Goal: Browse casually: Explore the website without a specific task or goal

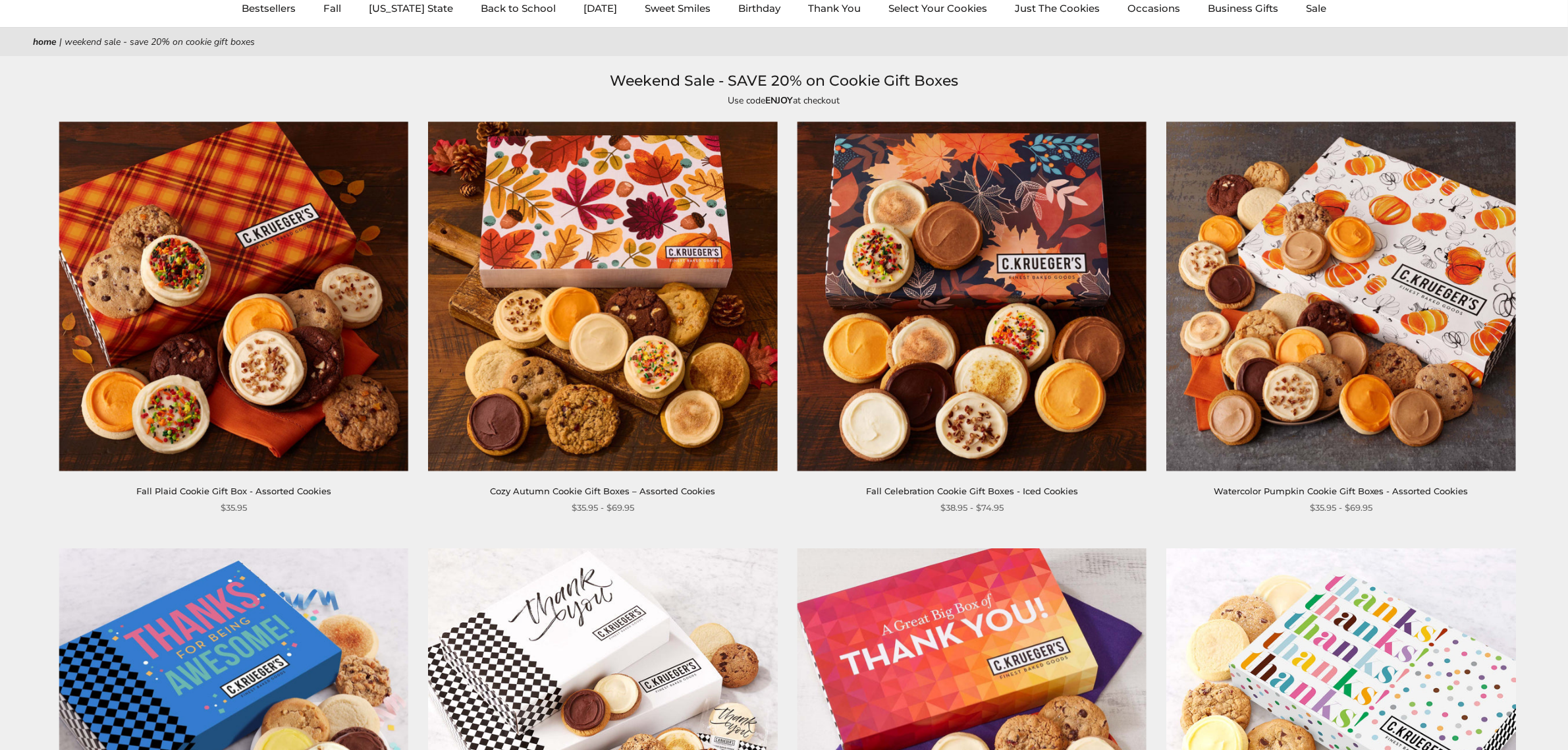
scroll to position [110, 0]
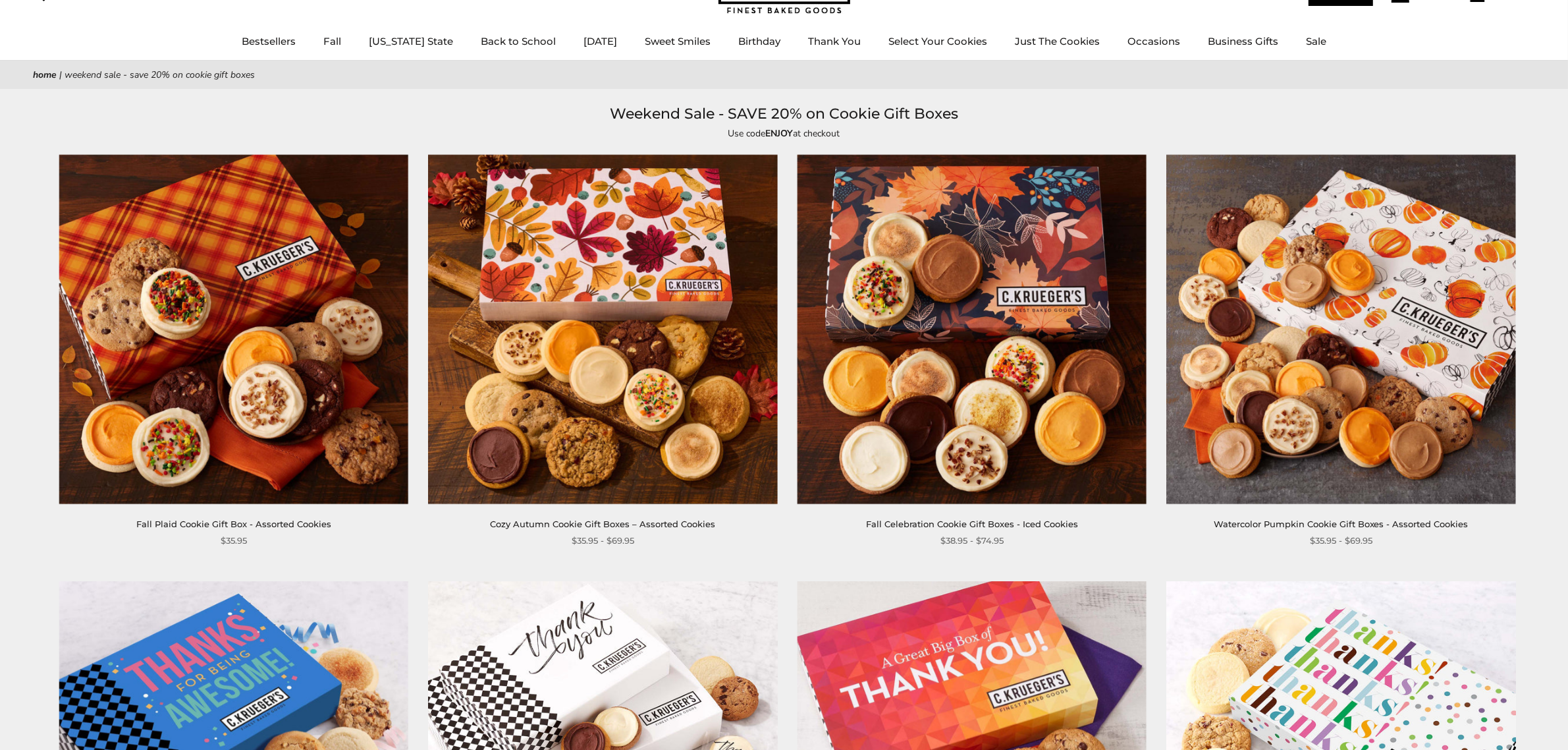
scroll to position [0, 0]
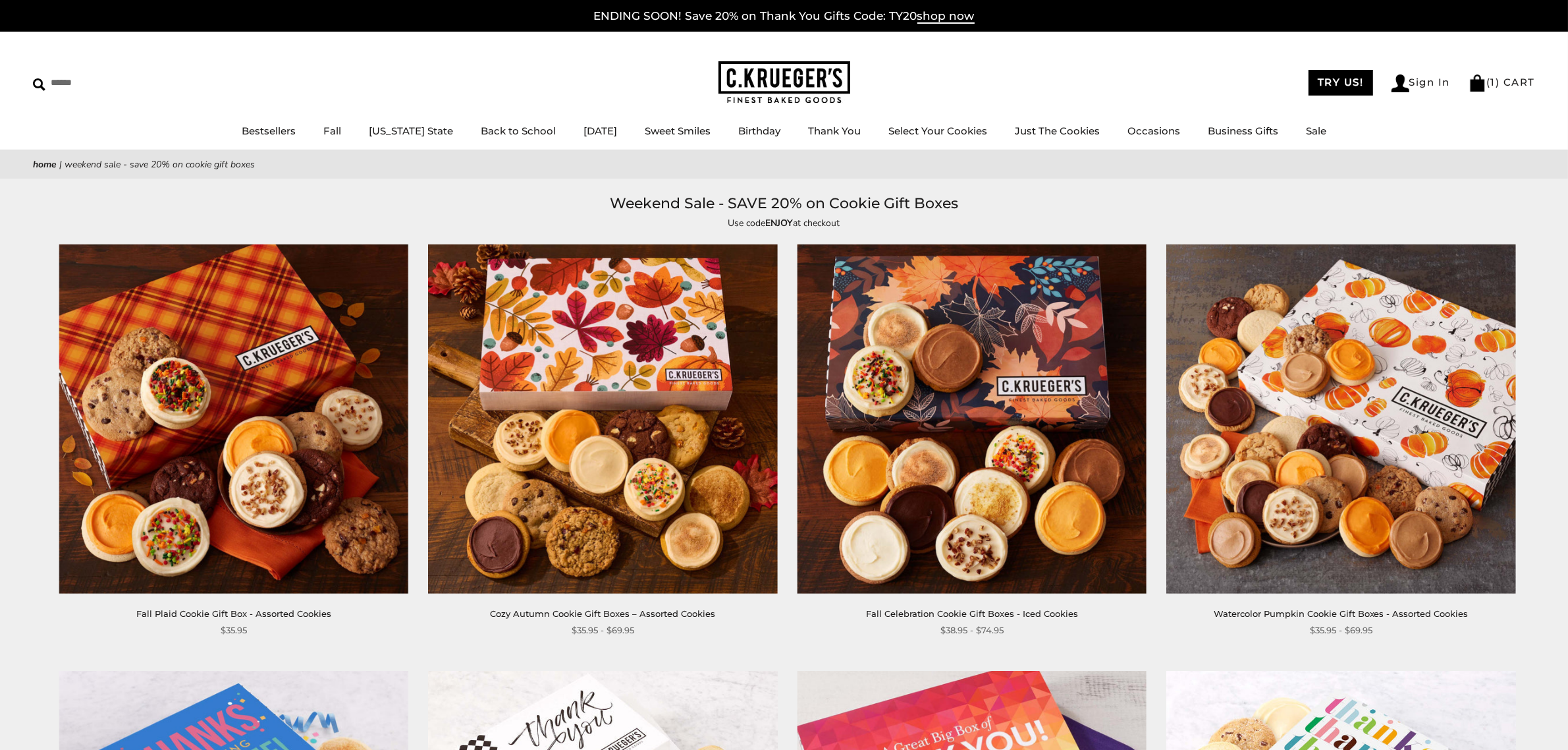
click at [1273, 201] on h1 "Weekend Sale - SAVE 20% on Cookie Gift Boxes" at bounding box center [784, 203] width 1462 height 24
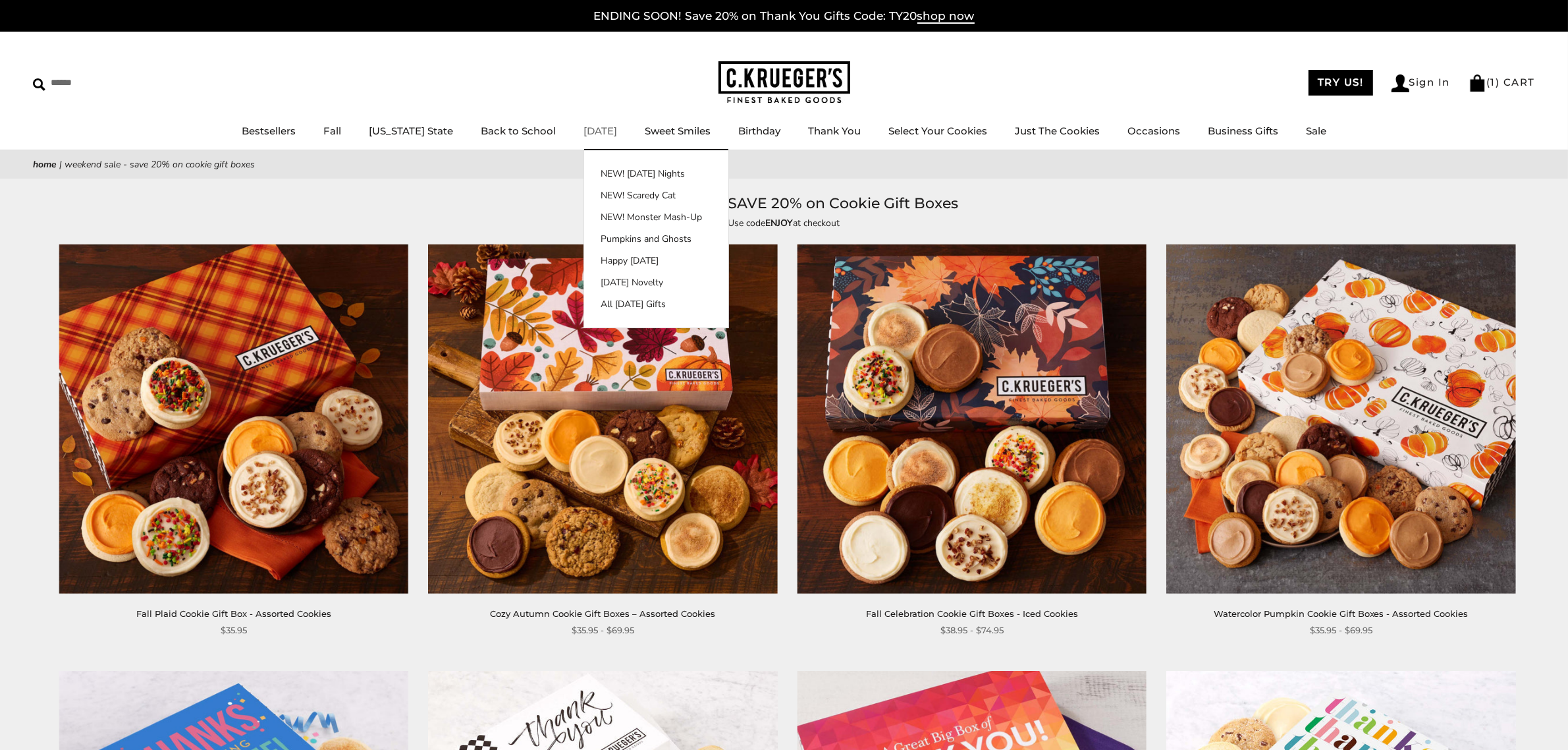
click at [583, 132] on link "[DATE]" at bounding box center [600, 130] width 34 height 12
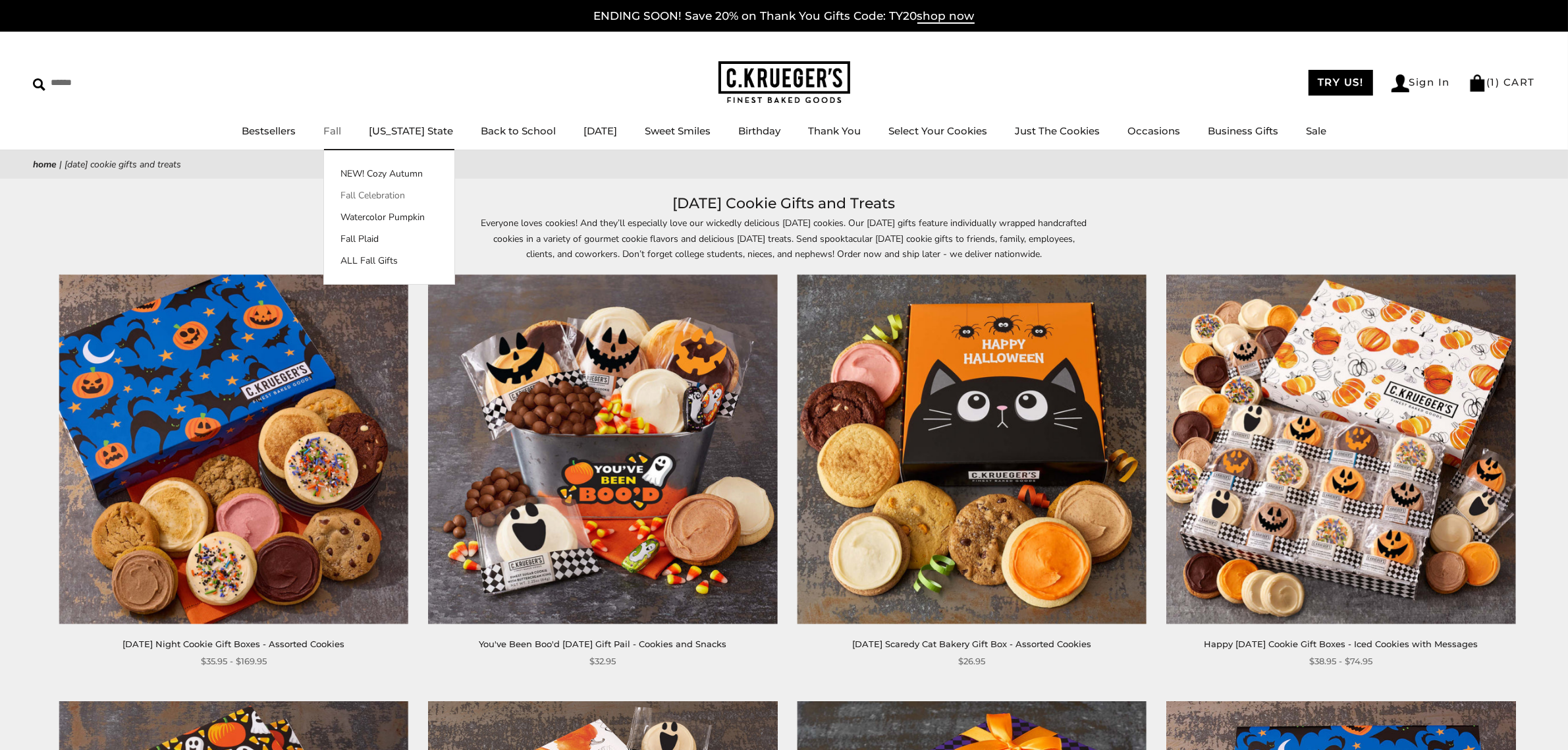
click at [374, 195] on link "Fall Celebration" at bounding box center [389, 196] width 130 height 14
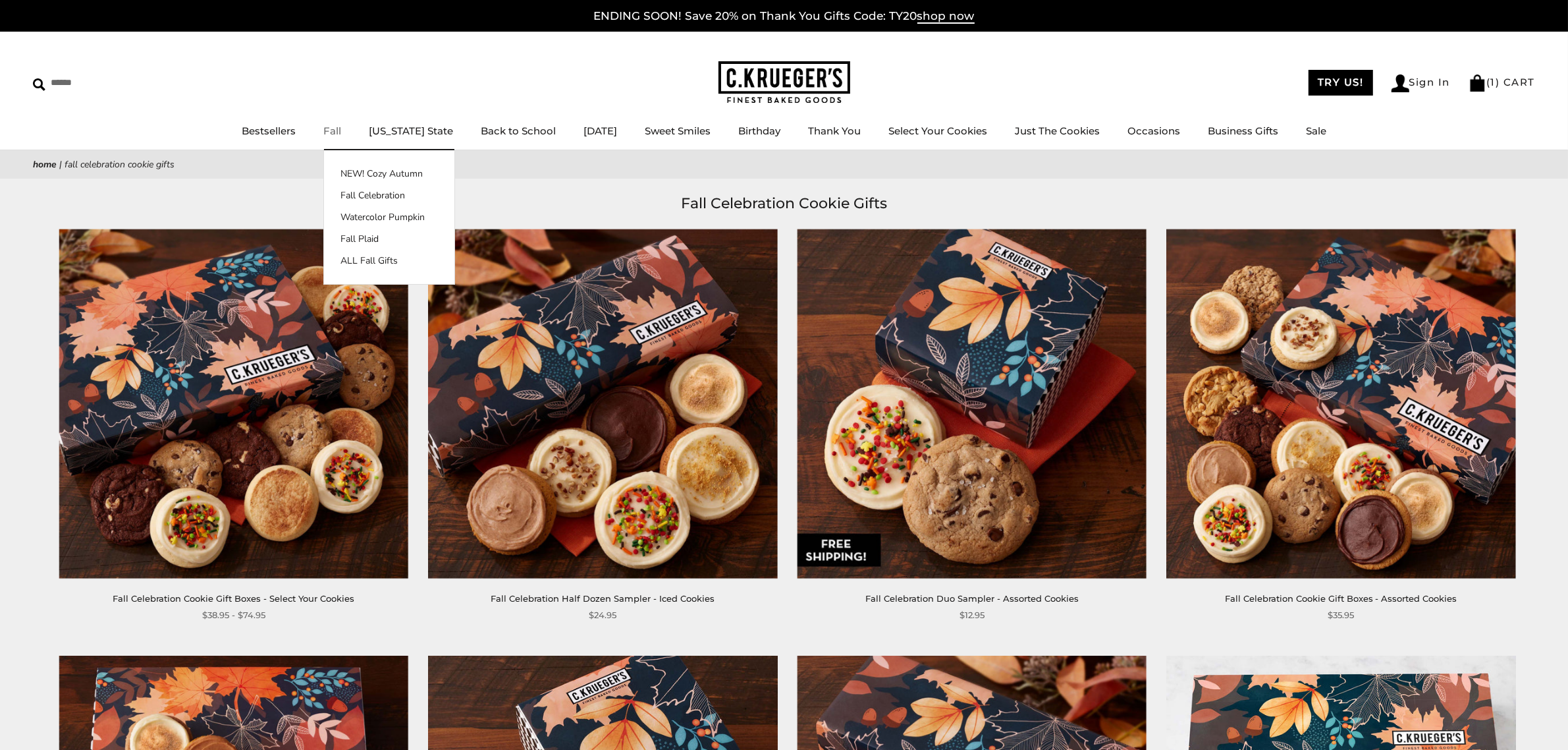
click at [341, 128] on link "Fall" at bounding box center [332, 130] width 18 height 12
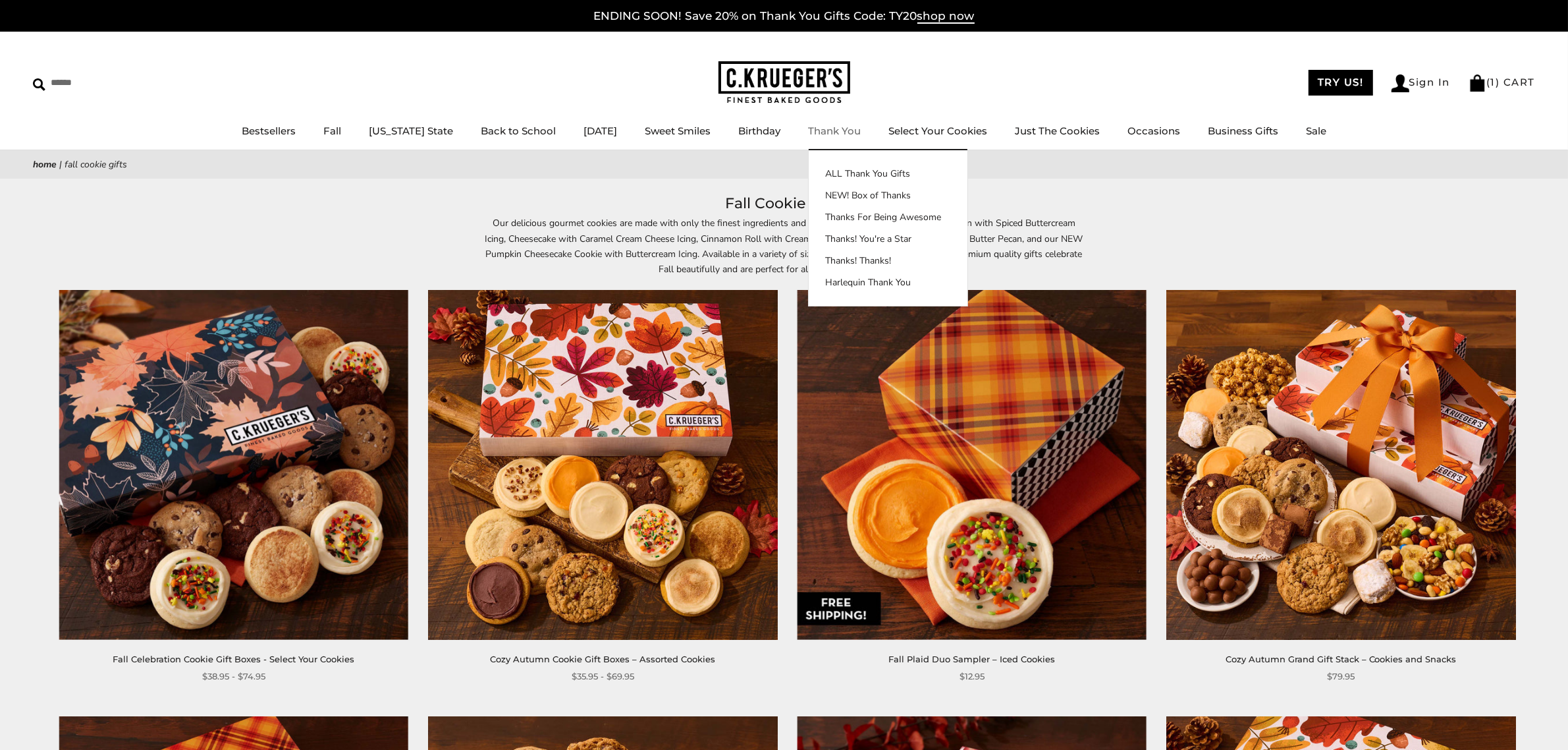
click at [818, 129] on link "Thank You" at bounding box center [835, 130] width 53 height 12
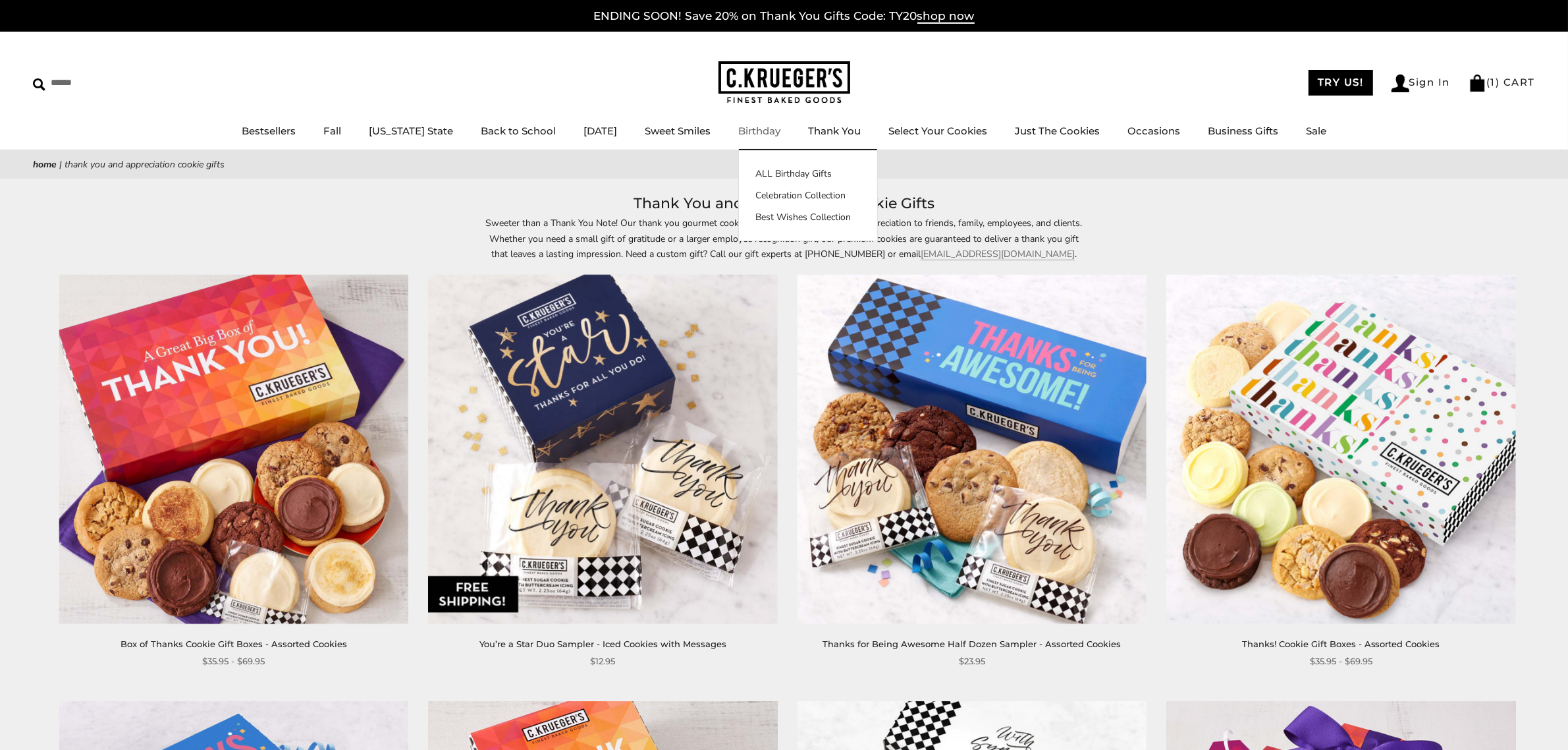
click at [754, 126] on link "Birthday" at bounding box center [759, 130] width 42 height 12
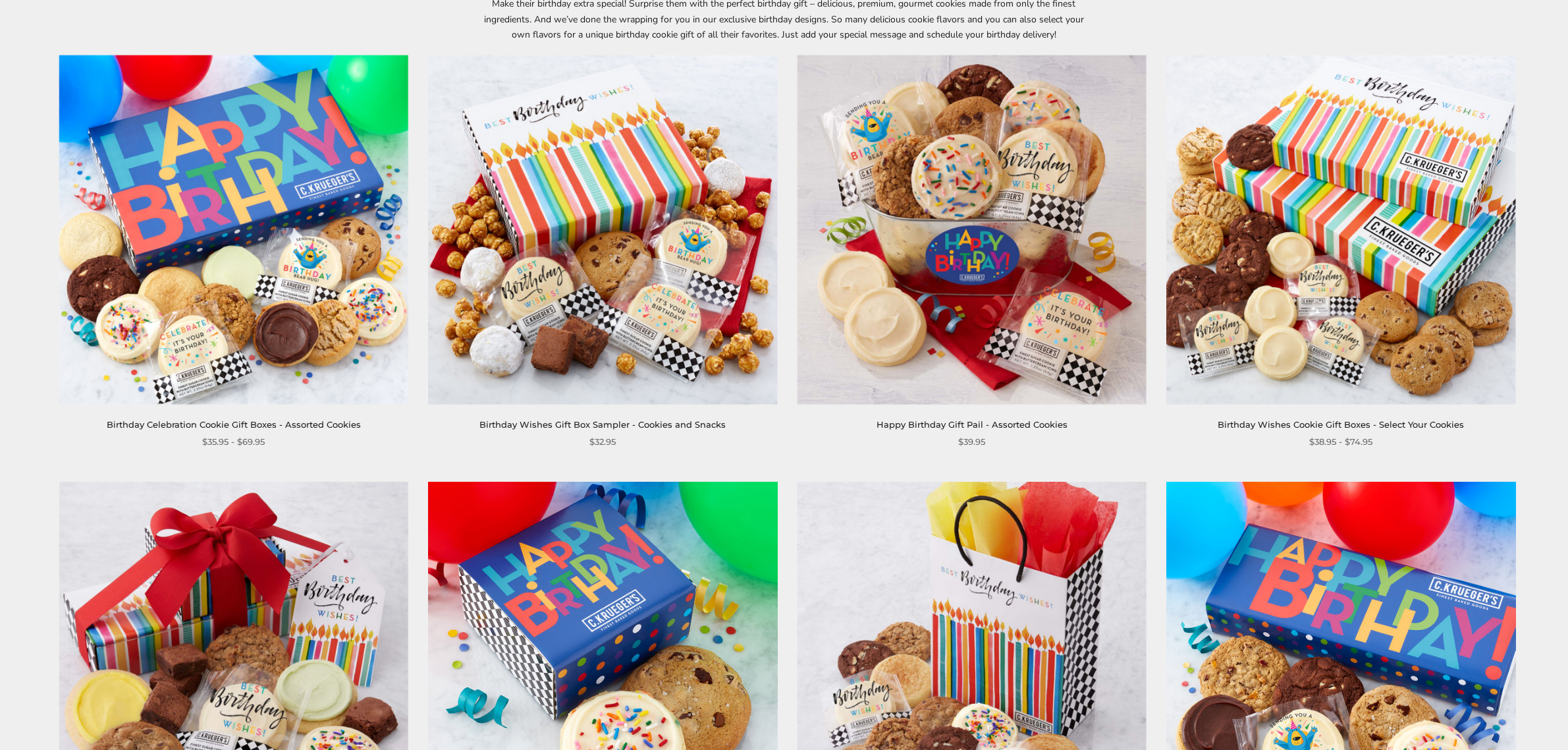
scroll to position [604, 0]
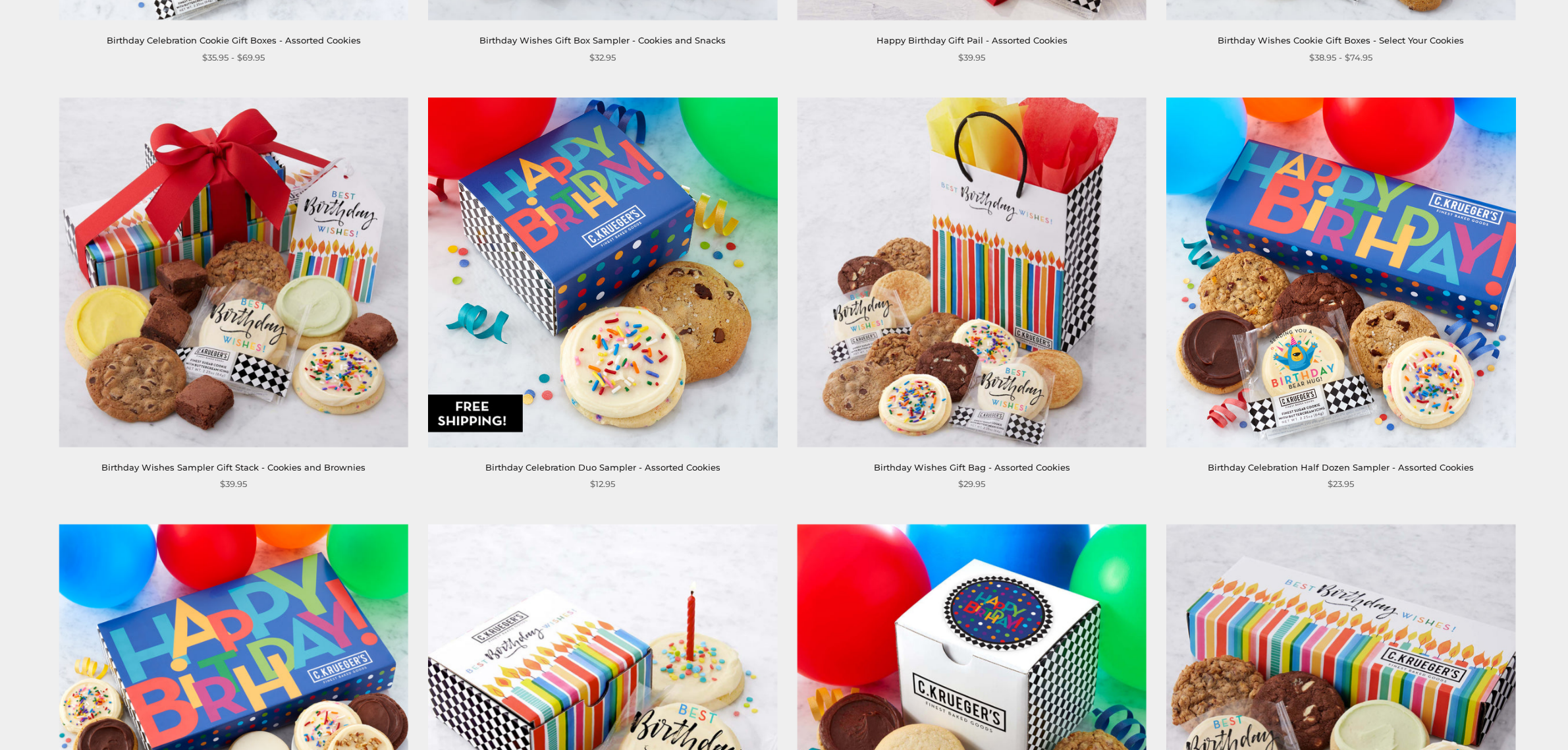
click at [1347, 393] on img at bounding box center [1340, 272] width 349 height 349
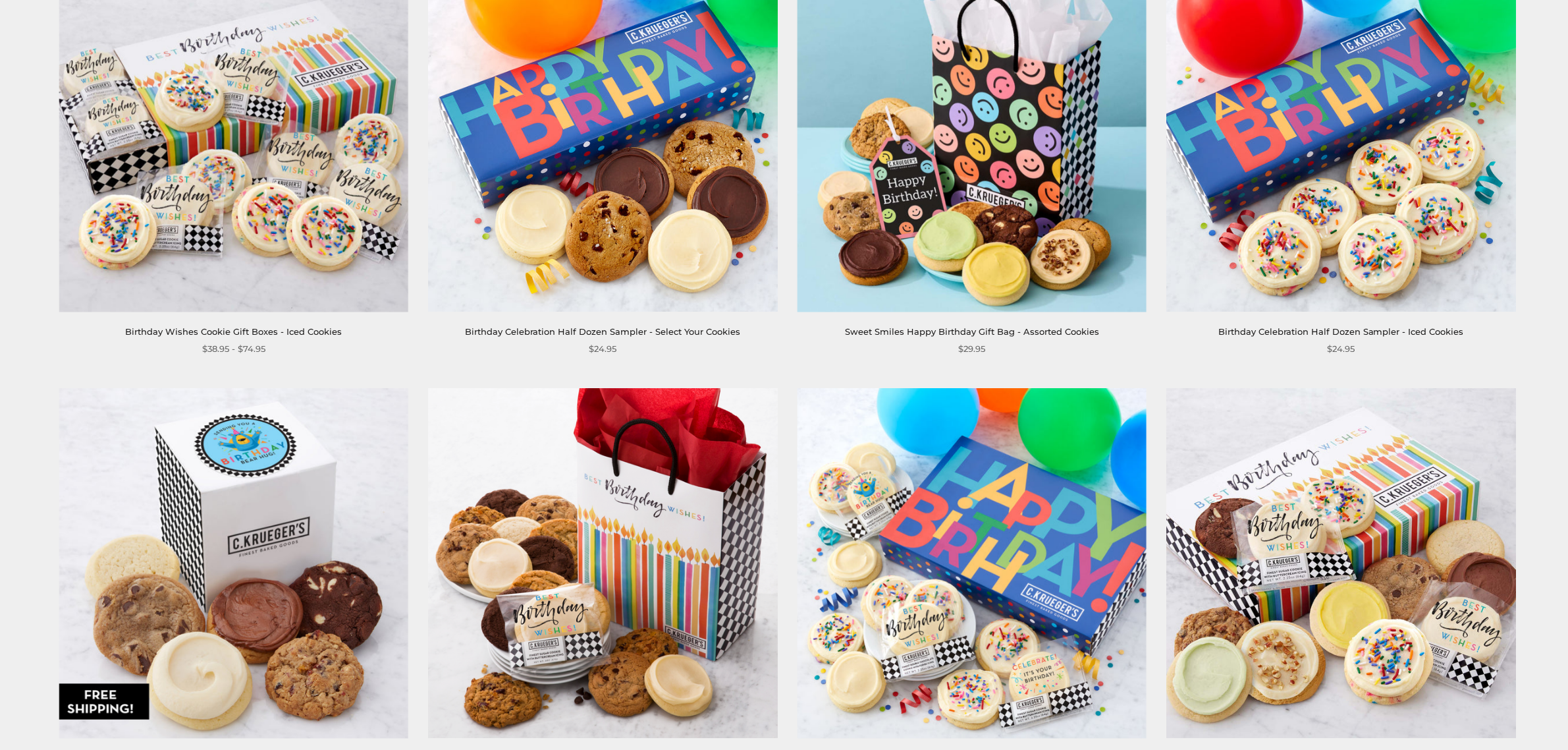
scroll to position [1372, 0]
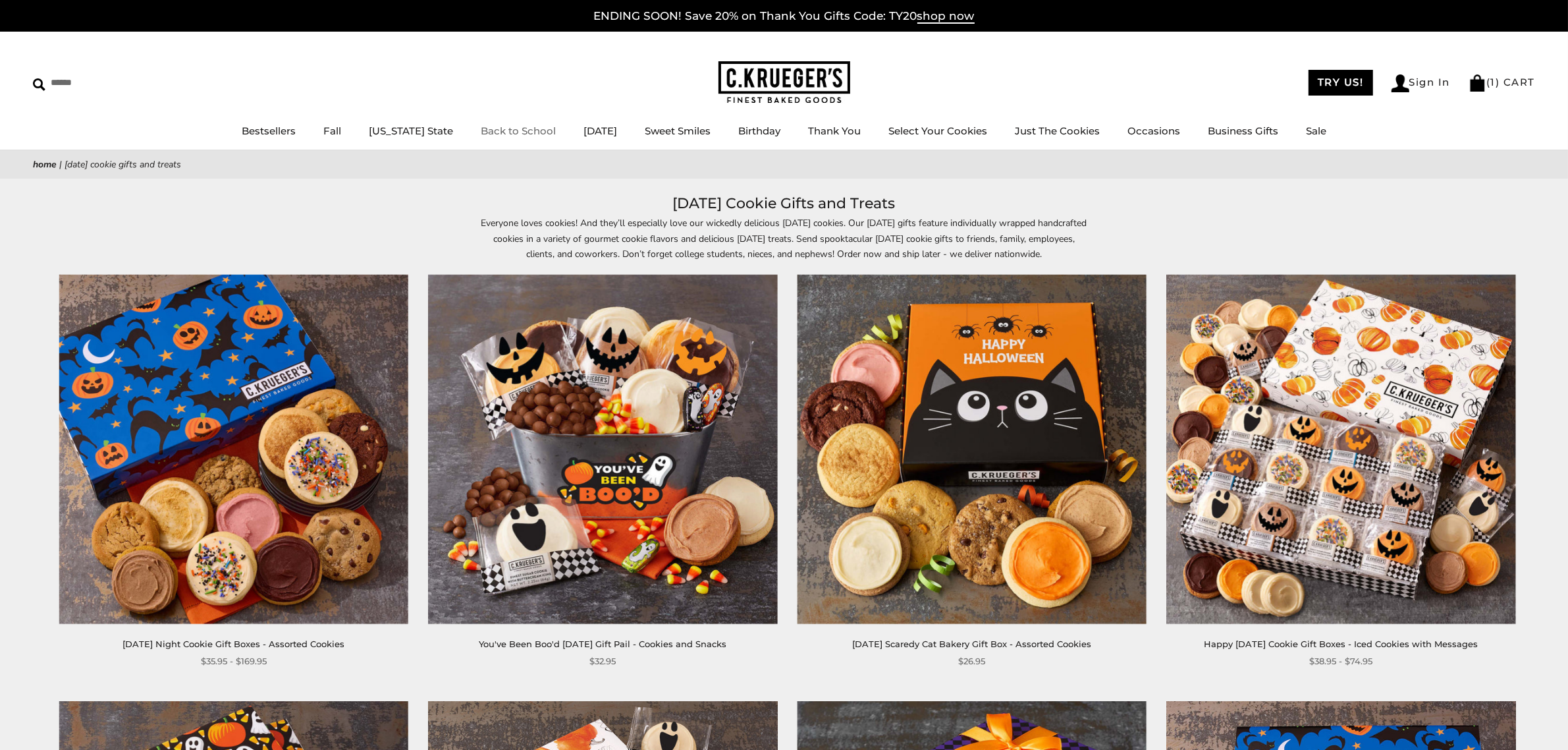
click at [486, 133] on link "Back to School" at bounding box center [518, 130] width 76 height 12
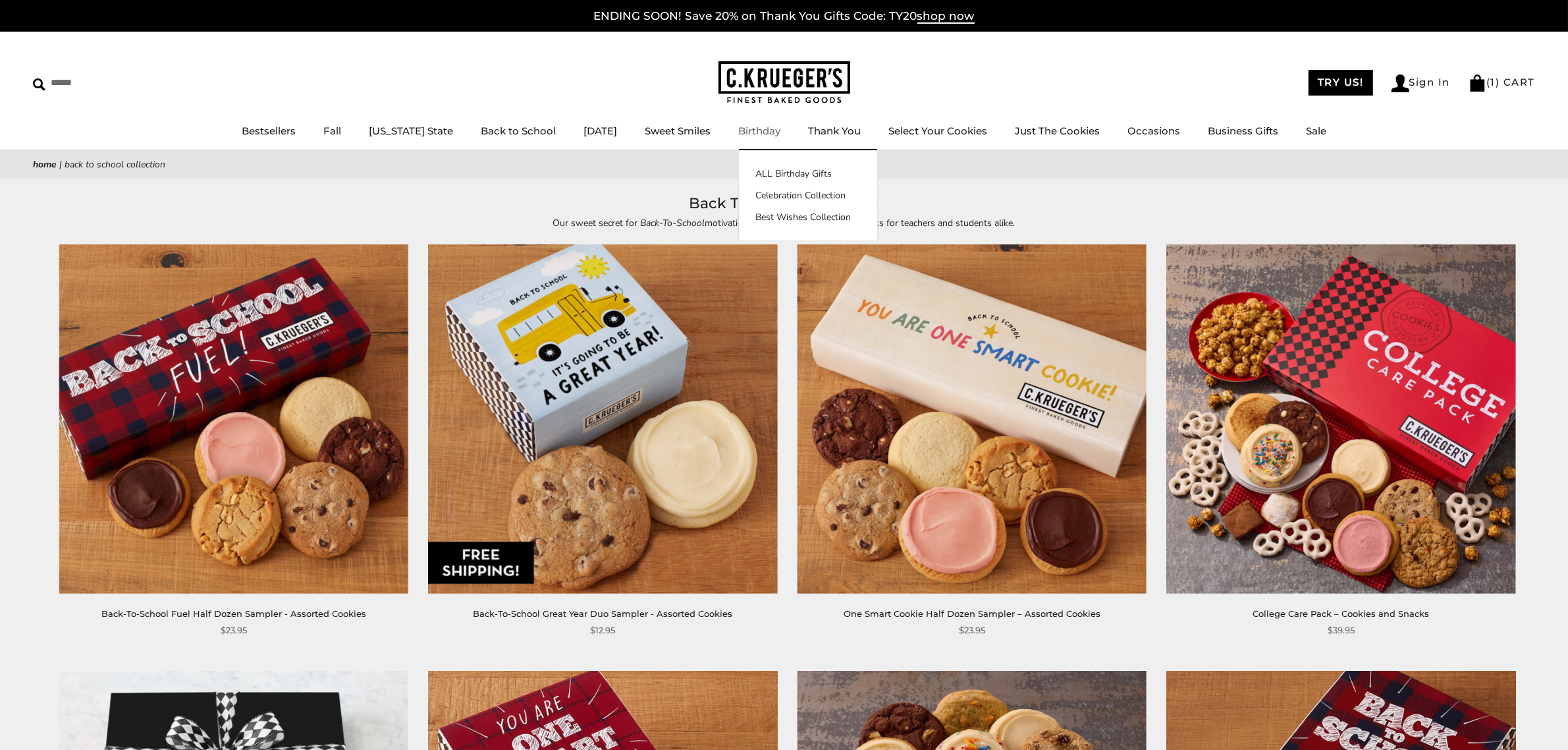
click at [748, 134] on link "Birthday" at bounding box center [759, 130] width 42 height 12
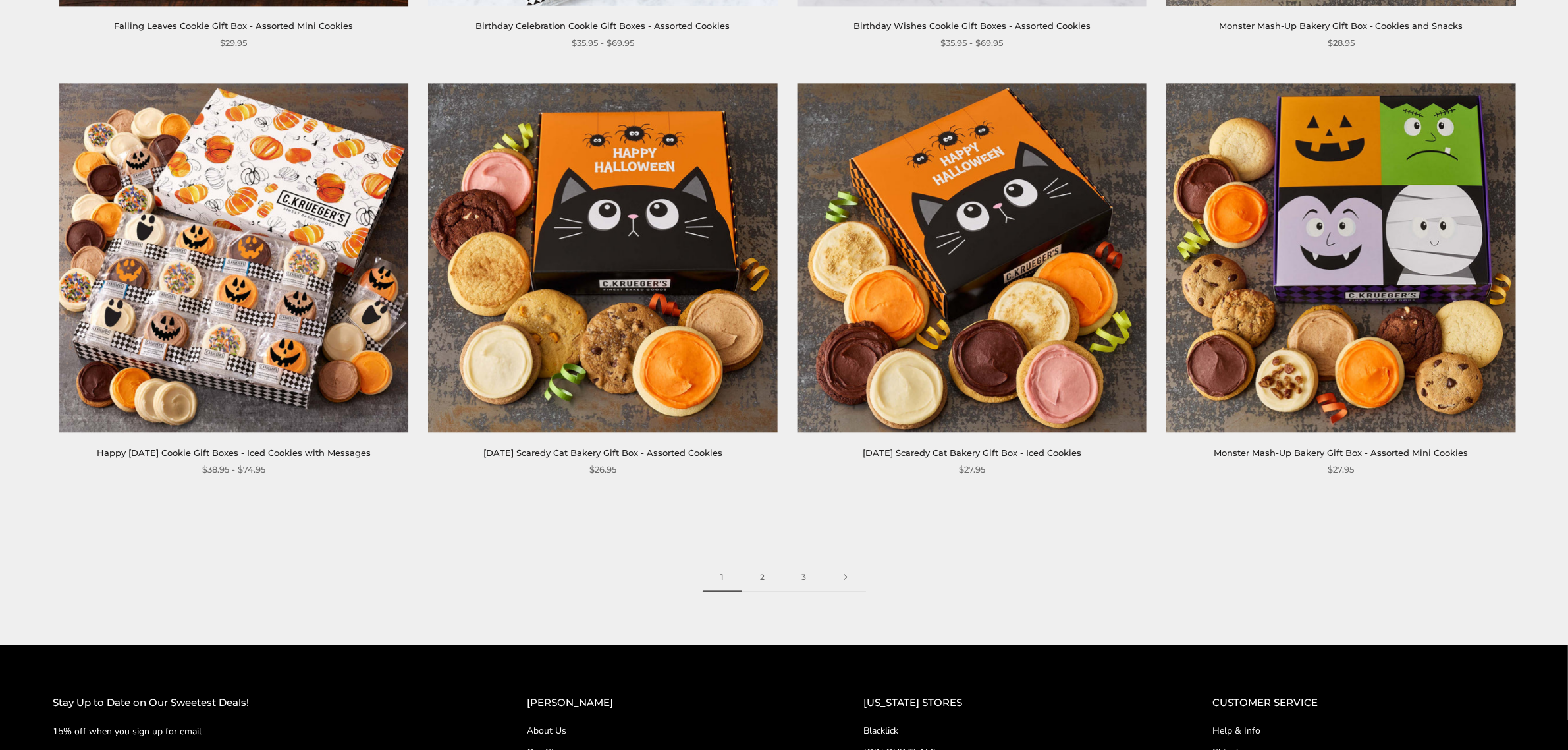
scroll to position [2307, 0]
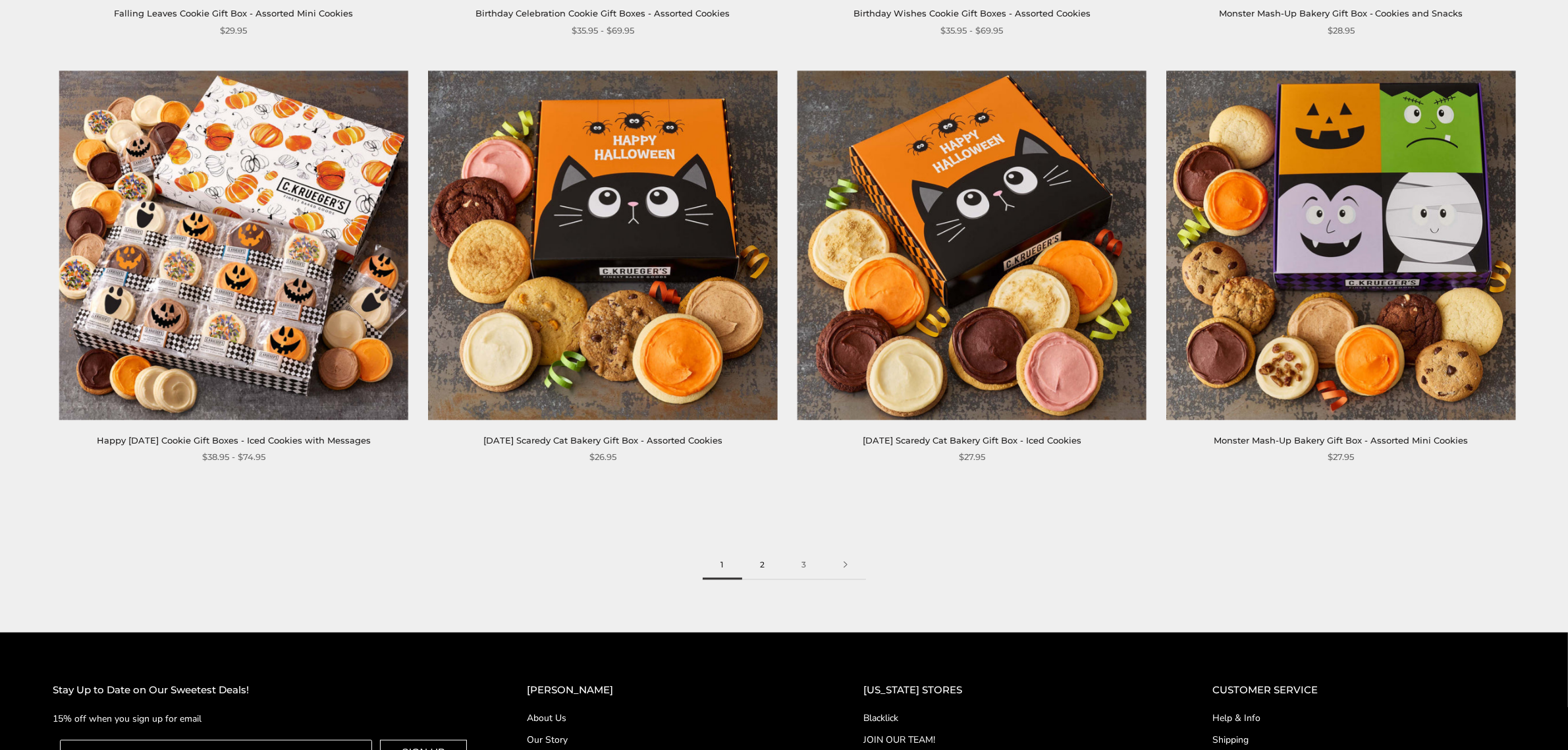
click at [757, 560] on link "2" at bounding box center [763, 565] width 42 height 29
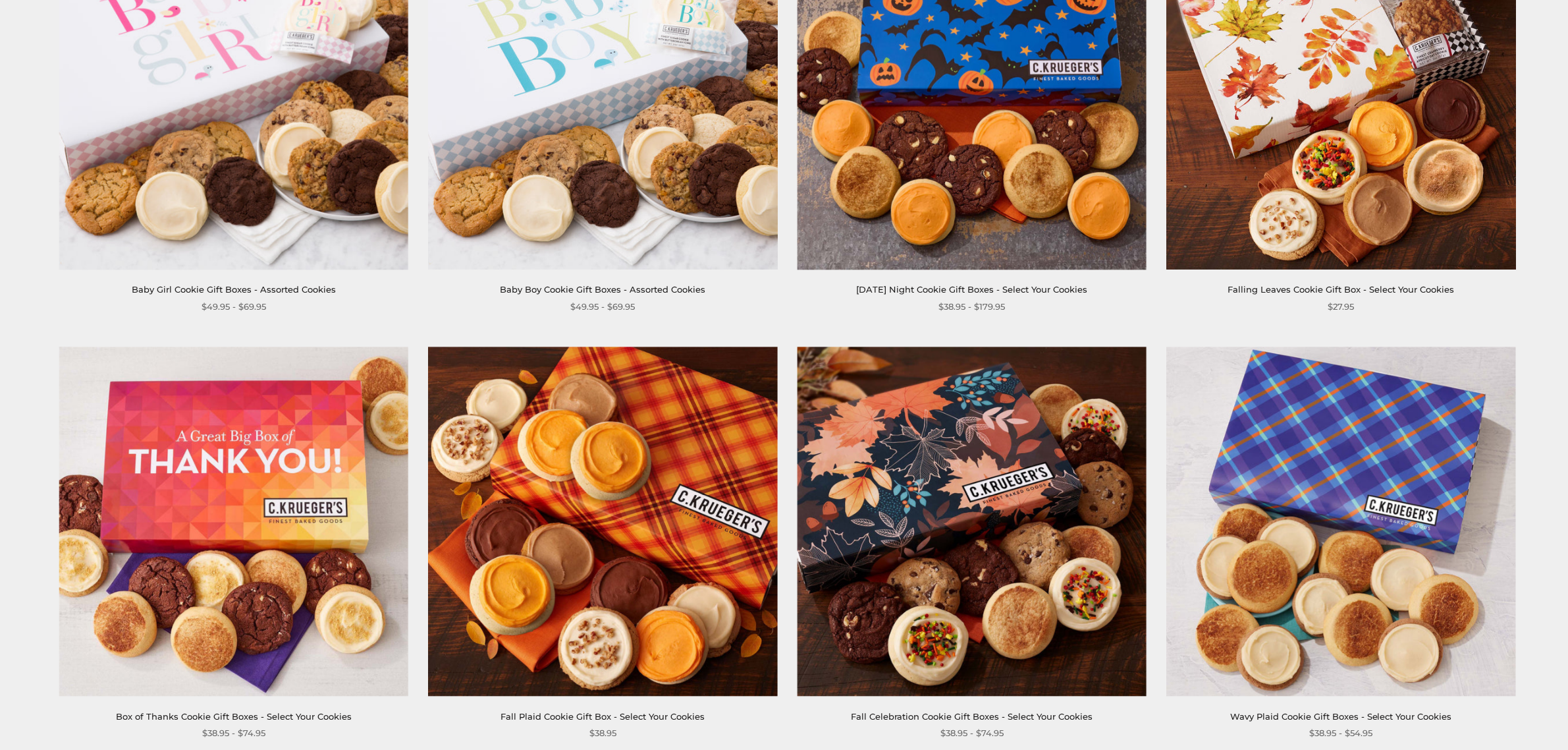
scroll to position [2251, 0]
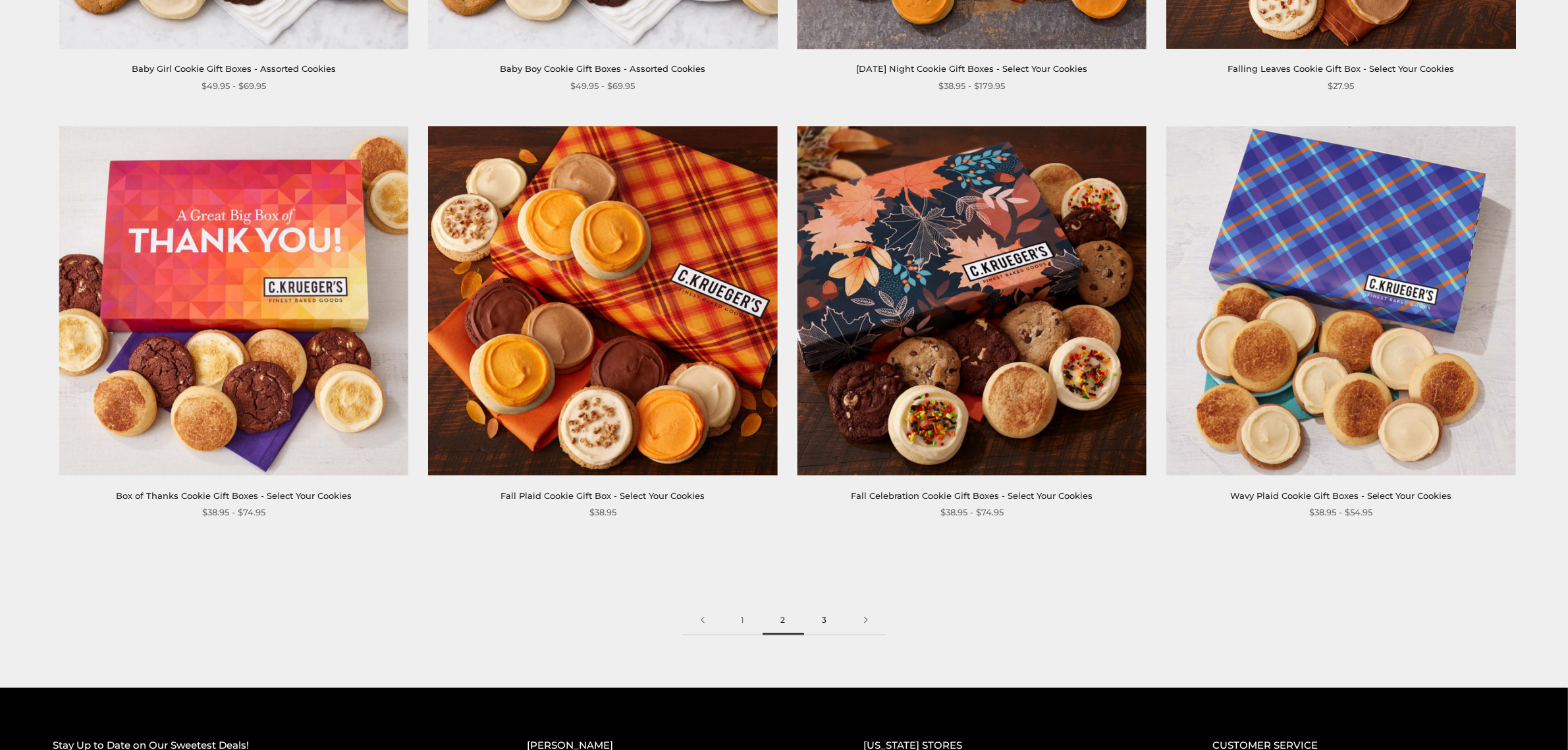
click at [824, 618] on link "3" at bounding box center [825, 620] width 42 height 29
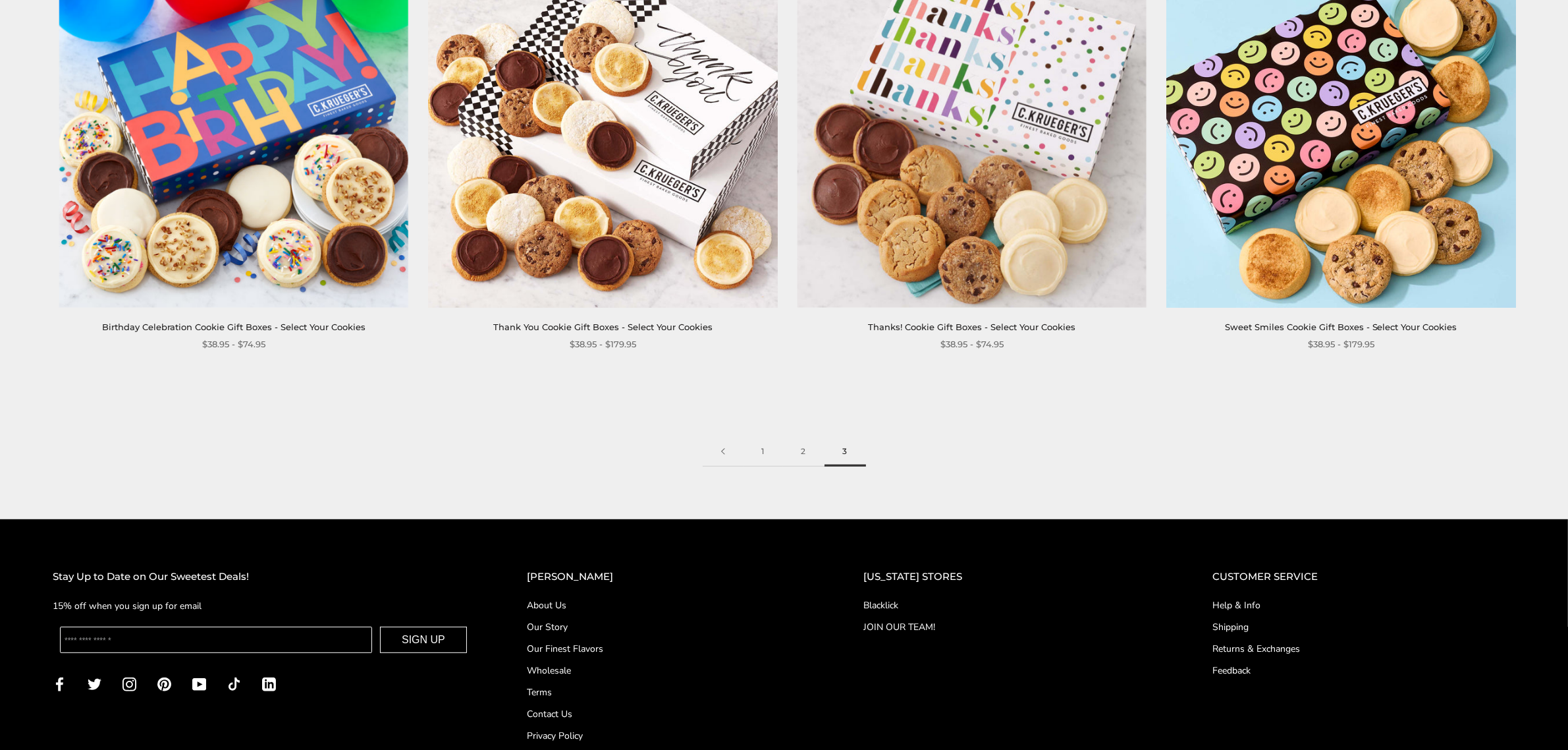
scroll to position [714, 0]
click at [761, 446] on link "1" at bounding box center [764, 451] width 40 height 29
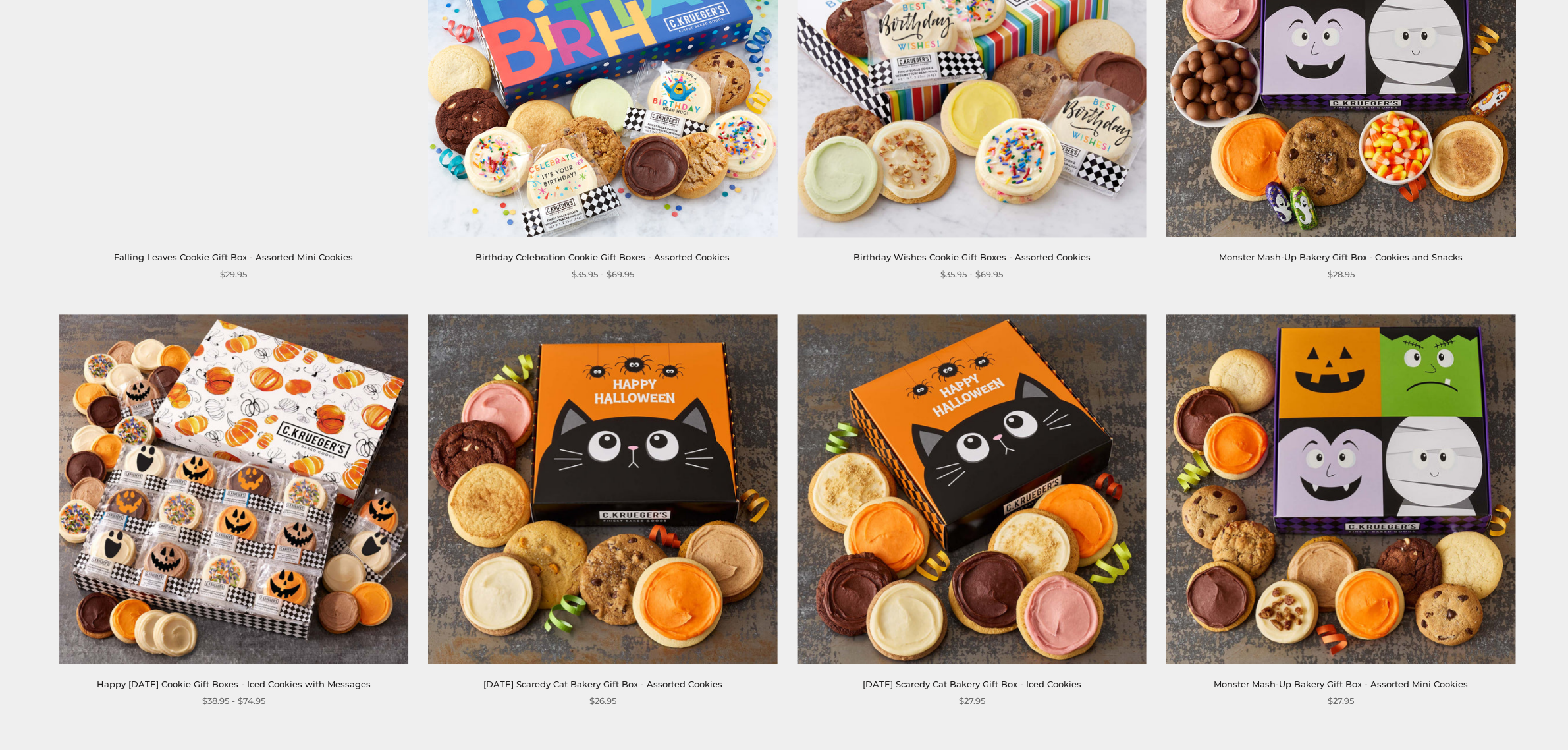
scroll to position [2361, 0]
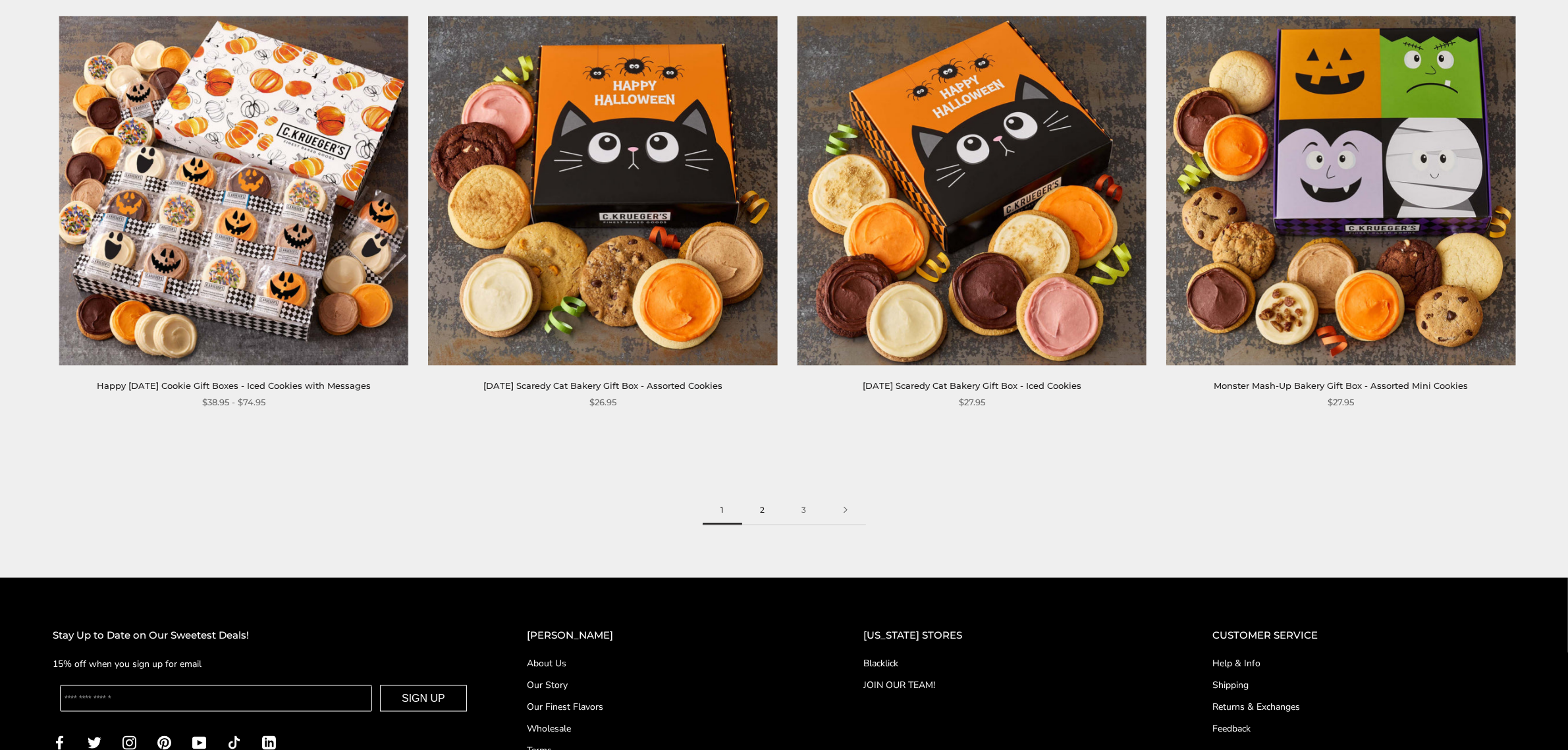
click at [757, 511] on link "2" at bounding box center [763, 510] width 42 height 29
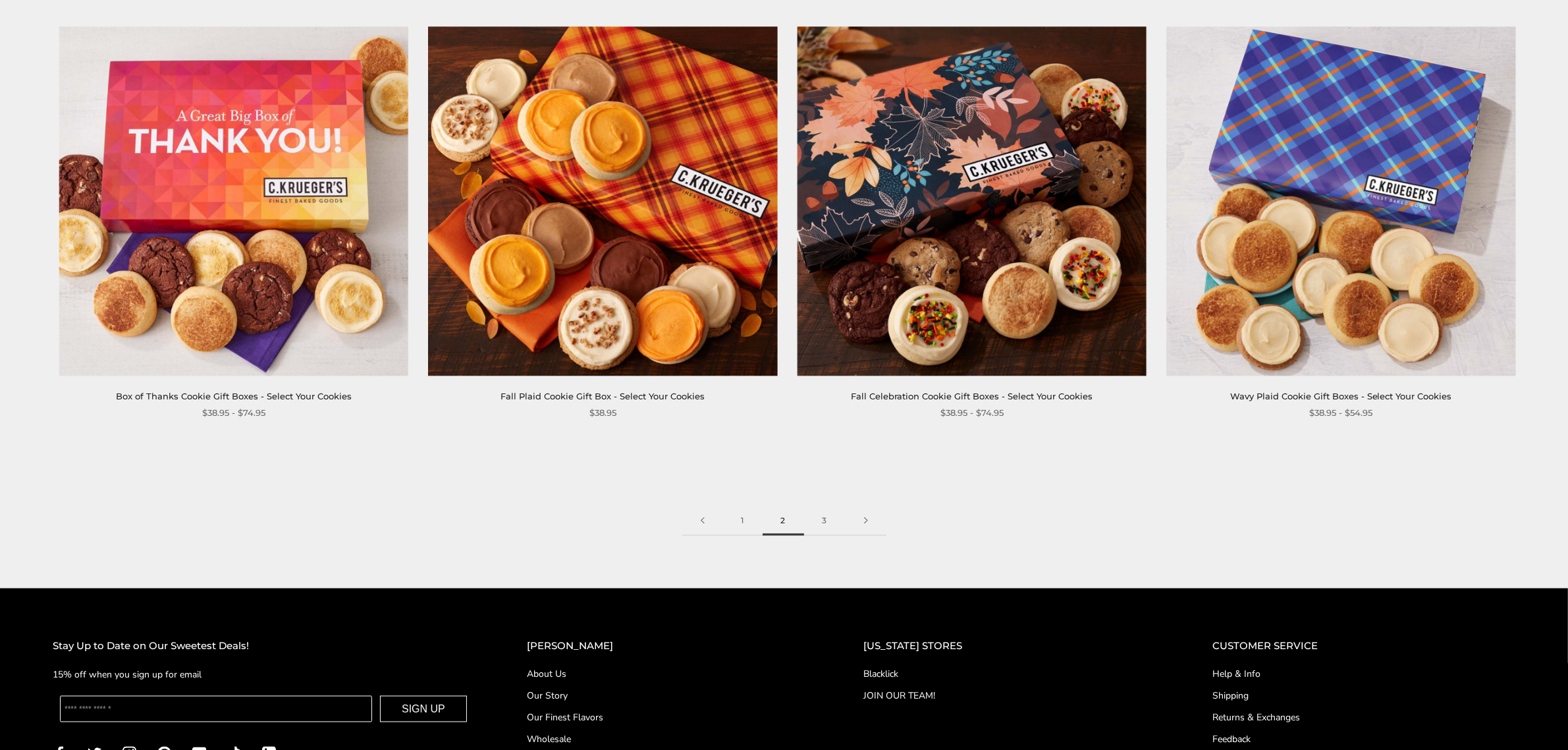
scroll to position [2526, 0]
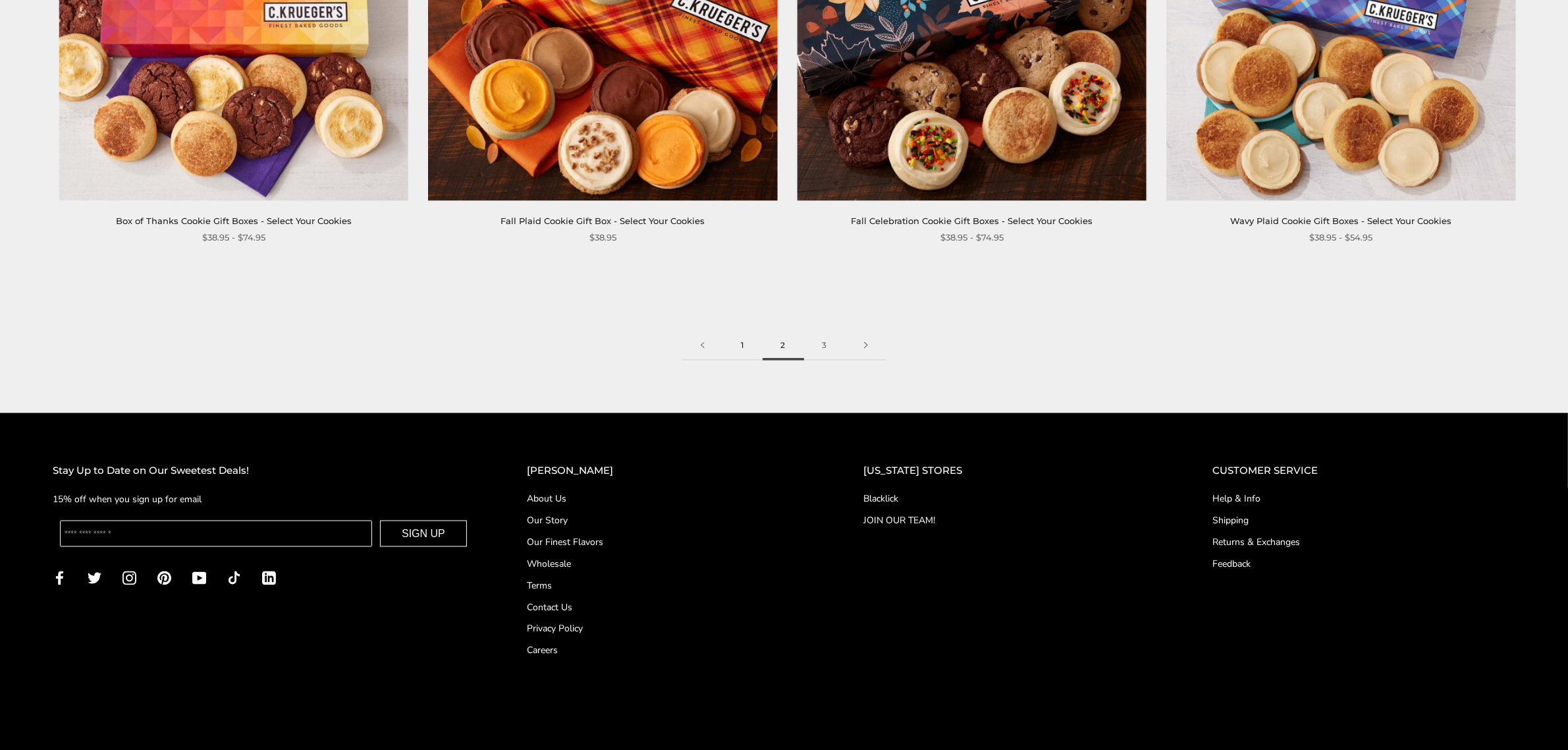
click at [743, 338] on link "1" at bounding box center [743, 345] width 40 height 29
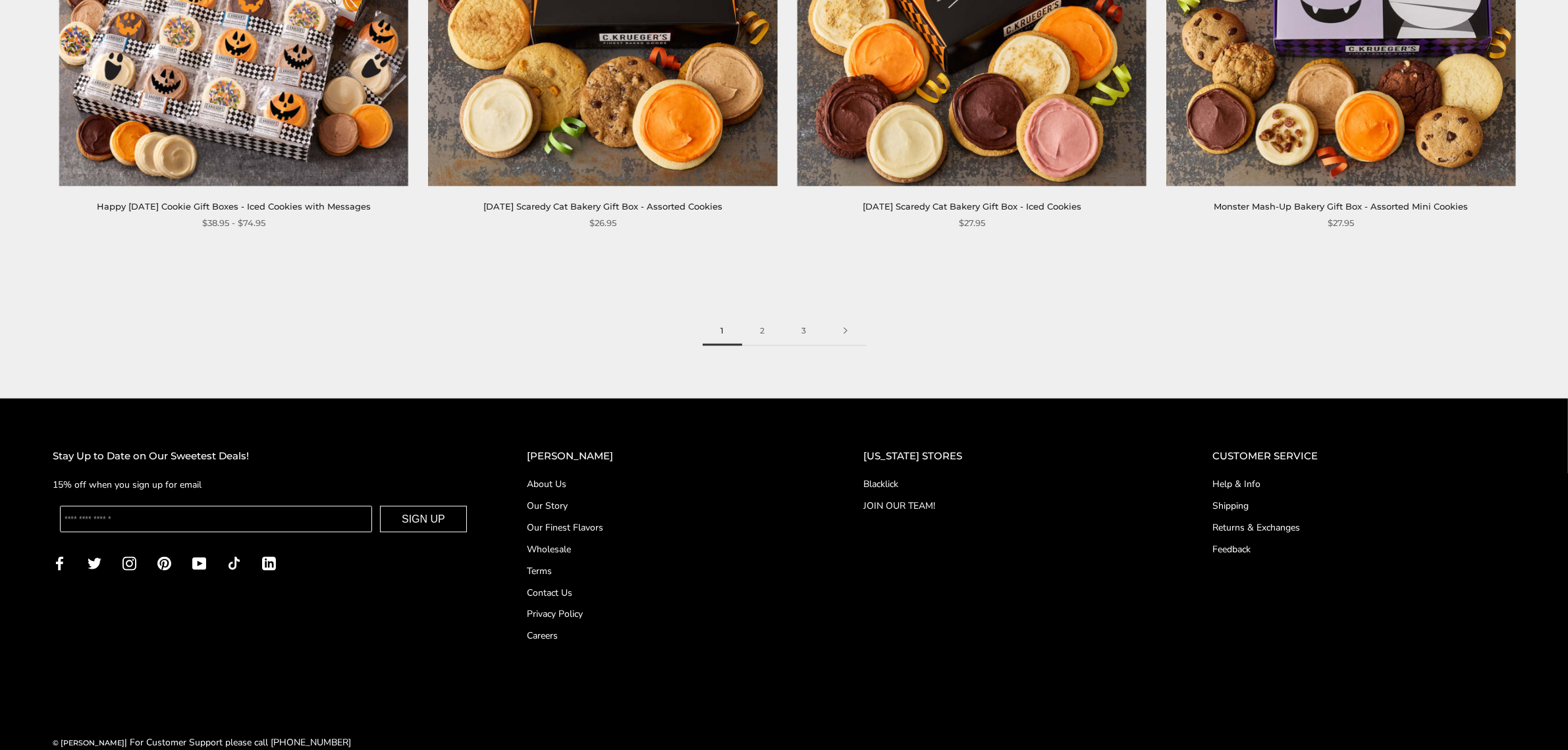
scroll to position [2513, 0]
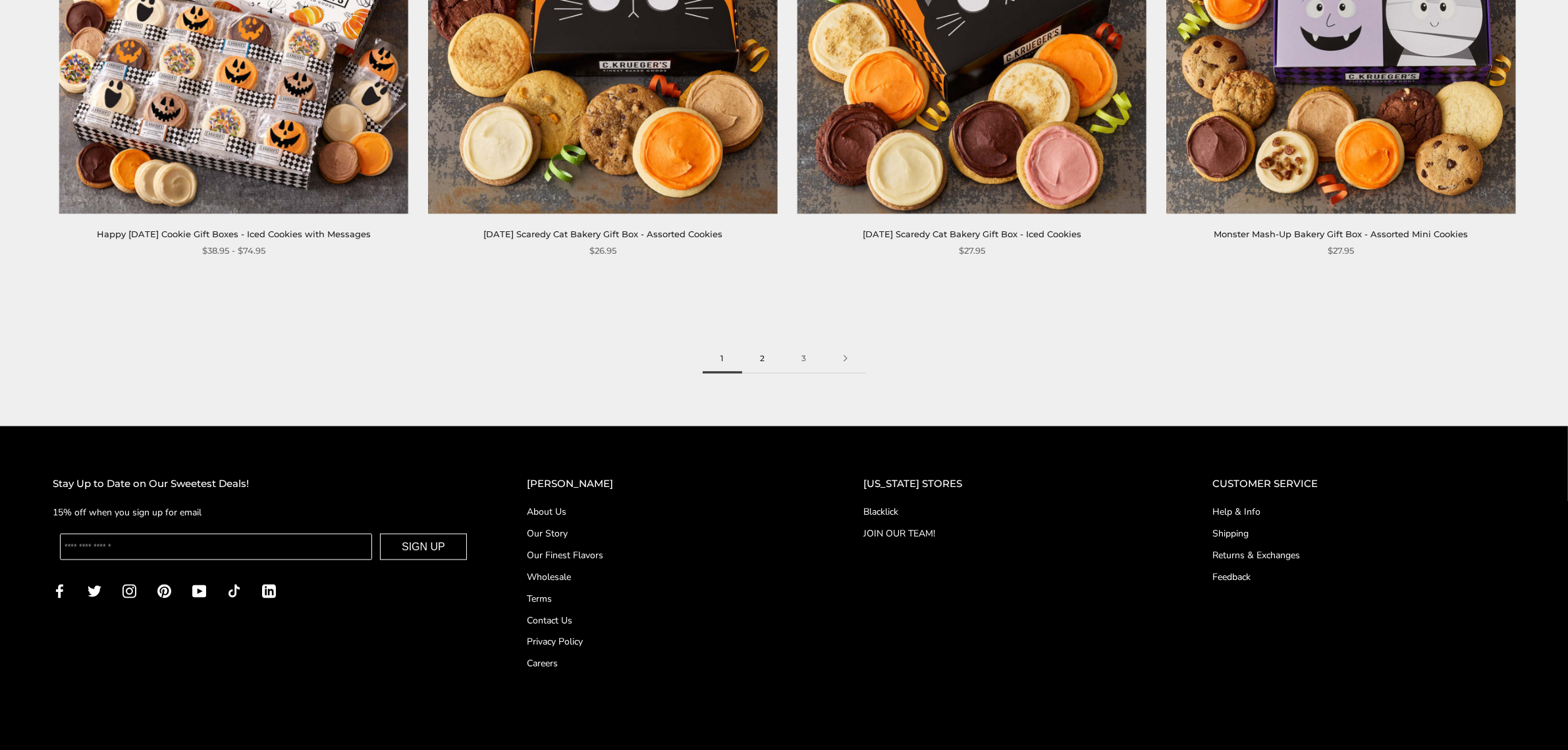
click at [765, 357] on link "2" at bounding box center [763, 358] width 42 height 29
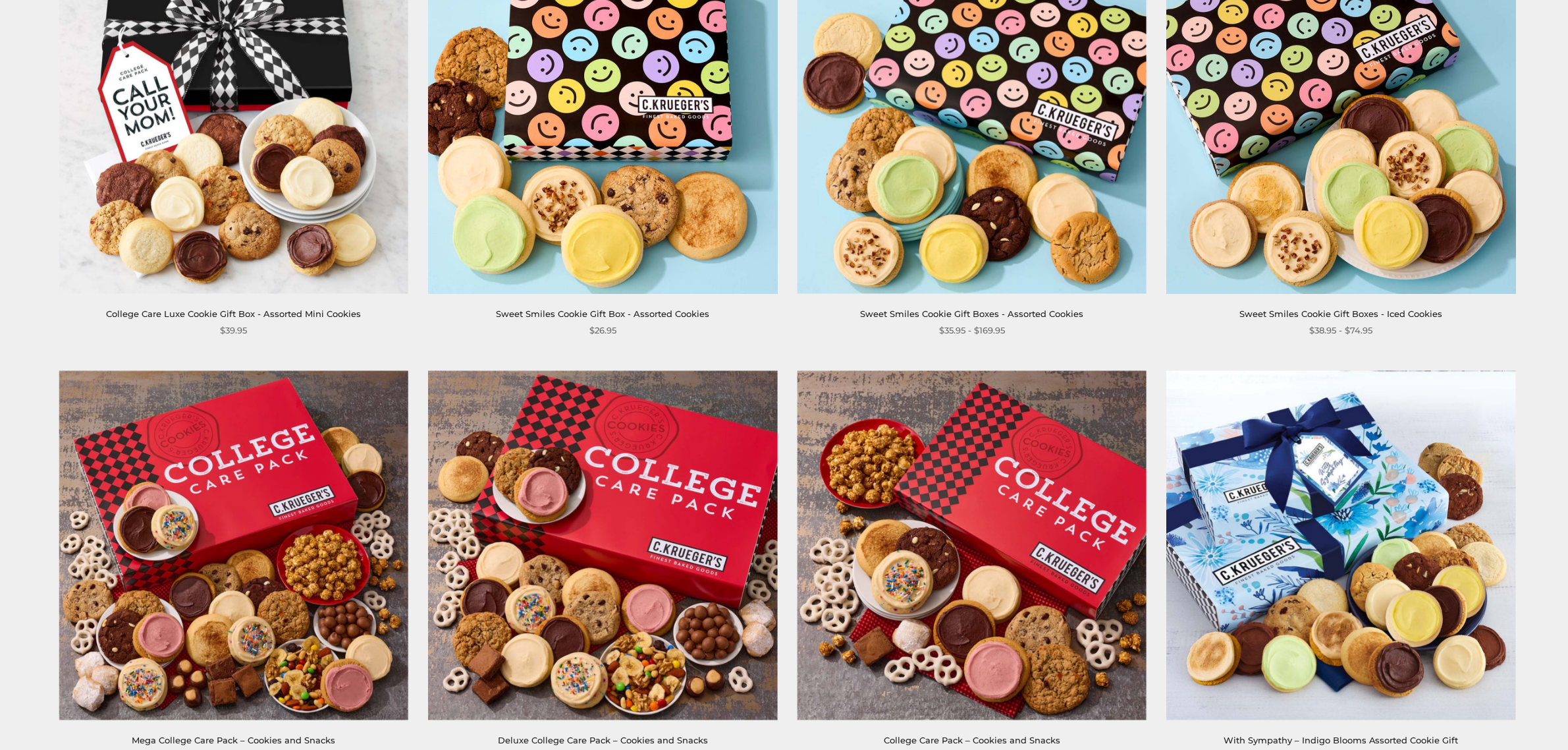
scroll to position [1372, 0]
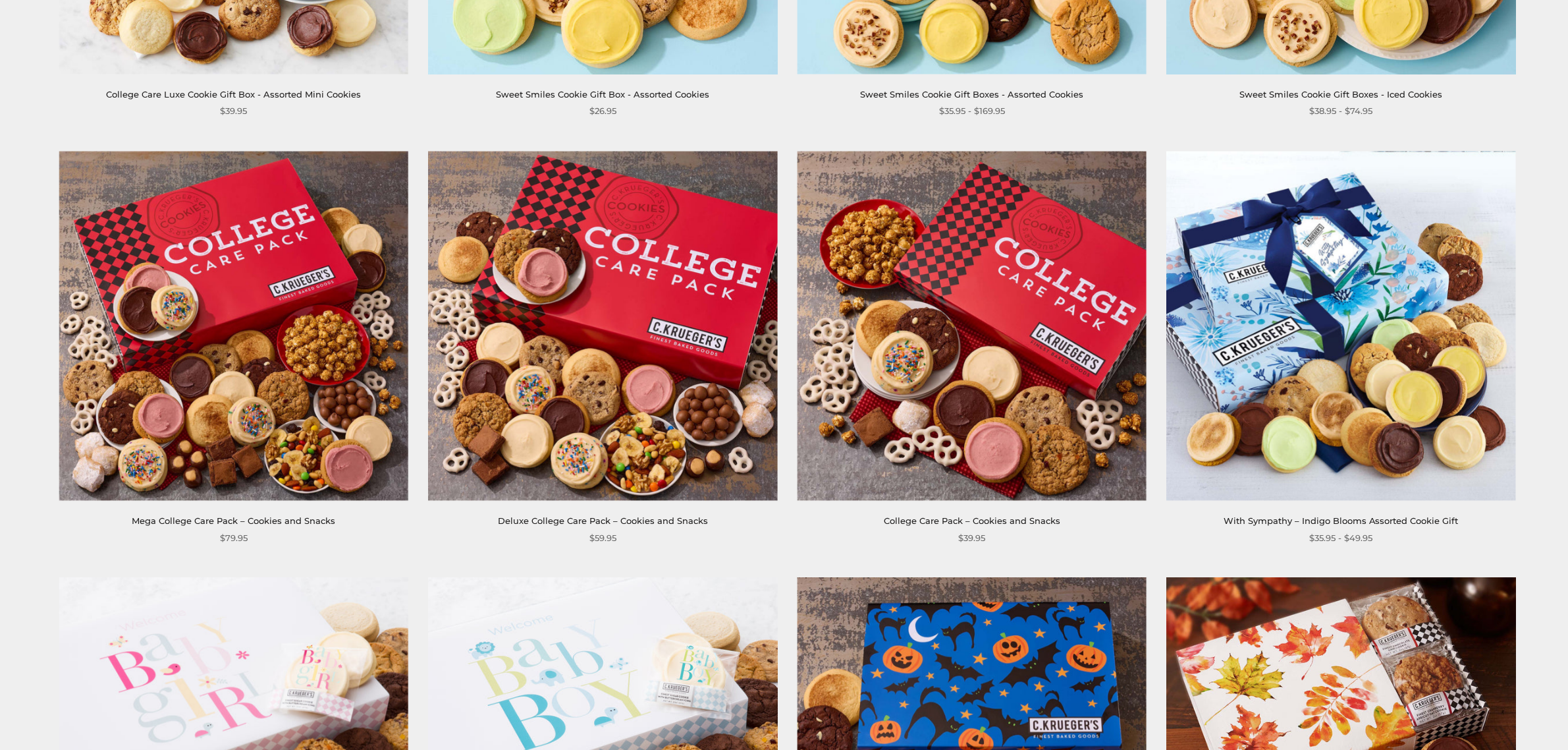
click at [1190, 522] on div "With Sympathy – Indigo Blooms Assorted Cookie Gift" at bounding box center [1340, 520] width 349 height 14
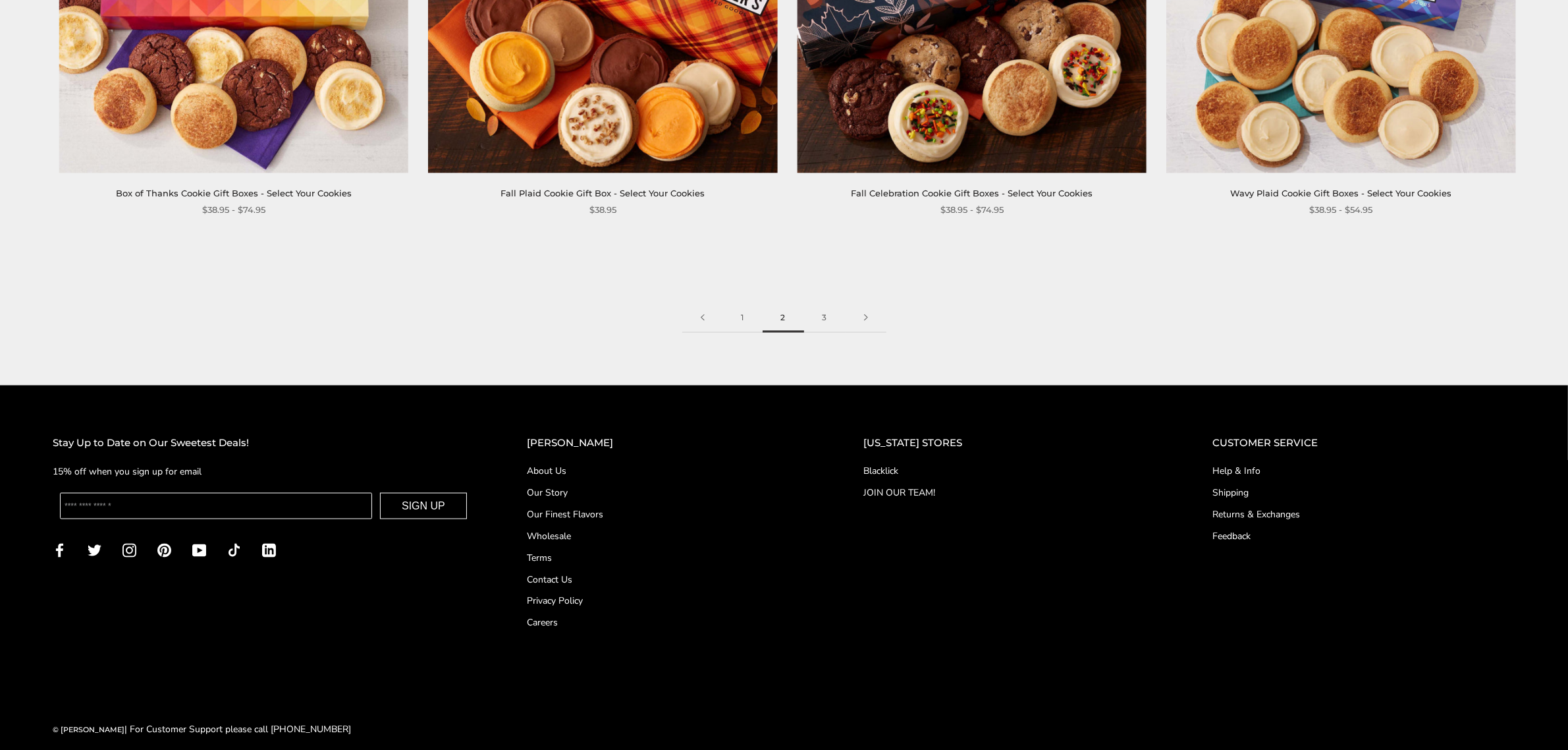
scroll to position [2568, 0]
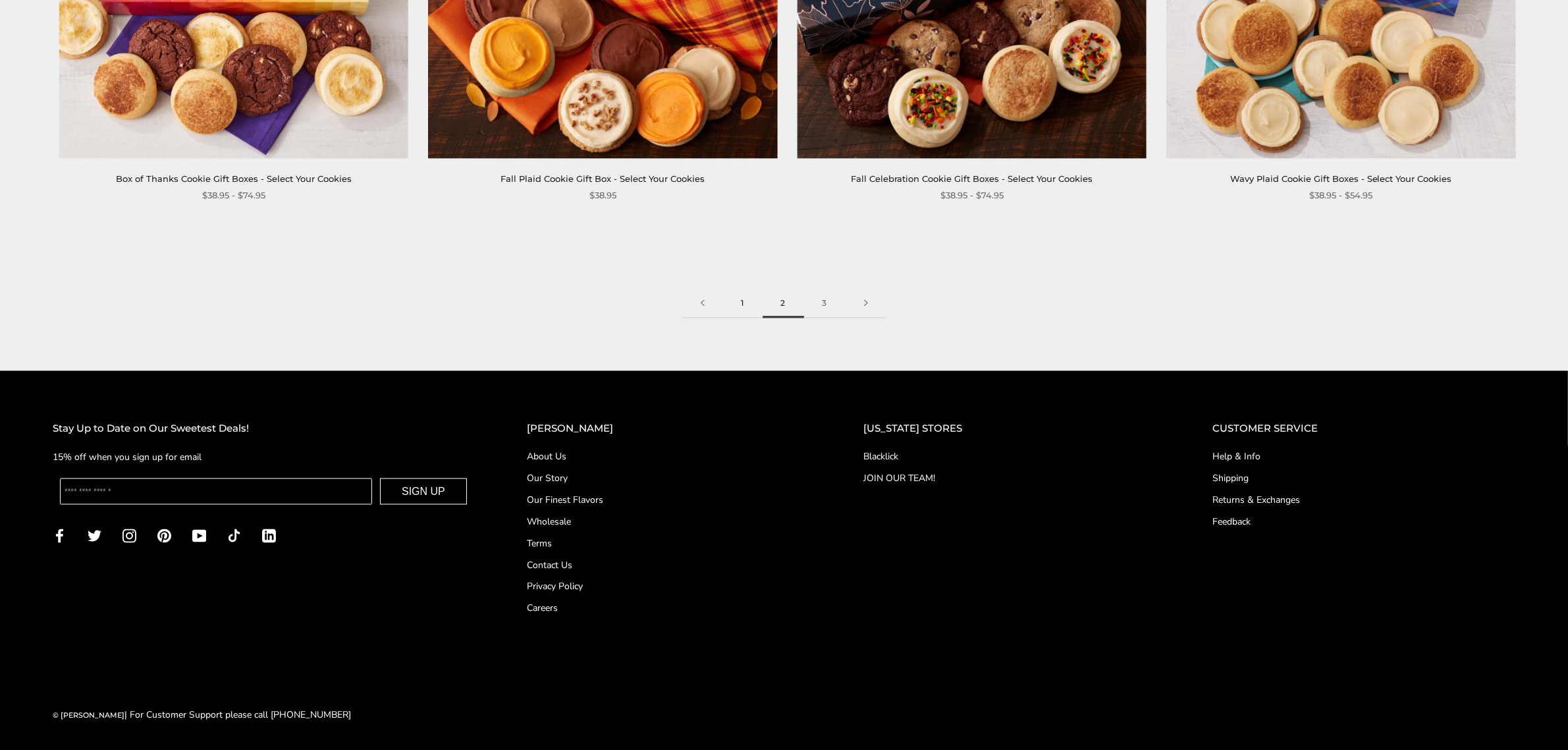
click at [742, 298] on link "1" at bounding box center [743, 303] width 40 height 29
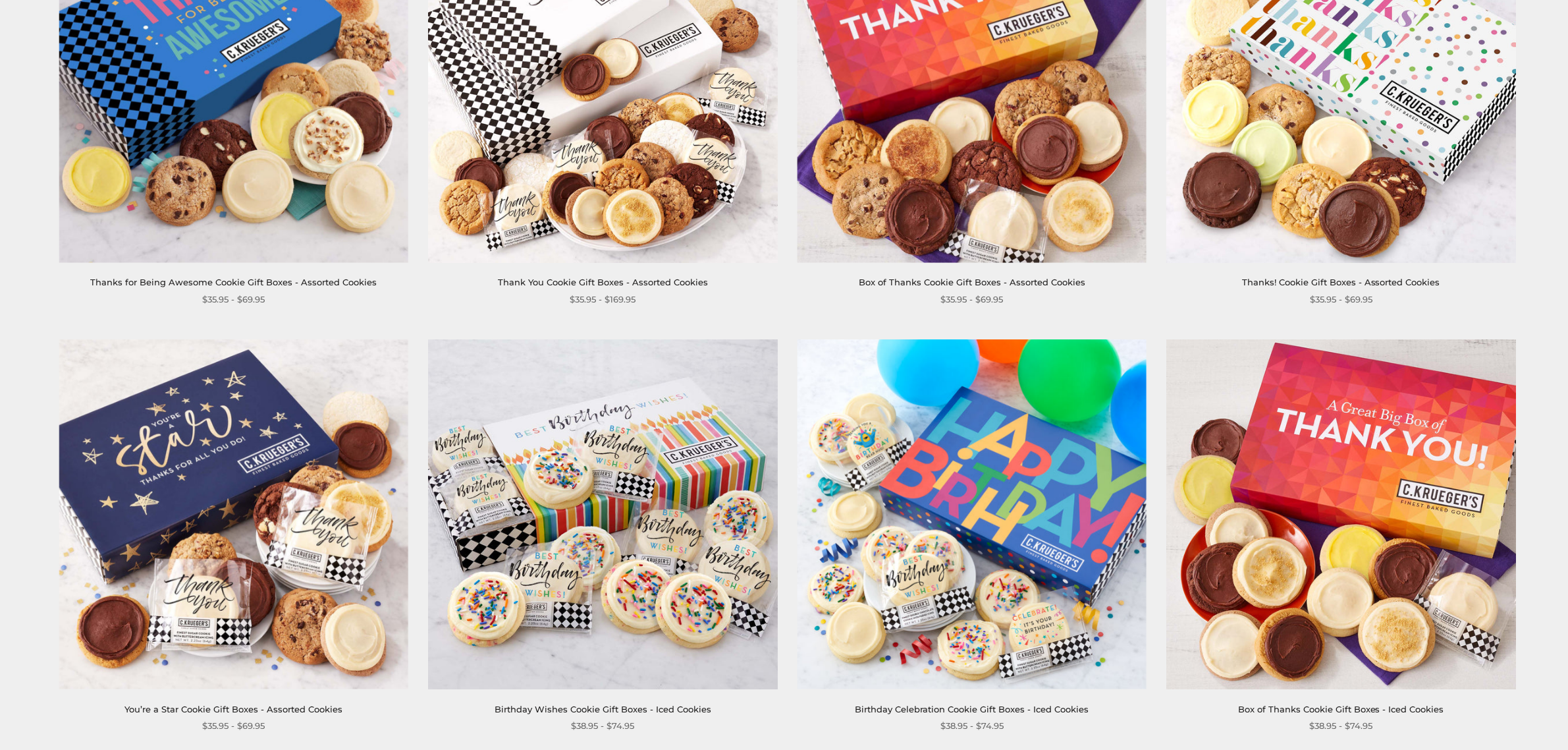
scroll to position [659, 0]
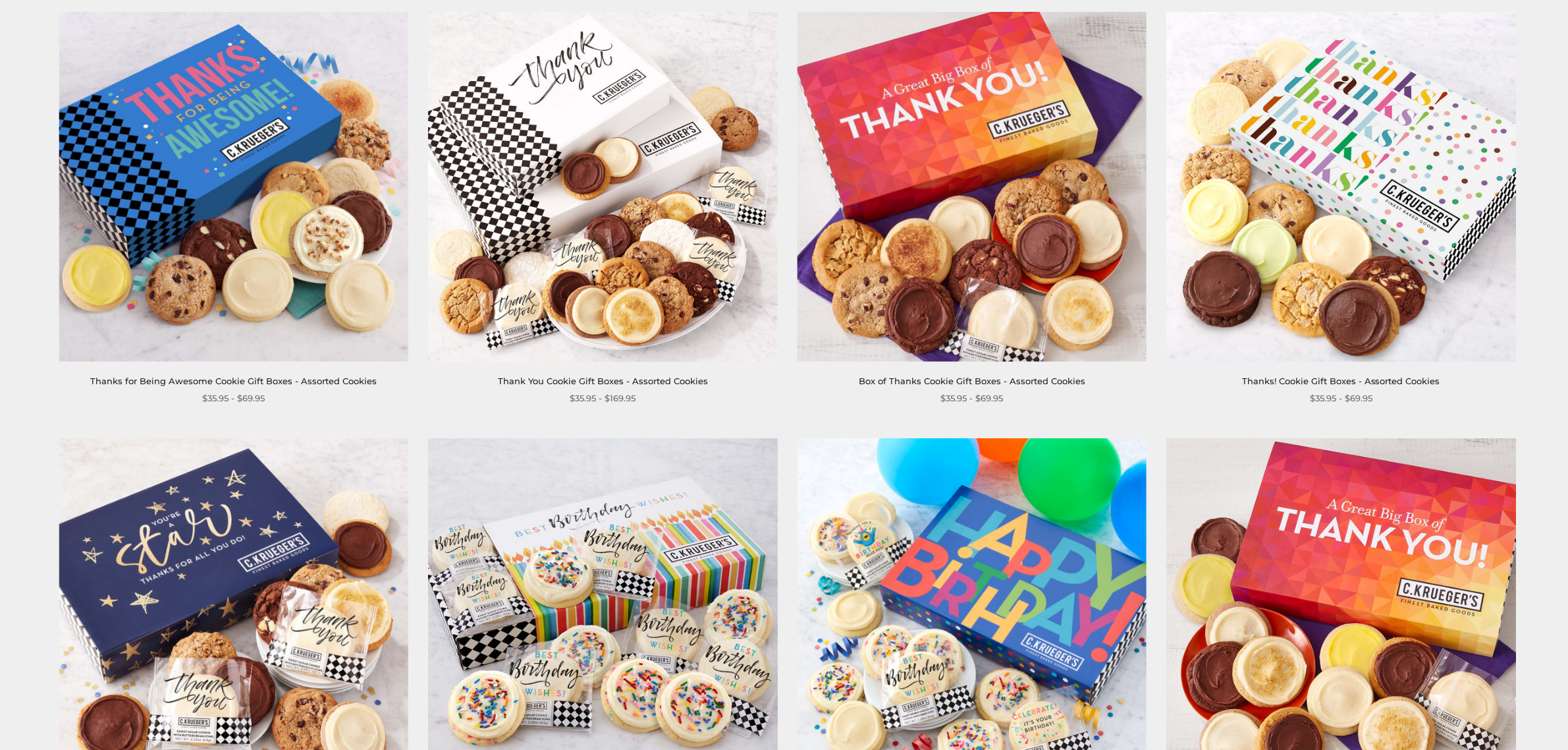
drag, startPoint x: 1190, startPoint y: 128, endPoint x: 1184, endPoint y: 128, distance: 6.0
click at [1190, 128] on img at bounding box center [1340, 187] width 349 height 349
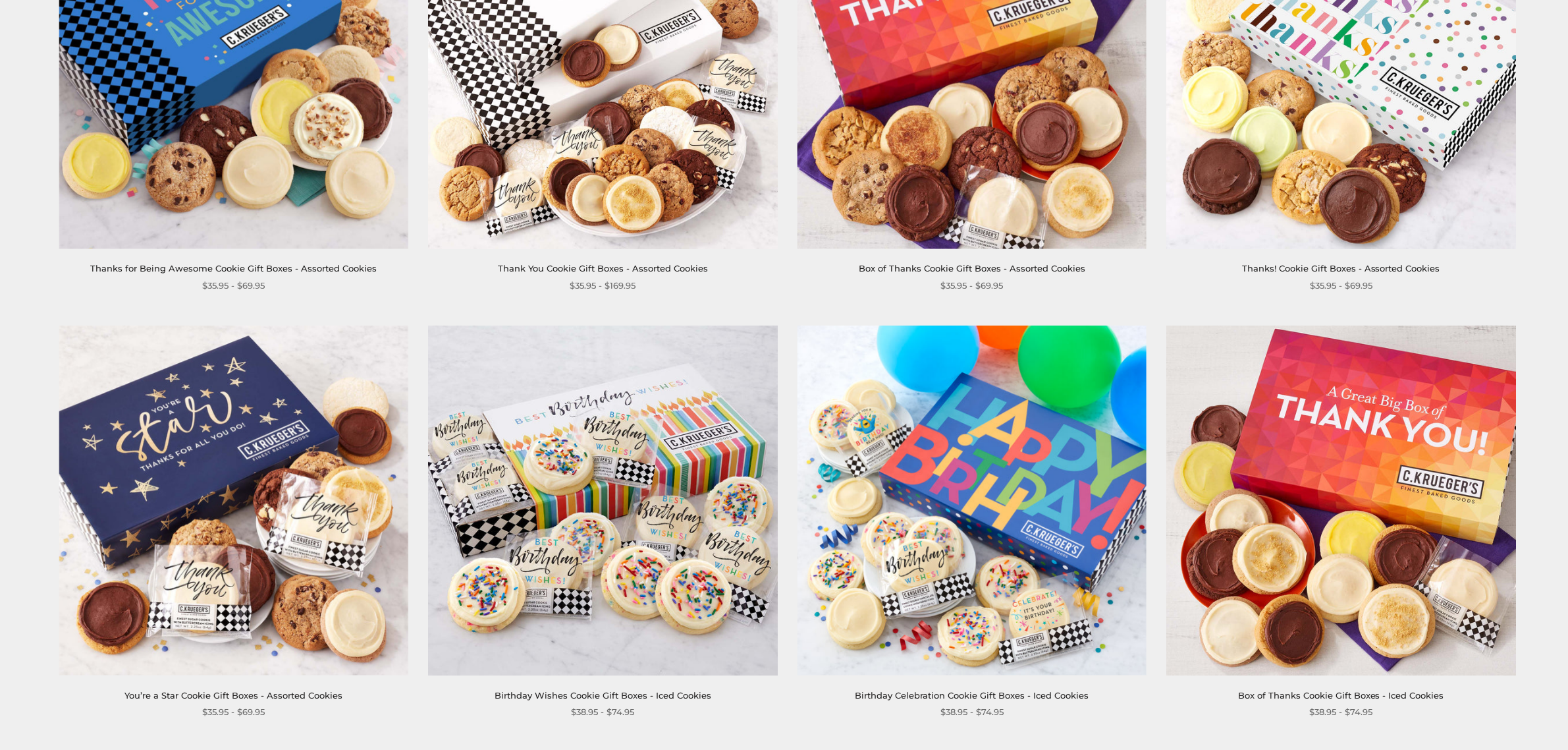
scroll to position [768, 0]
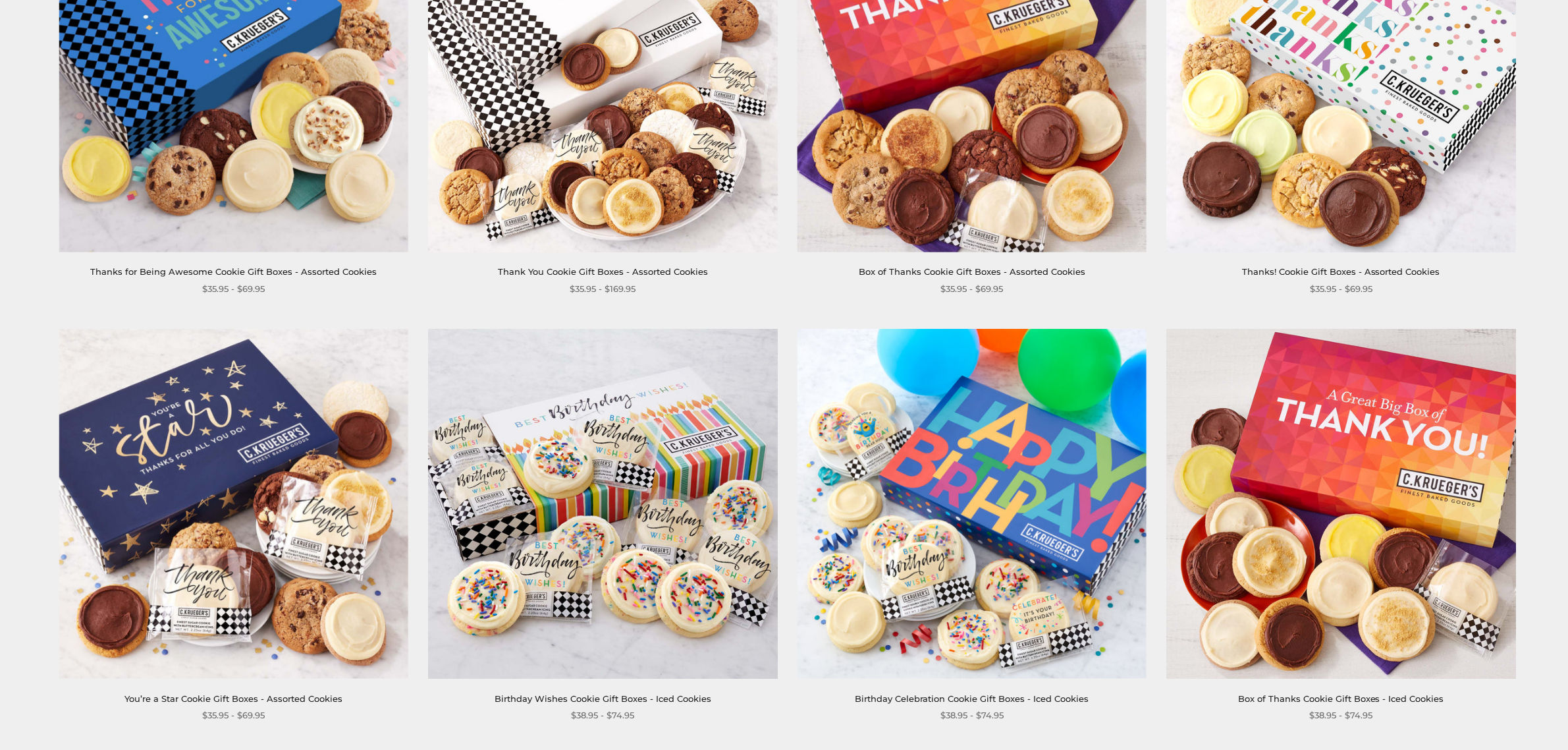
click at [1482, 286] on div "$35.95 - $69.95" at bounding box center [1340, 289] width 349 height 14
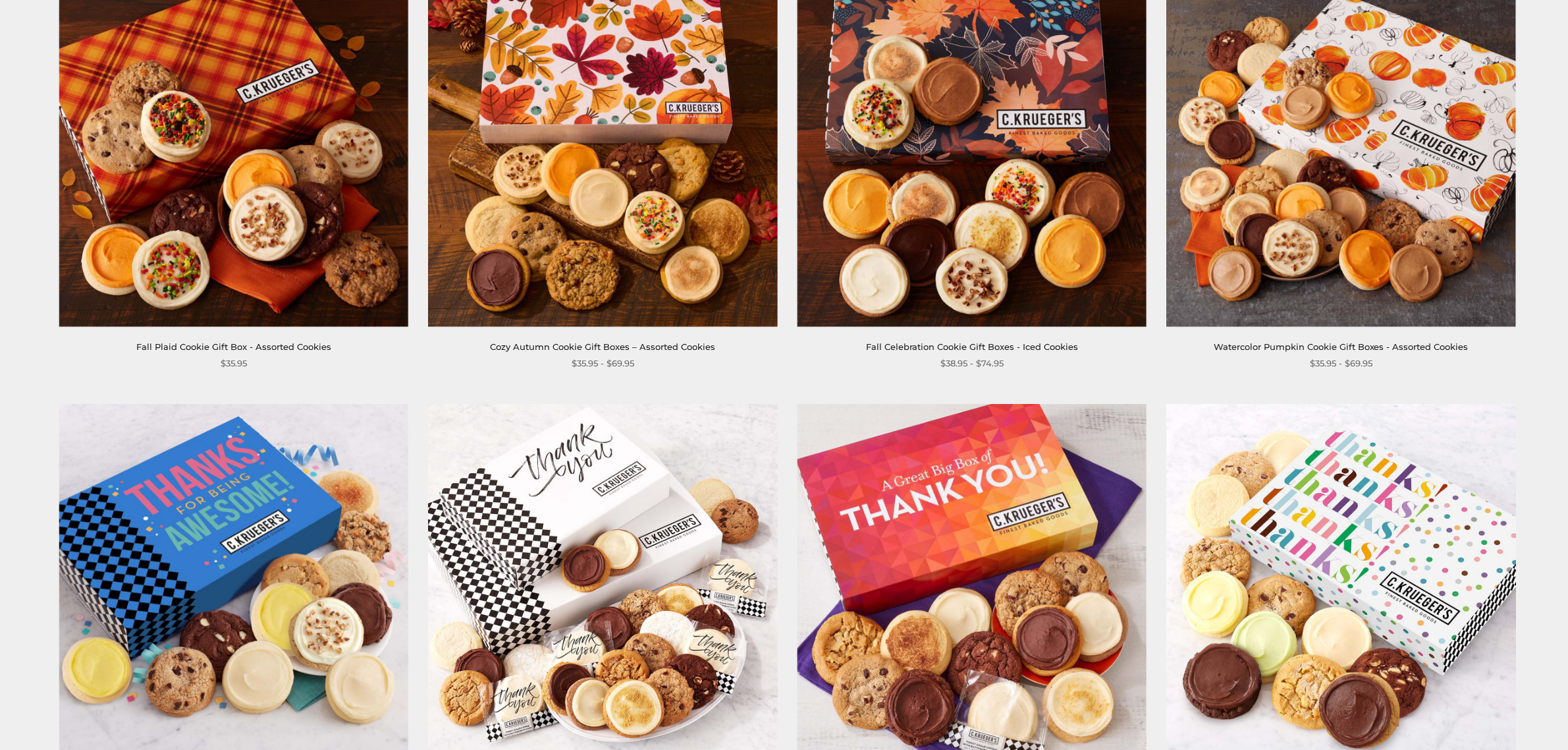
scroll to position [439, 0]
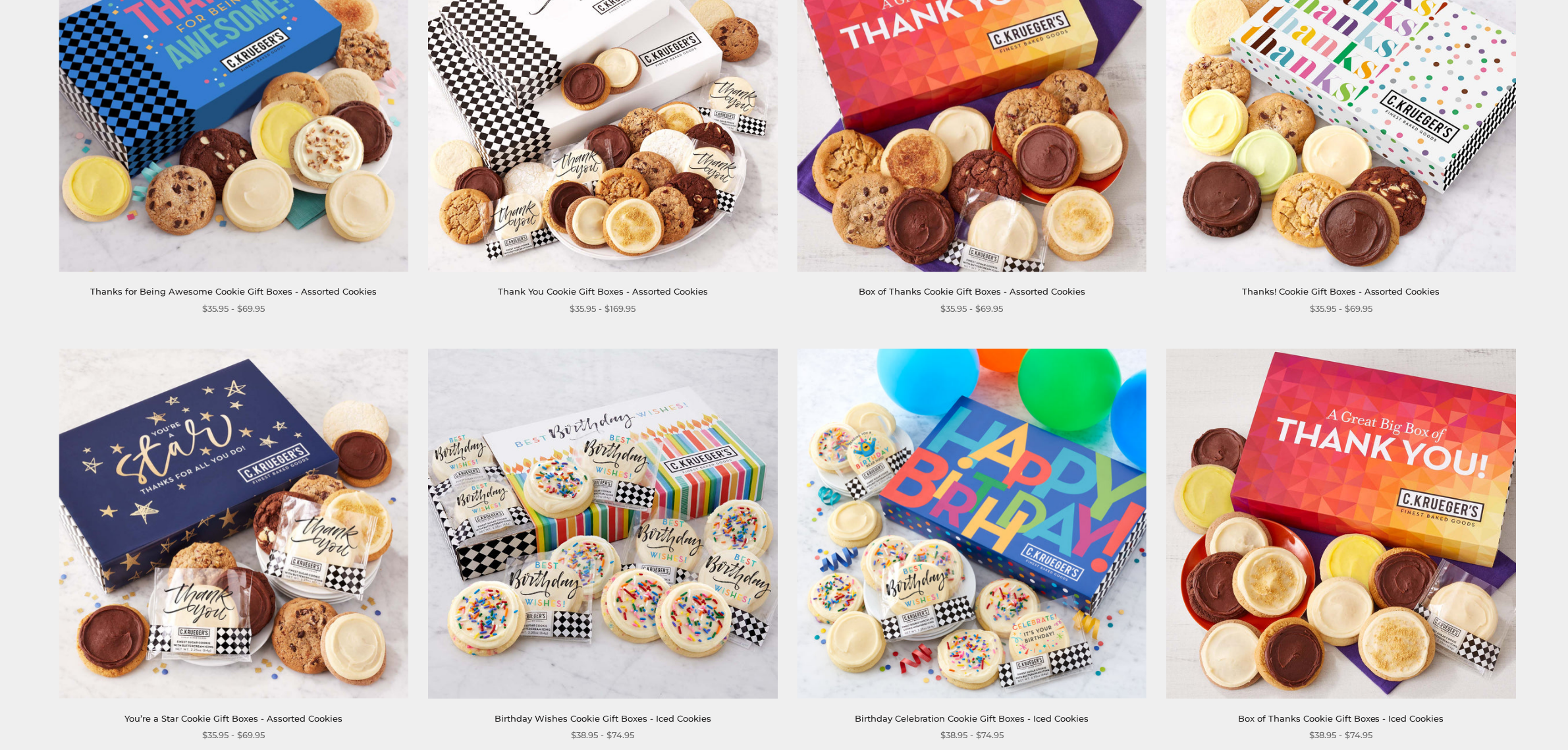
scroll to position [768, 0]
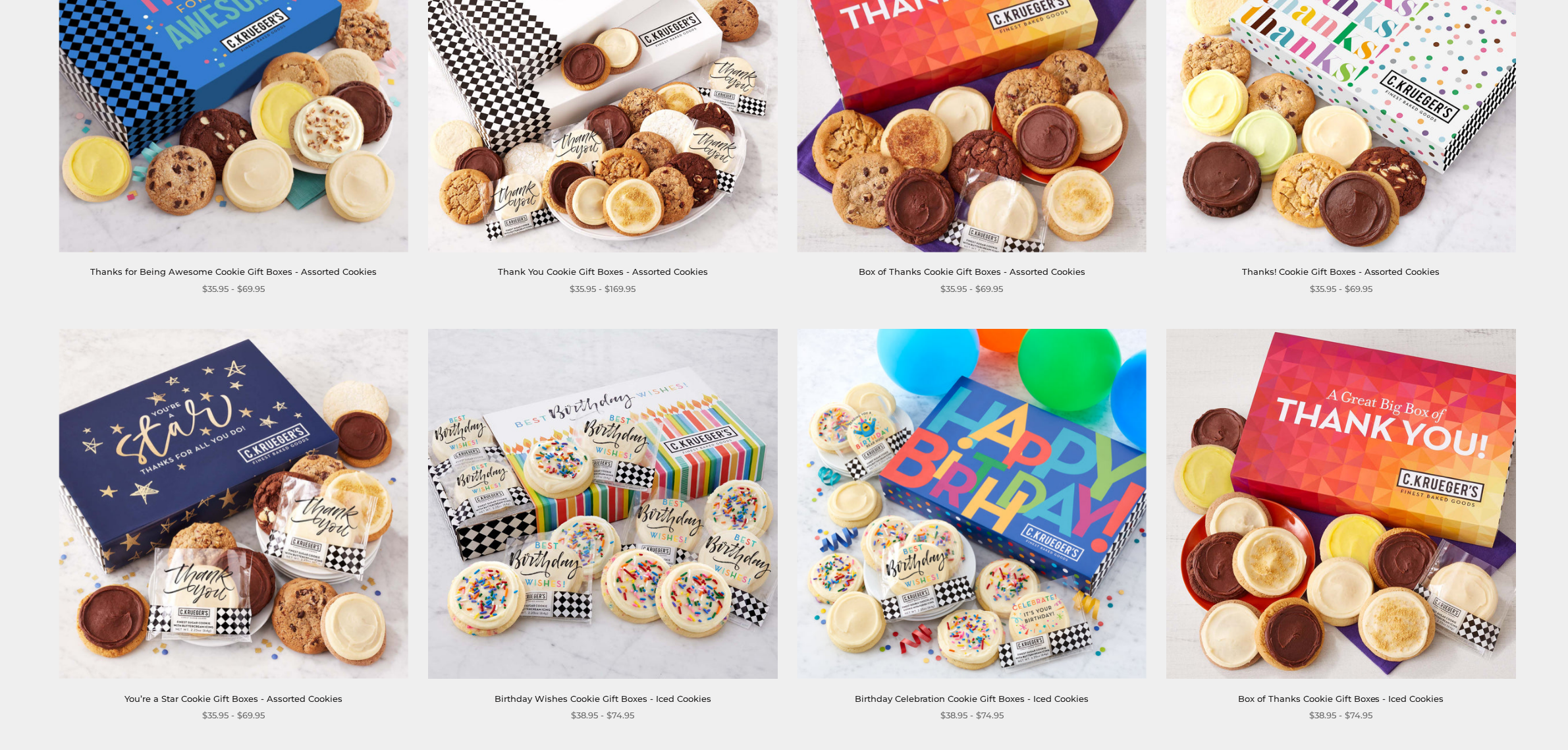
click at [1495, 280] on div "Thanks! Cookie Gift Boxes - Assorted Cookies $35.95 - $69.95" at bounding box center [1340, 280] width 349 height 31
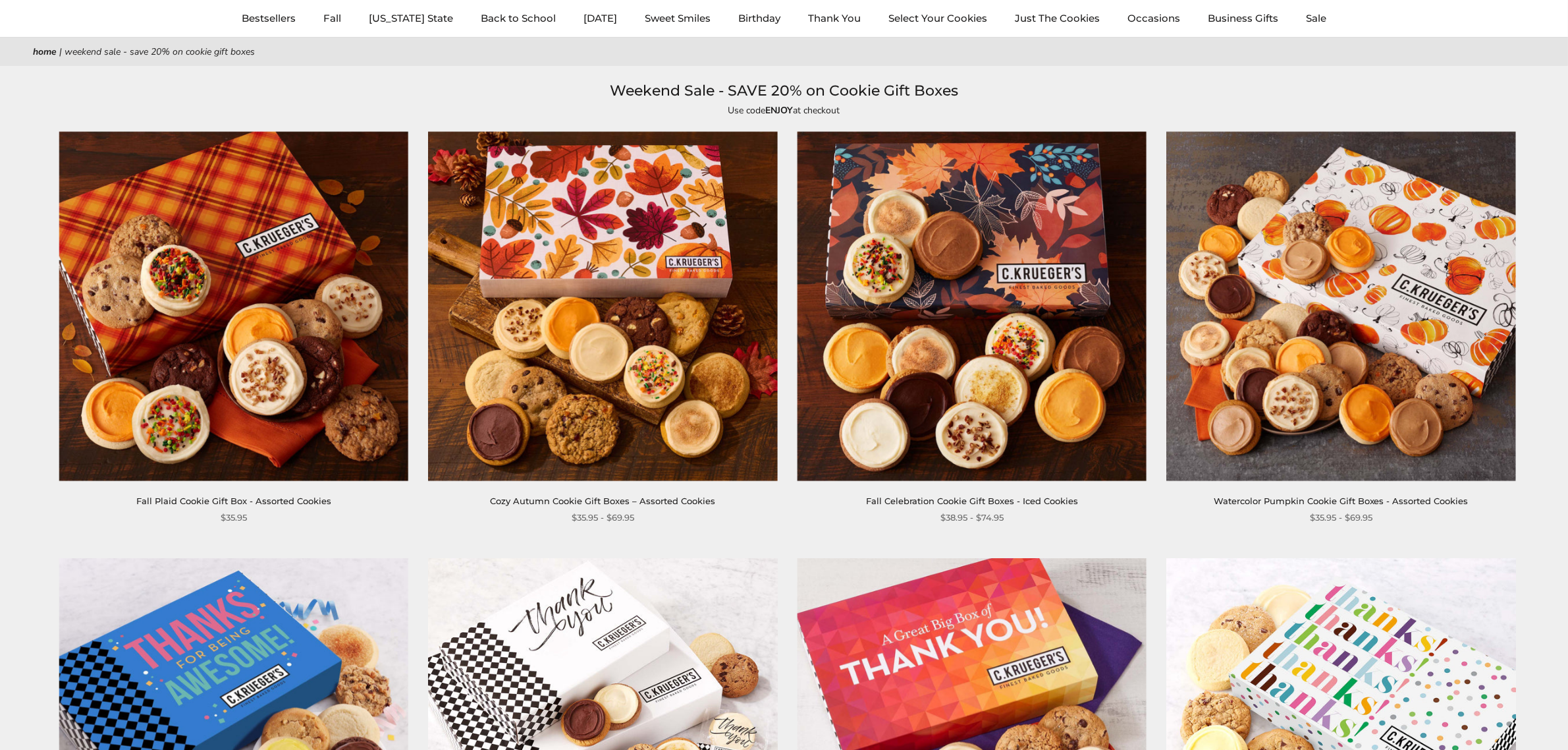
scroll to position [0, 0]
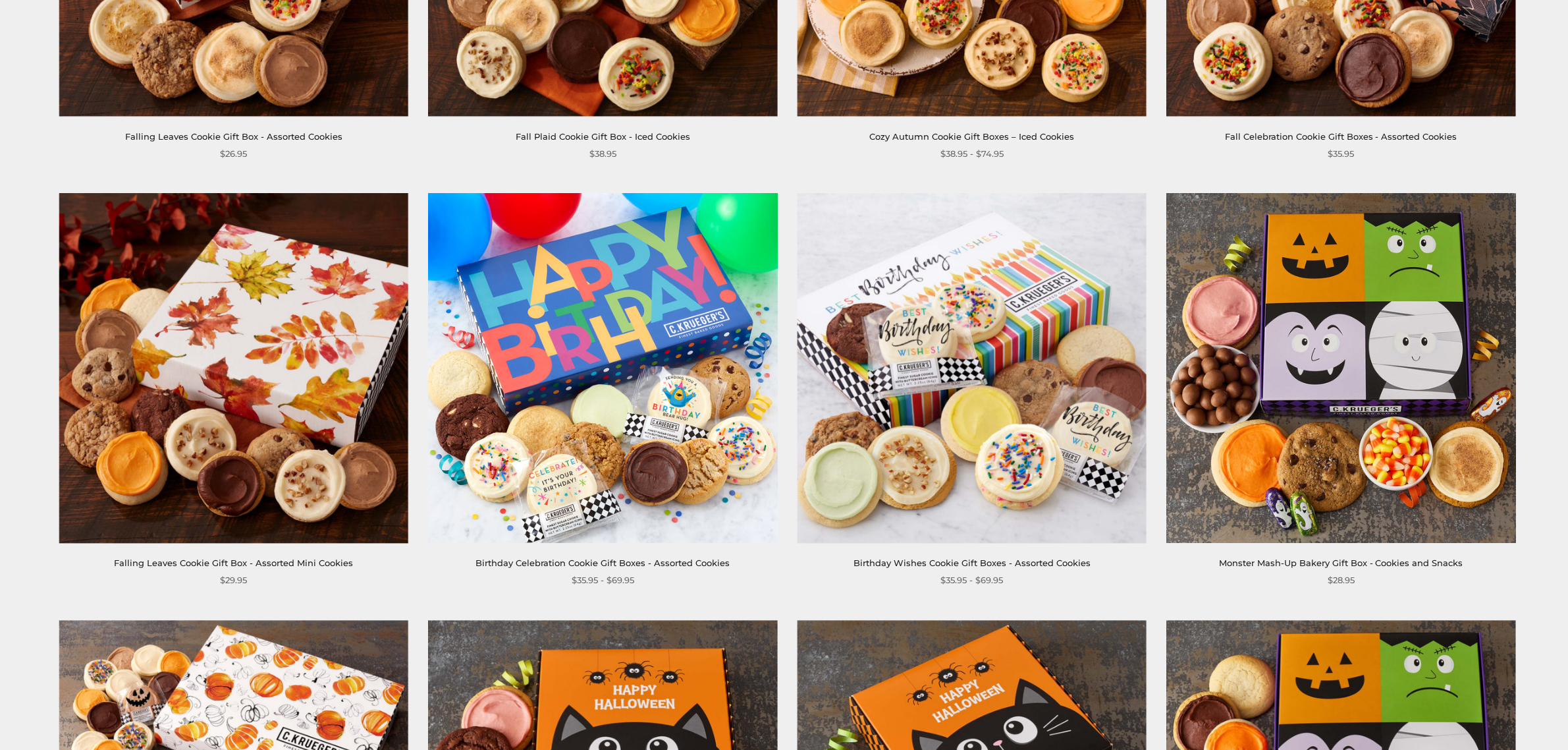
scroll to position [2141, 0]
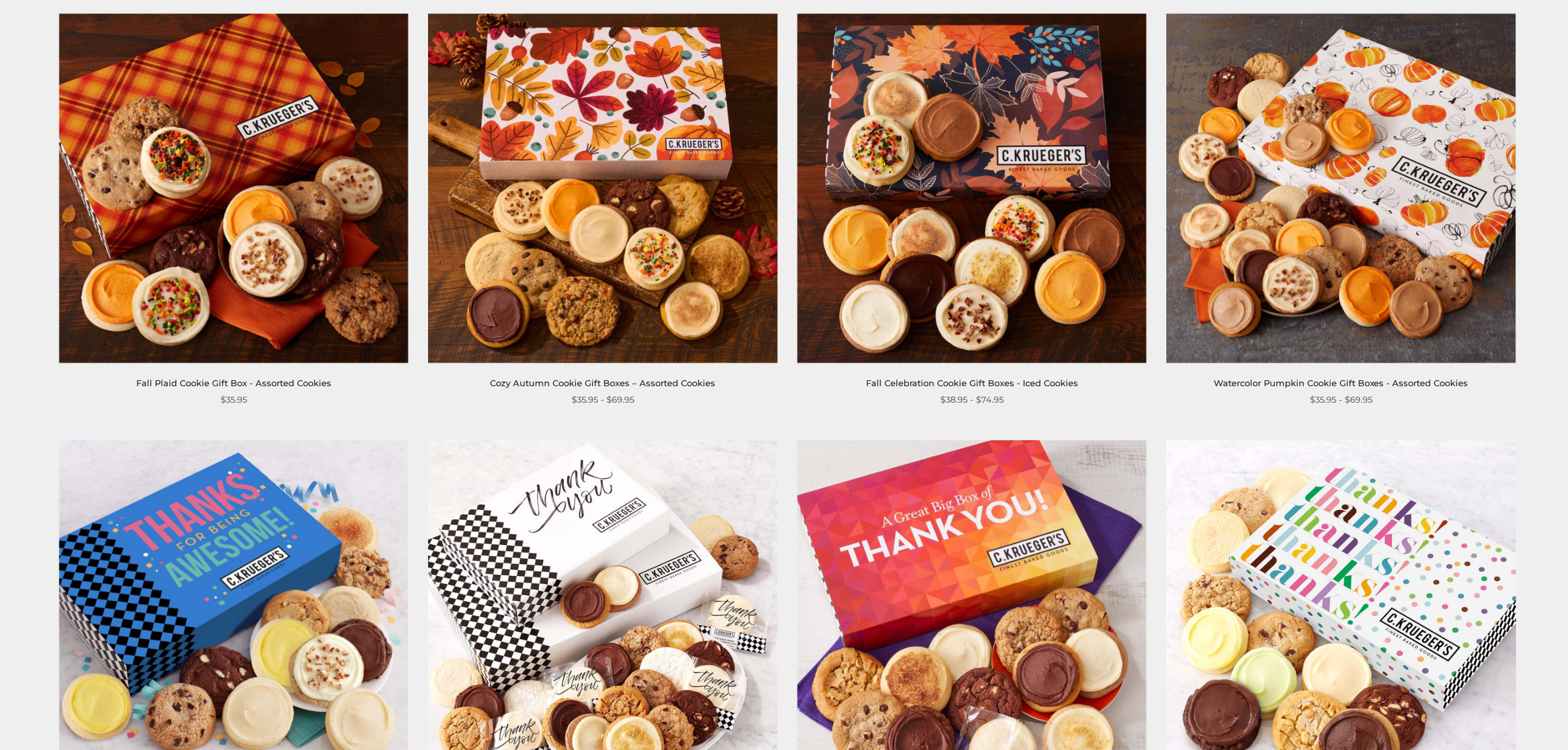
scroll to position [0, 0]
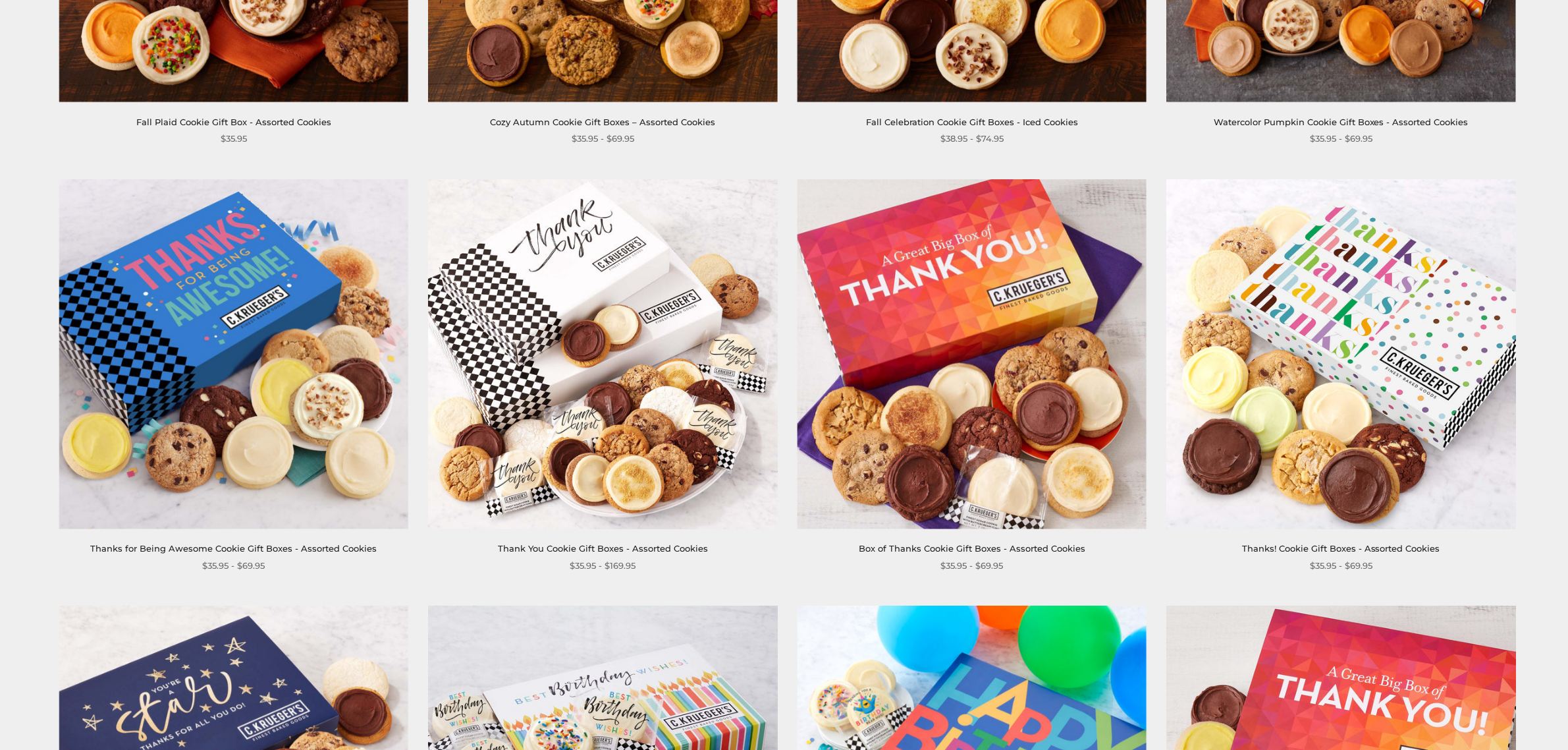
scroll to position [494, 0]
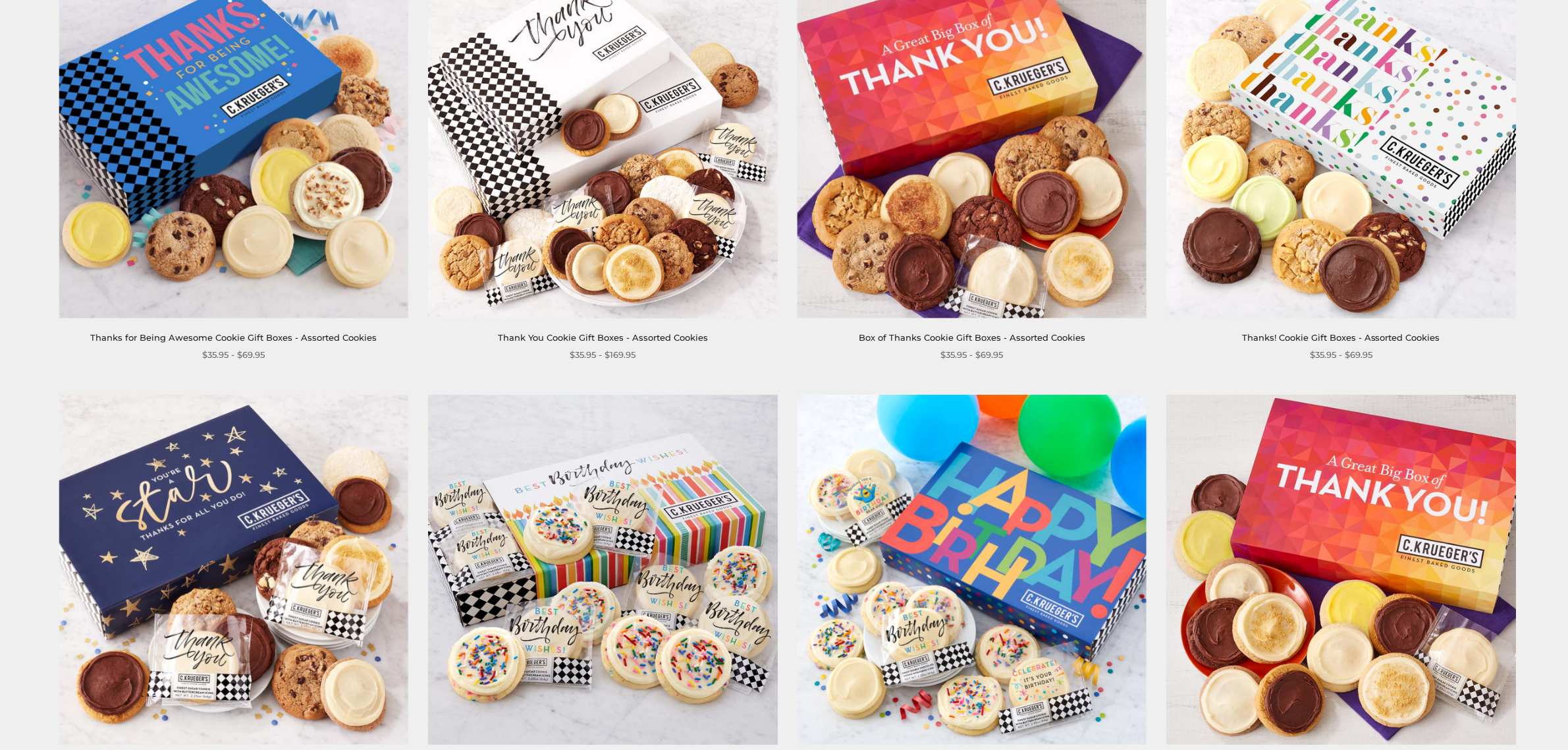
scroll to position [659, 0]
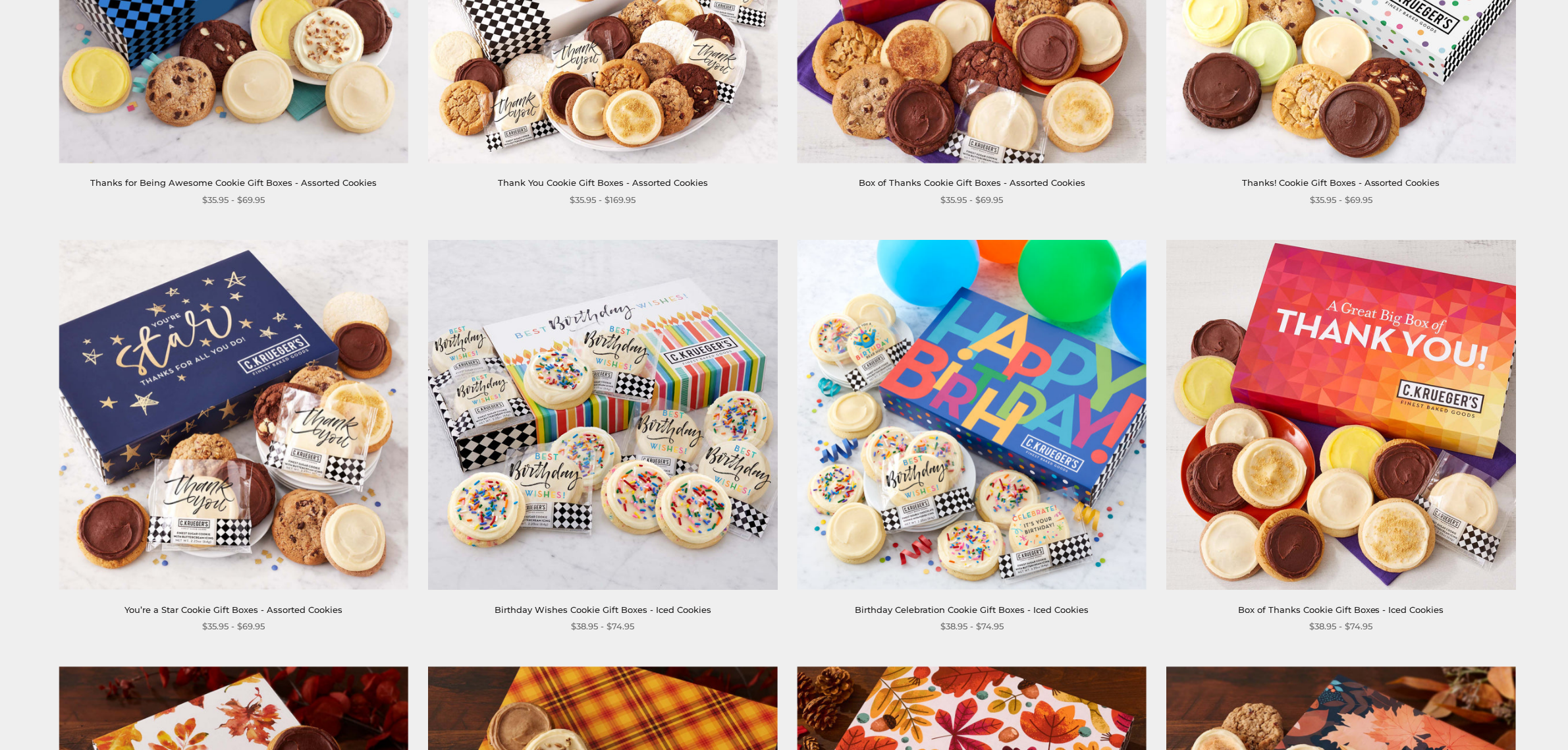
scroll to position [824, 0]
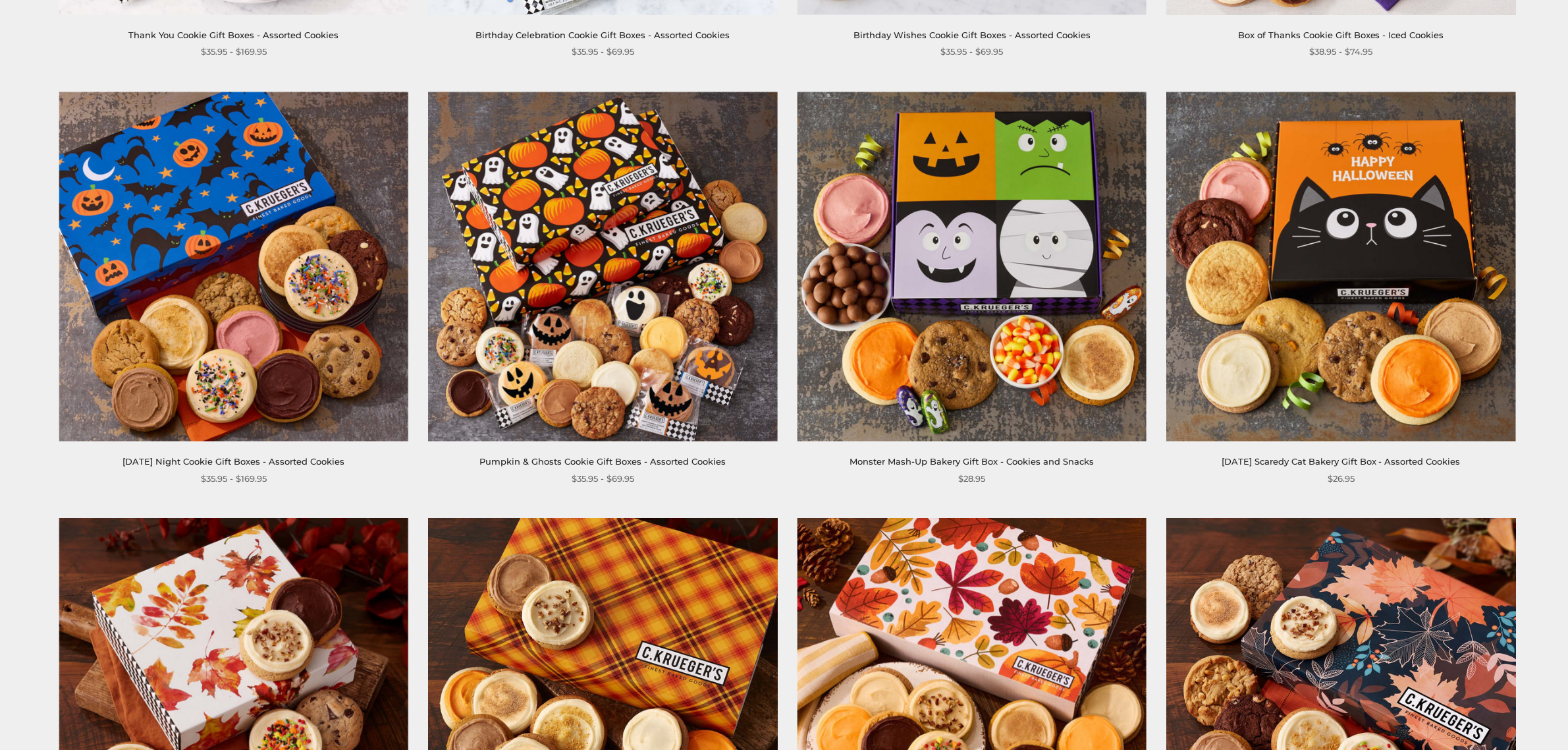
scroll to position [1647, 0]
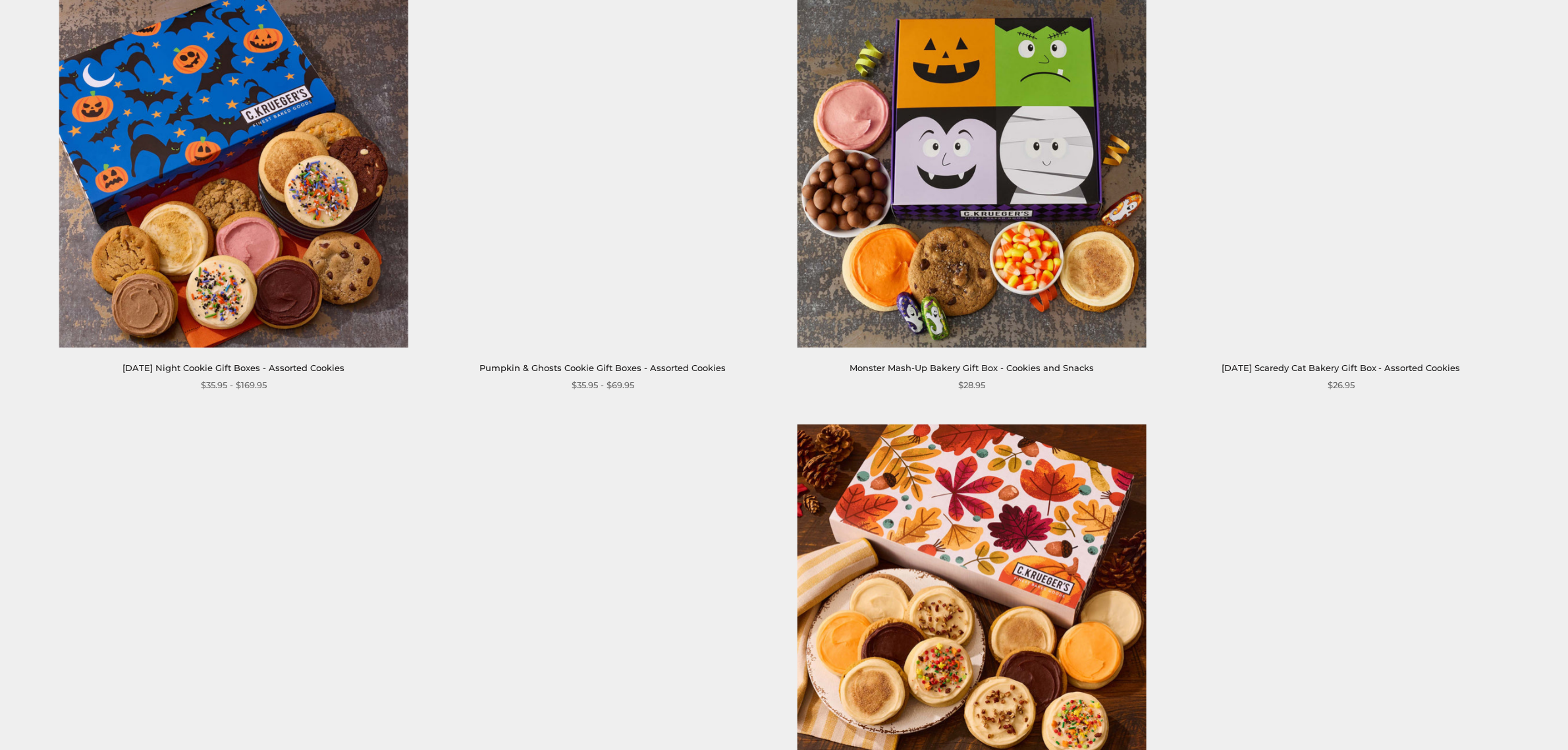
scroll to position [1647, 0]
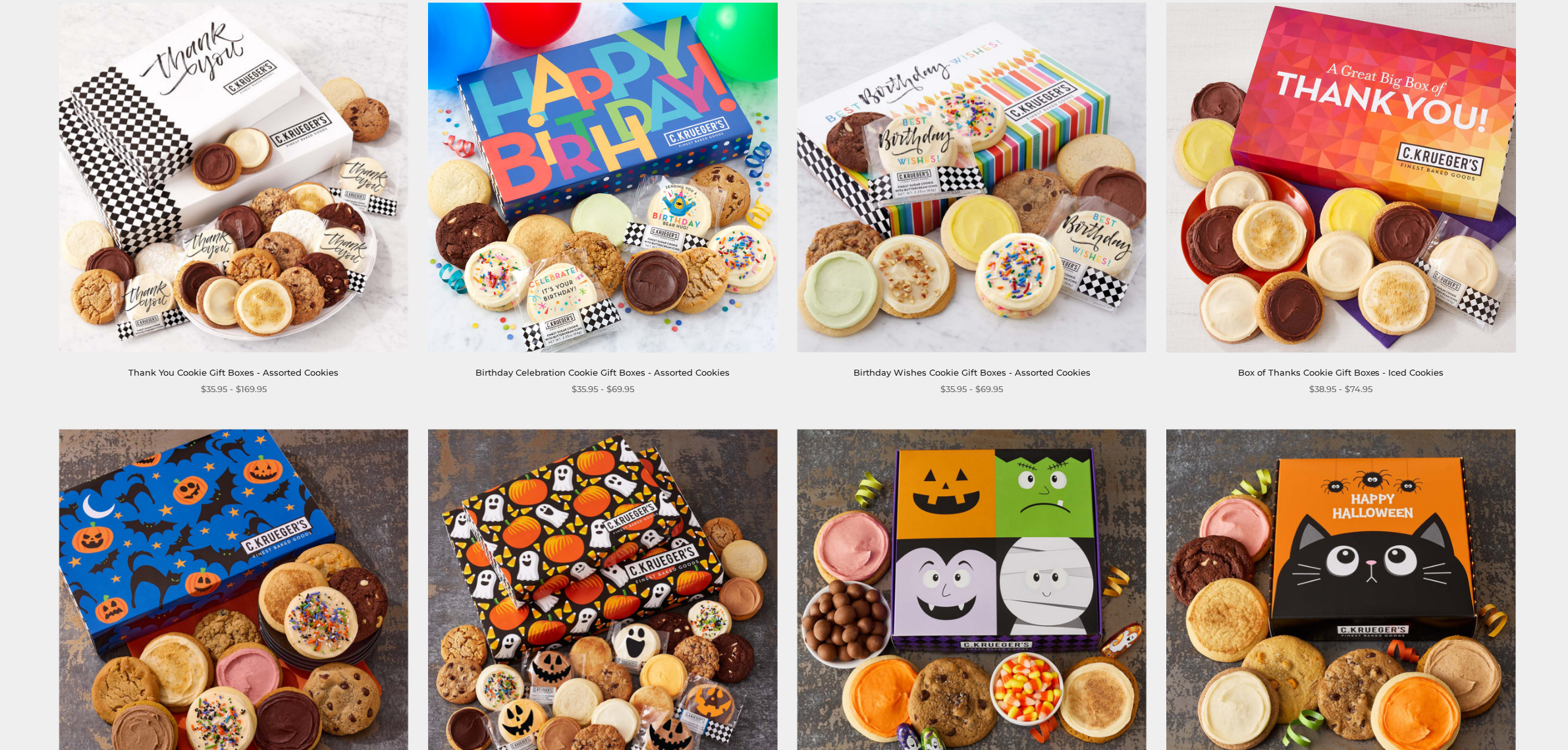
scroll to position [878, 0]
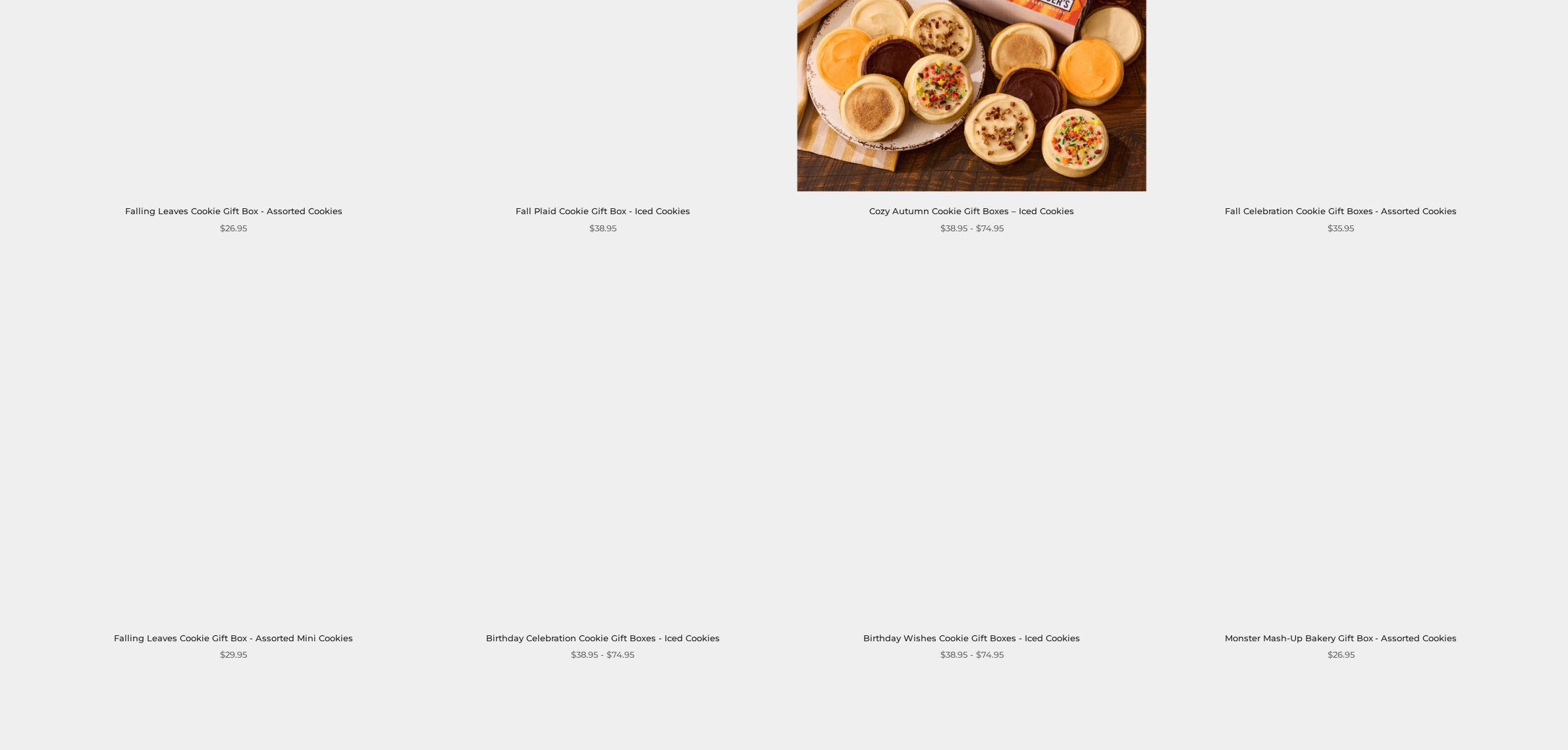
scroll to position [2087, 0]
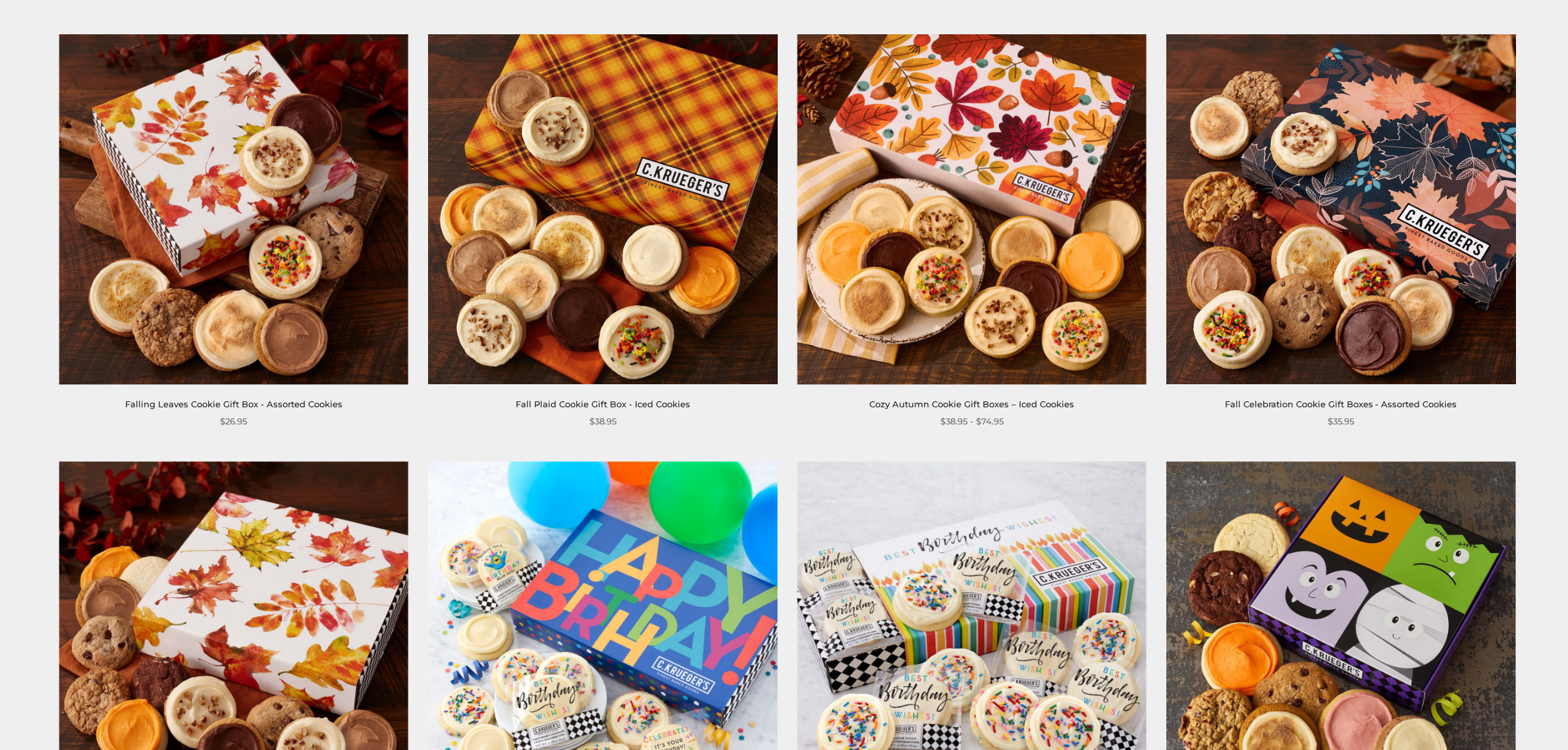
scroll to position [1921, 0]
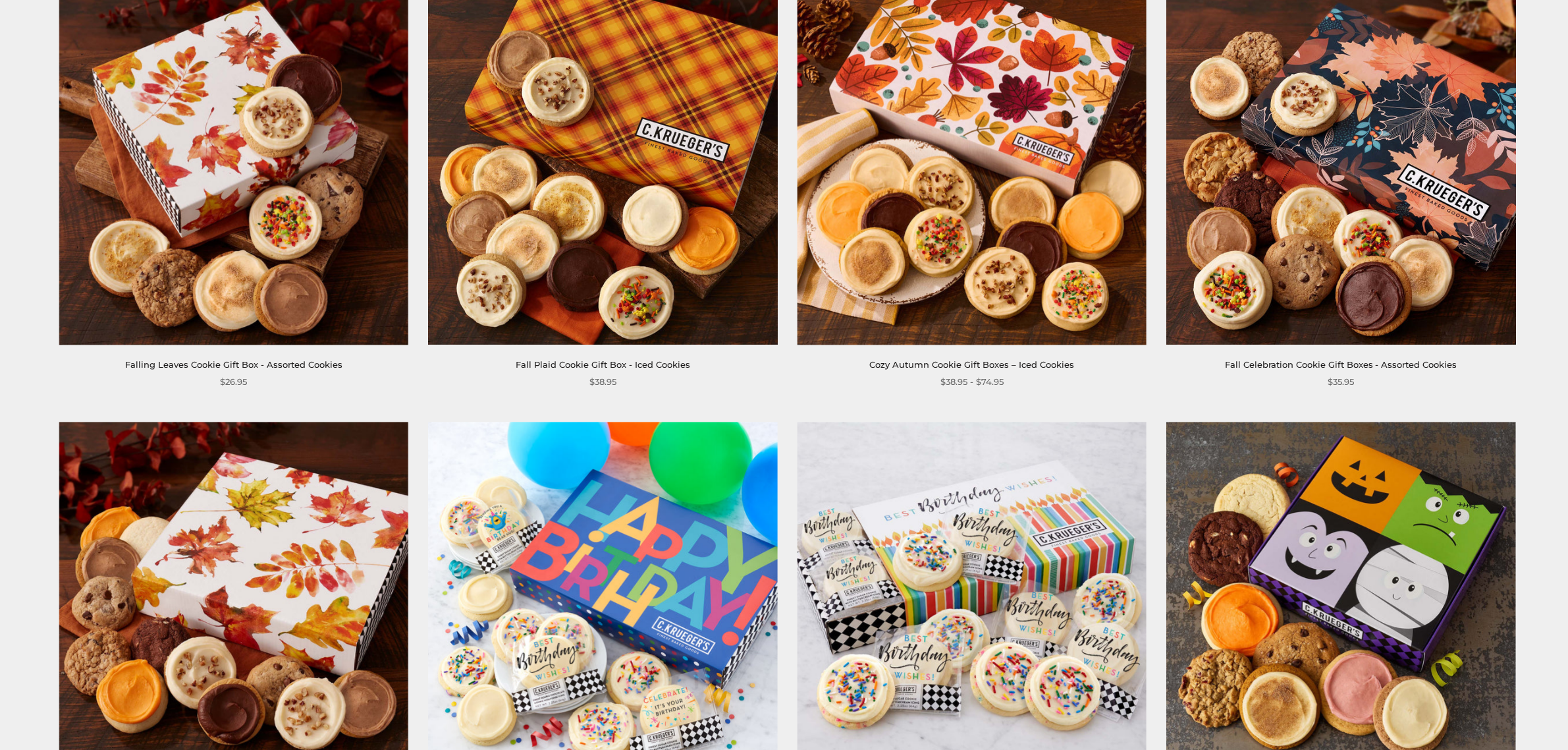
scroll to position [2141, 0]
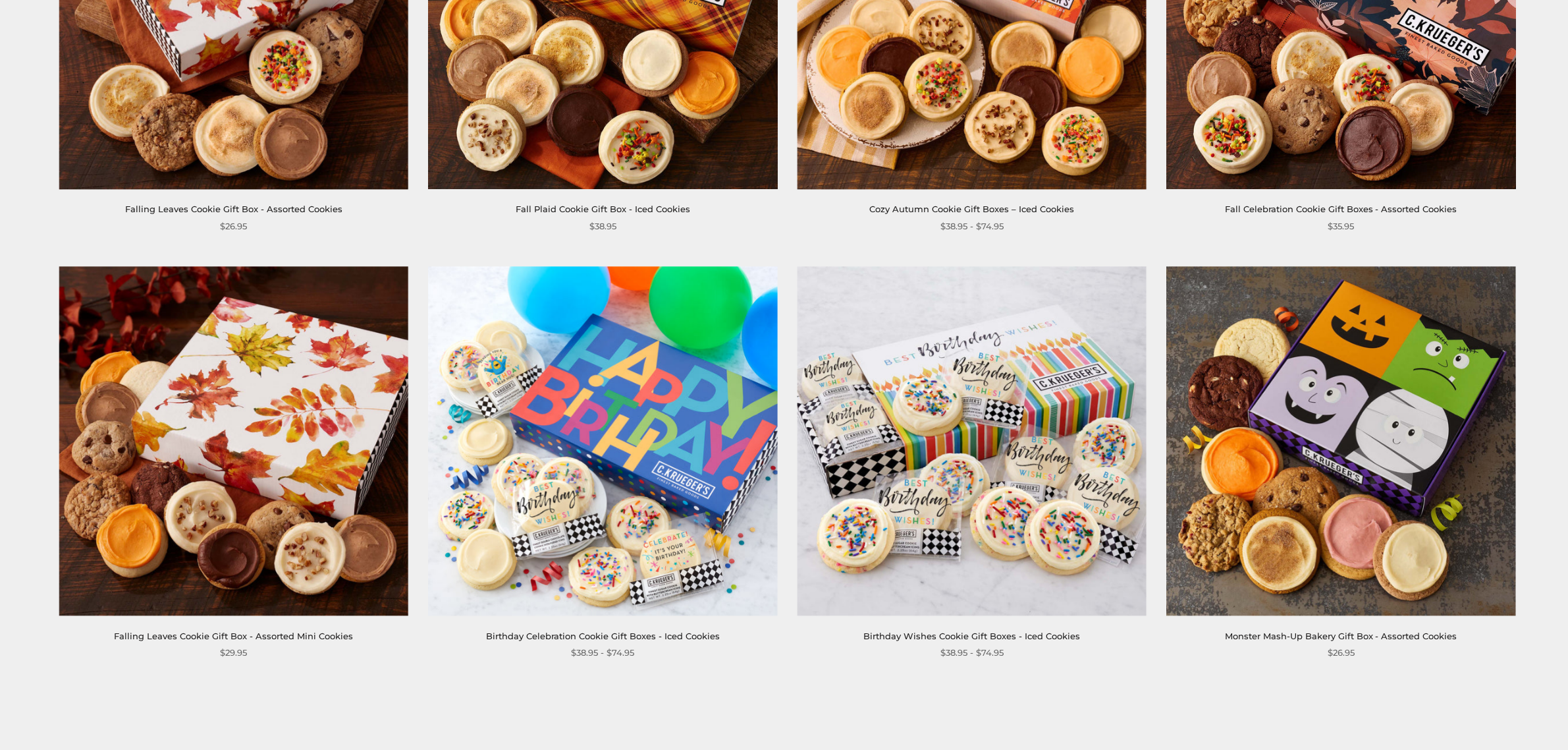
scroll to position [2087, 0]
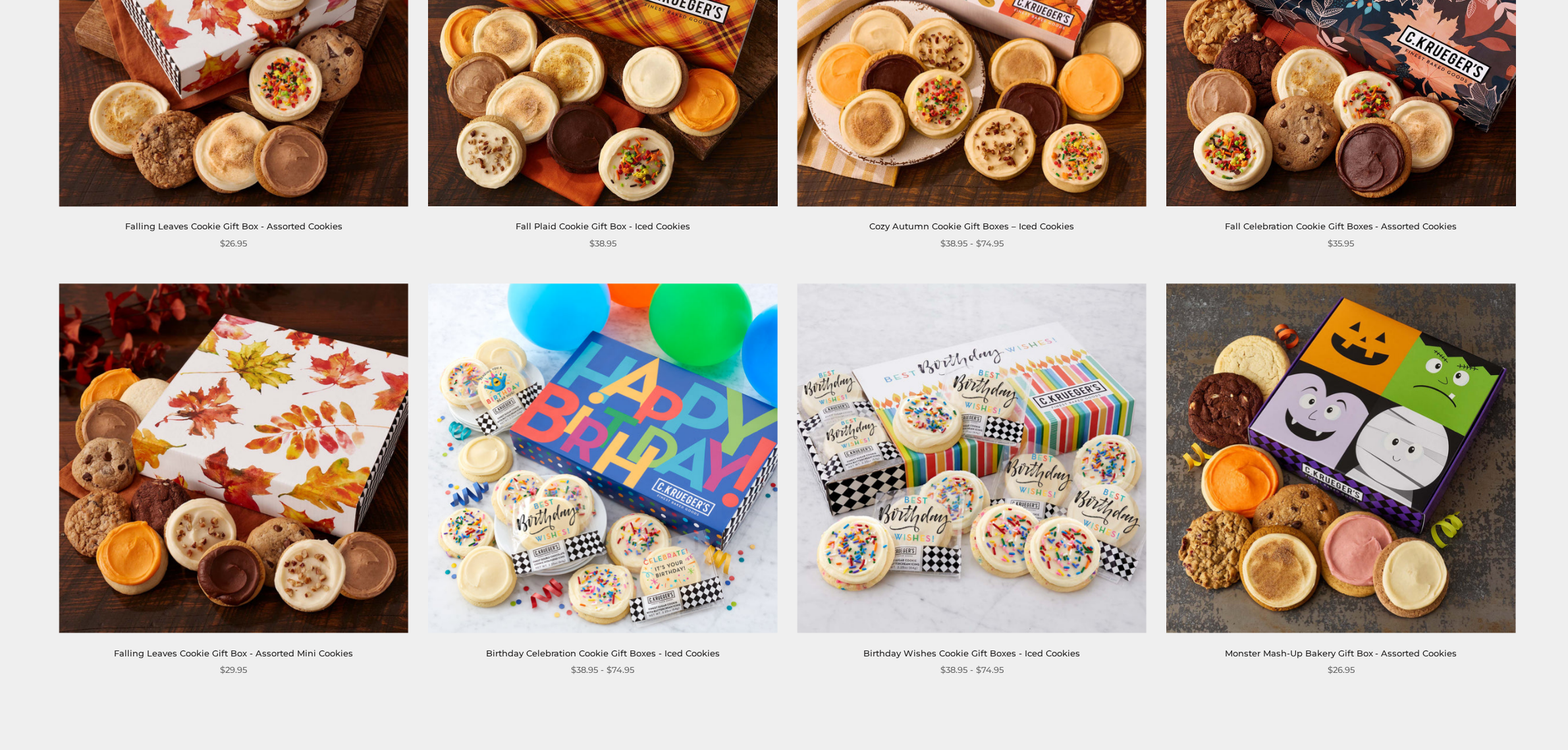
scroll to position [2087, 0]
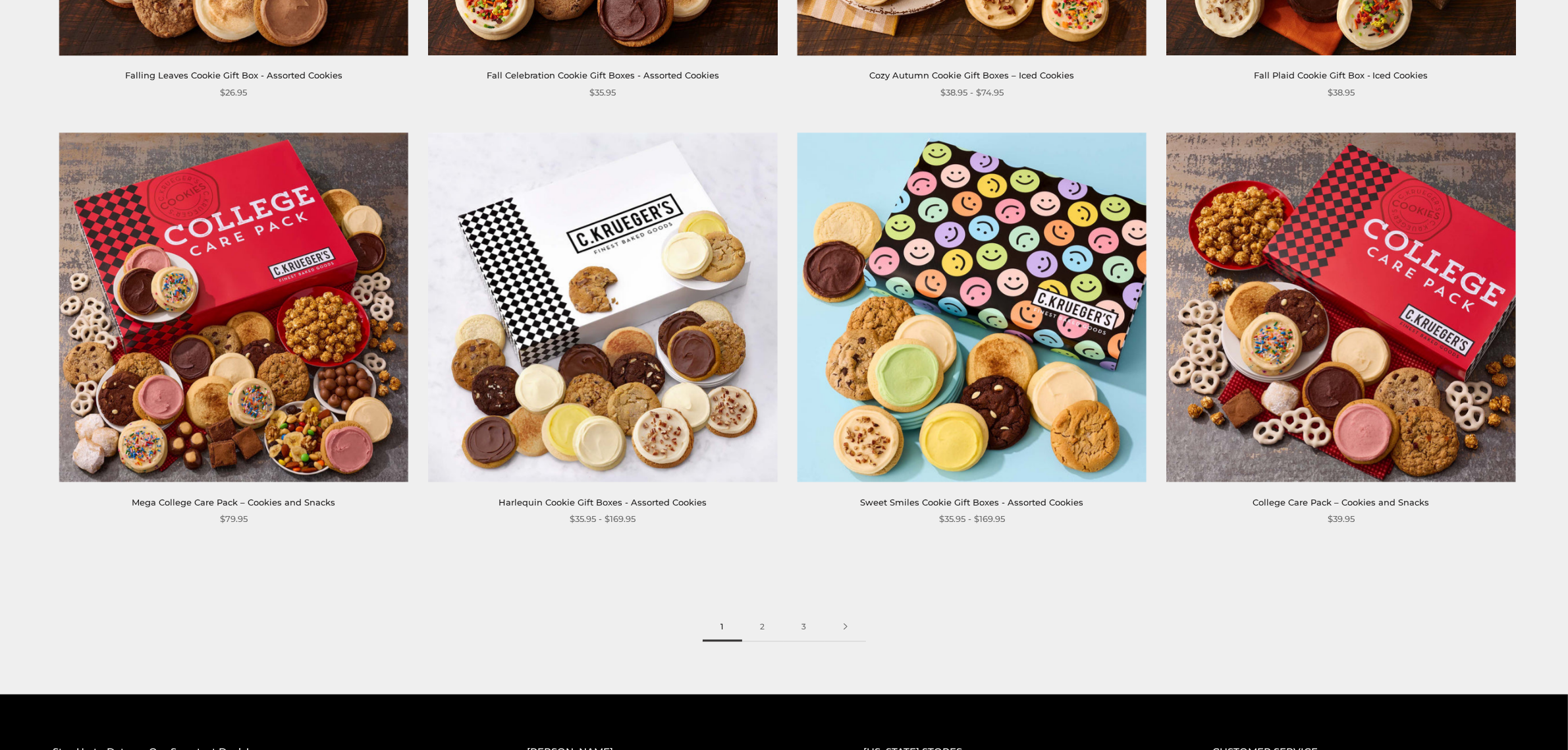
scroll to position [2251, 0]
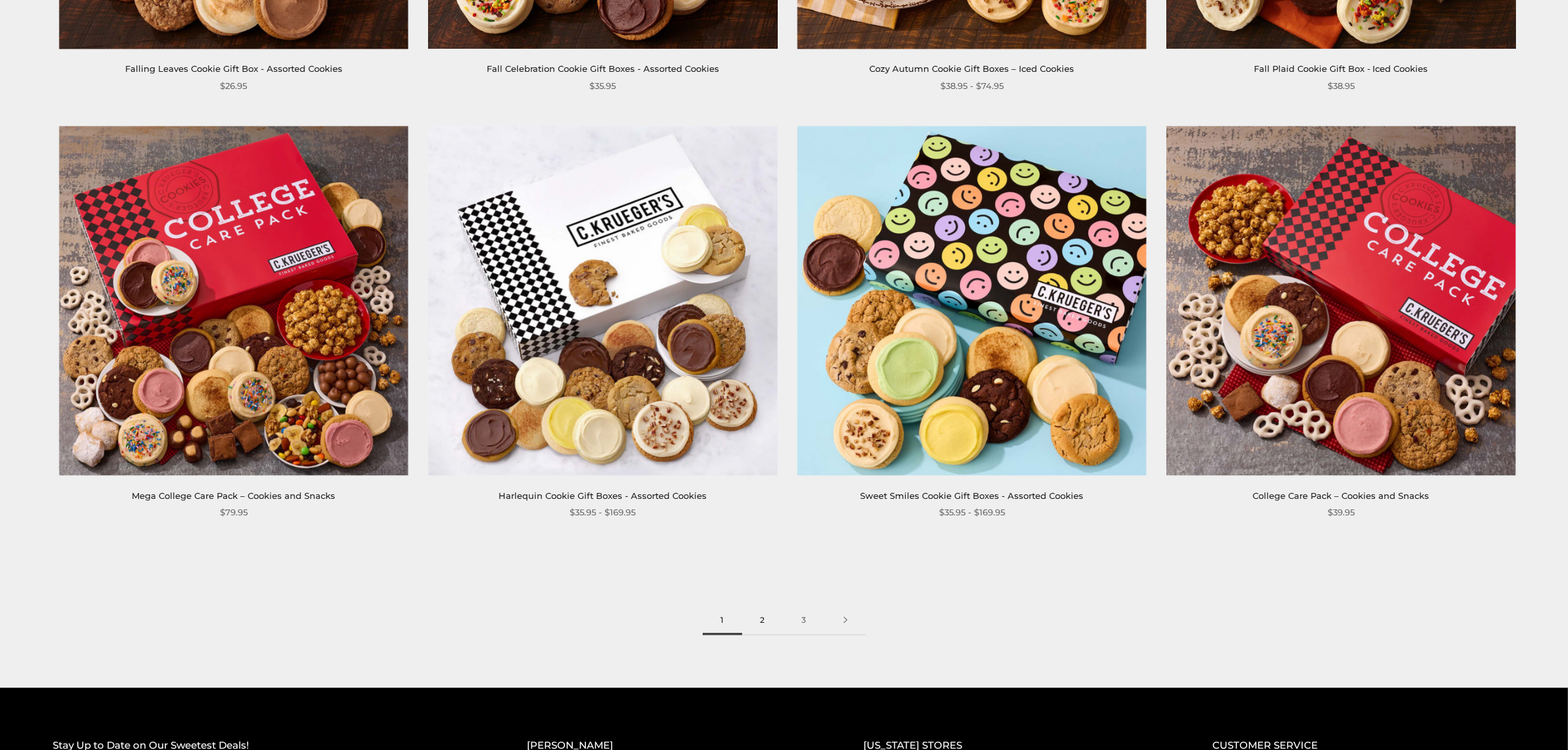
click at [766, 620] on link "2" at bounding box center [763, 620] width 42 height 29
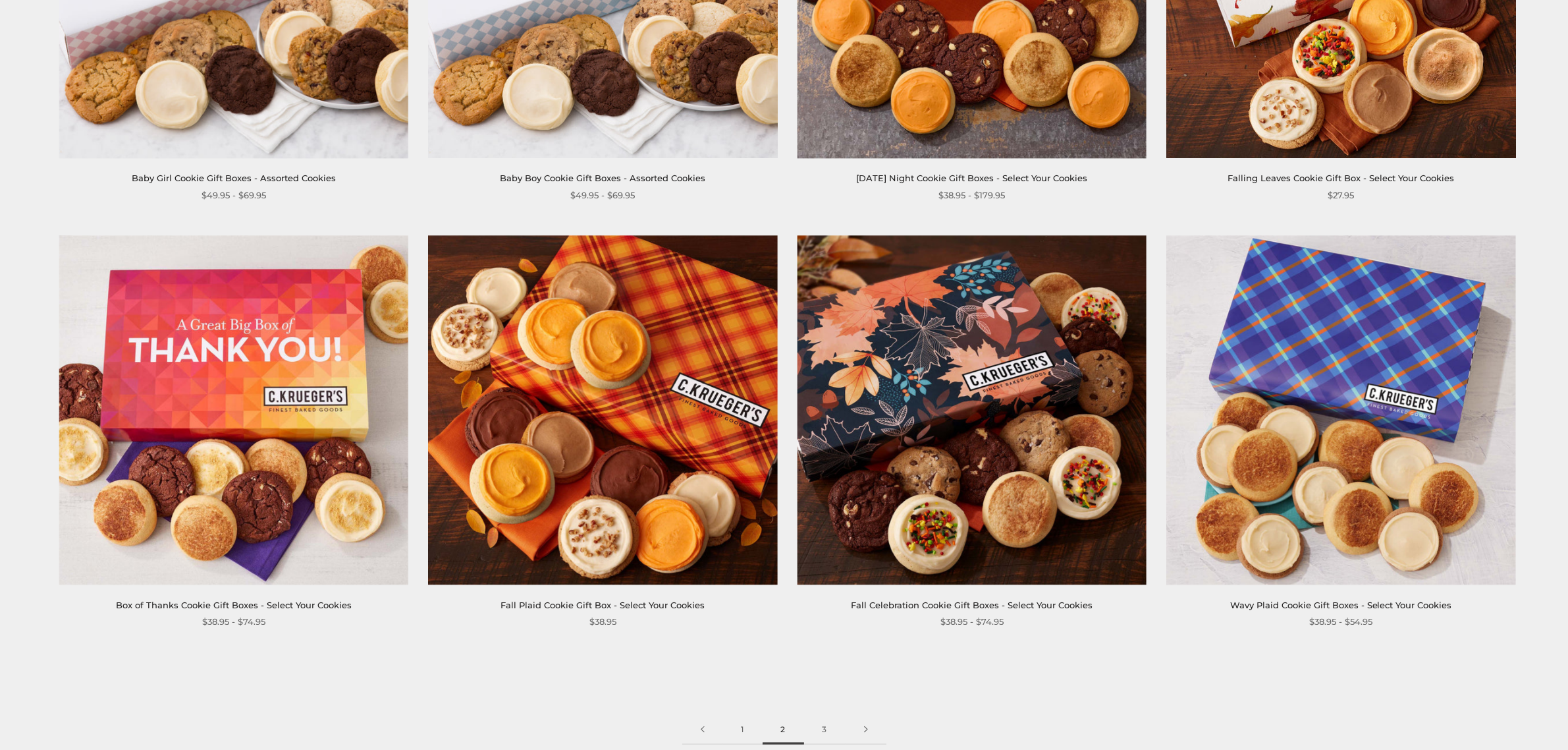
scroll to position [2471, 0]
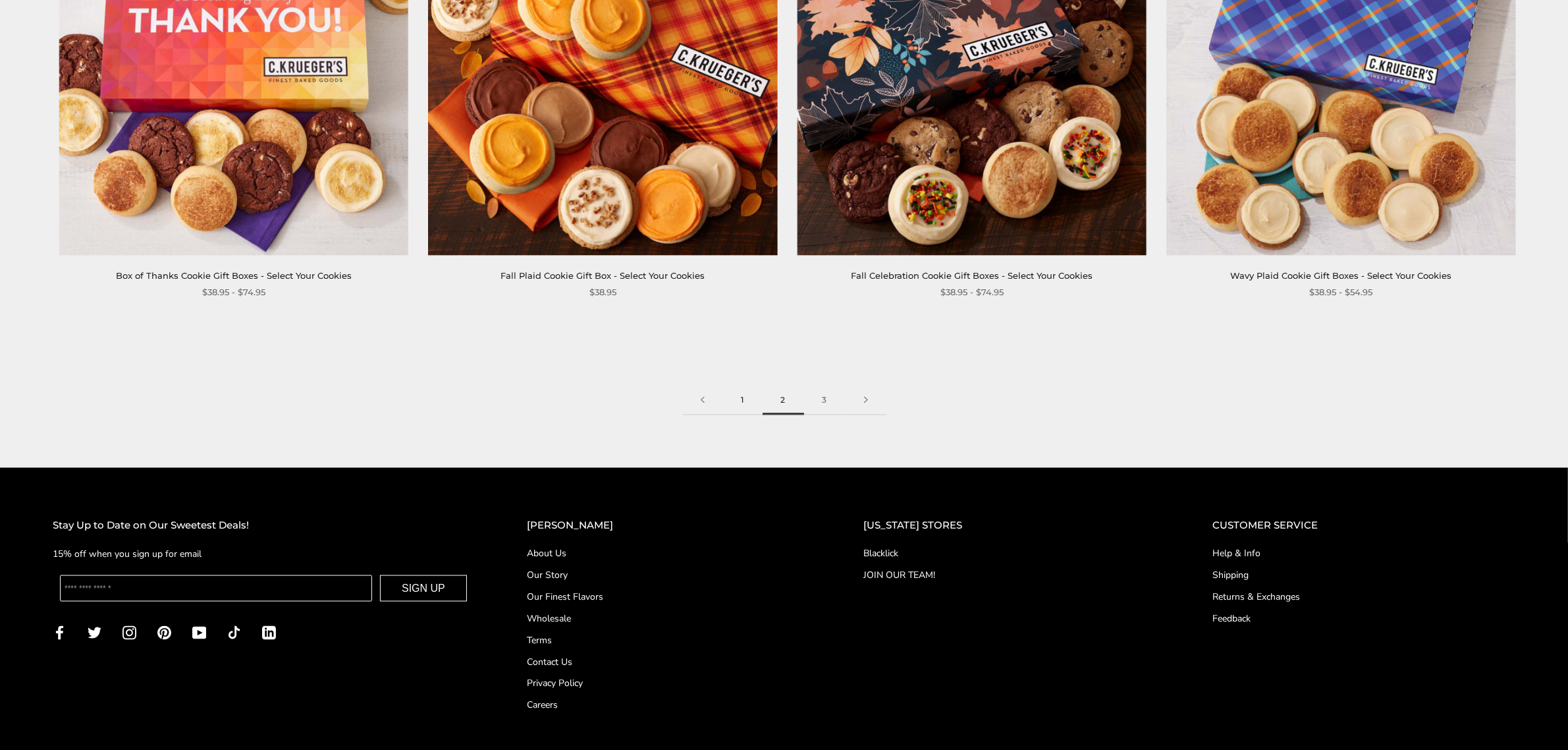
drag, startPoint x: 739, startPoint y: 391, endPoint x: 754, endPoint y: 402, distance: 18.6
click at [739, 393] on link "1" at bounding box center [743, 400] width 40 height 29
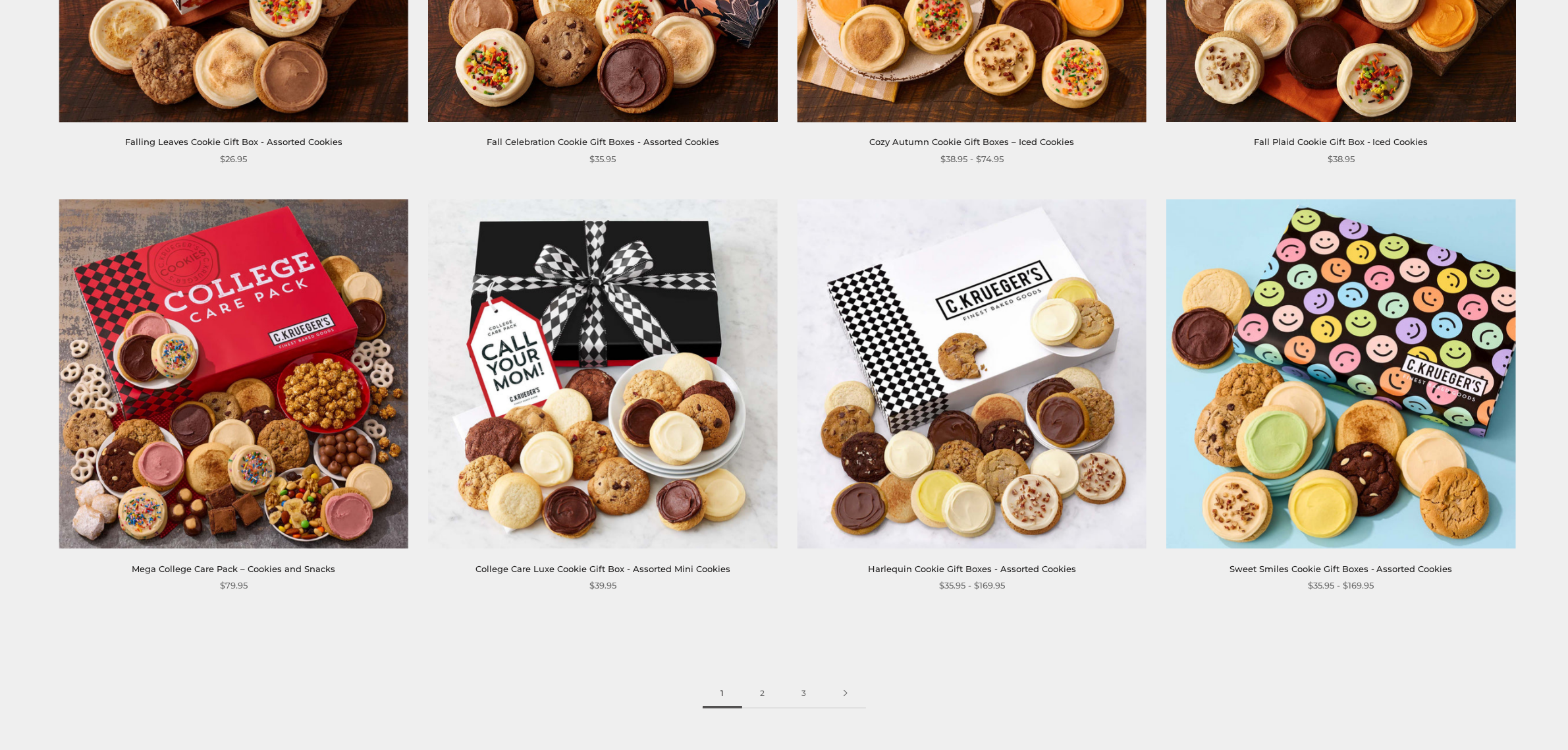
scroll to position [2307, 0]
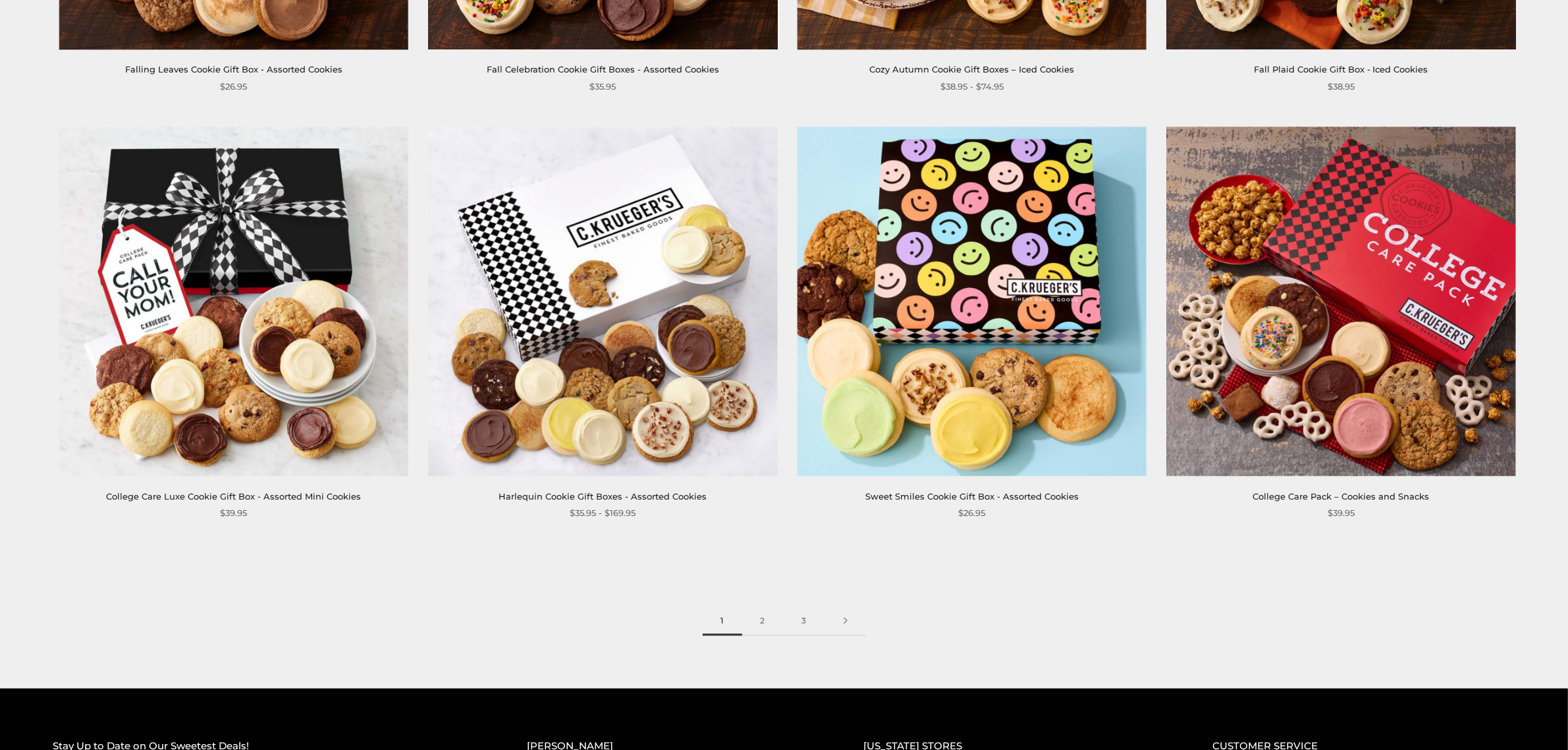
scroll to position [2251, 0]
click at [766, 616] on link "2" at bounding box center [763, 620] width 42 height 29
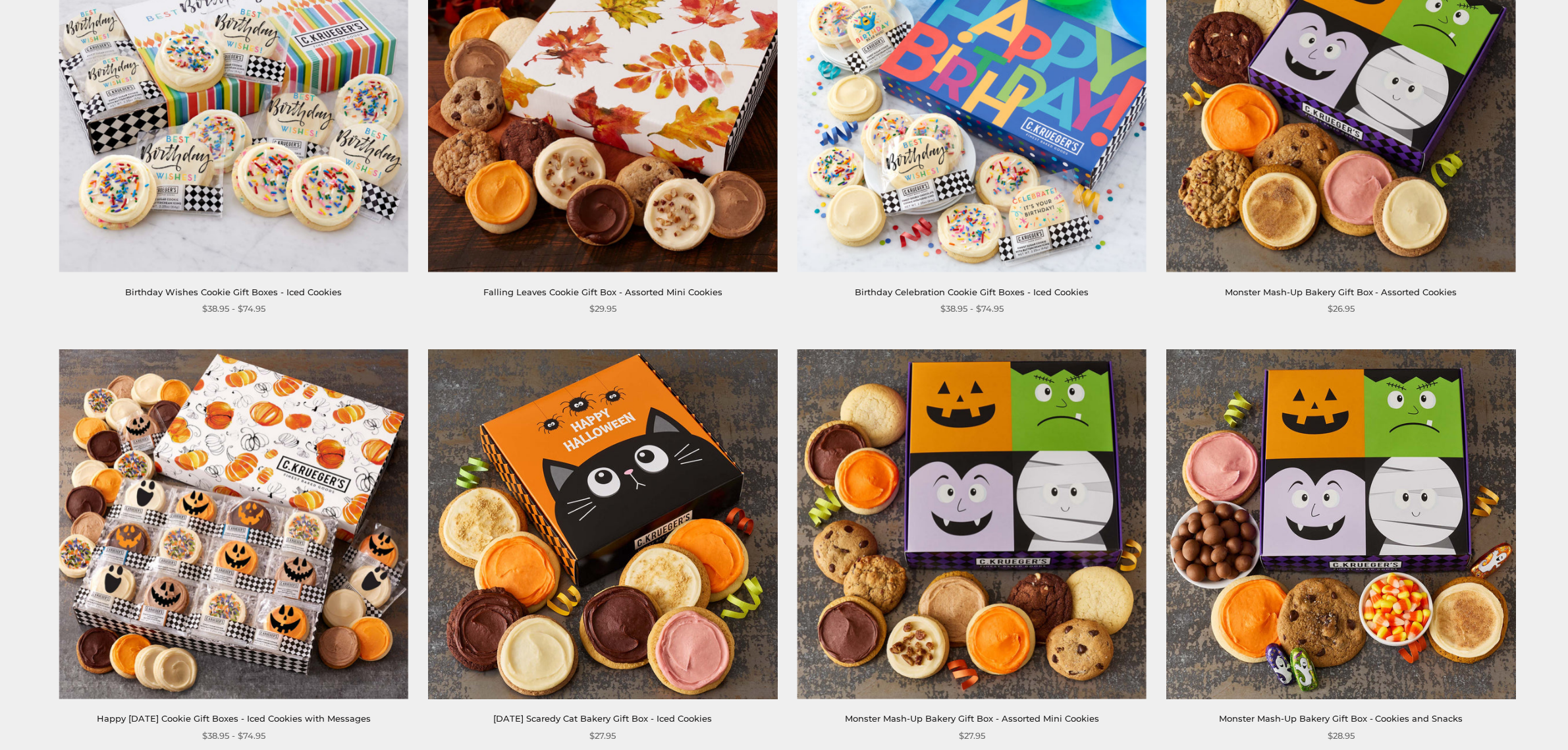
scroll to position [219, 0]
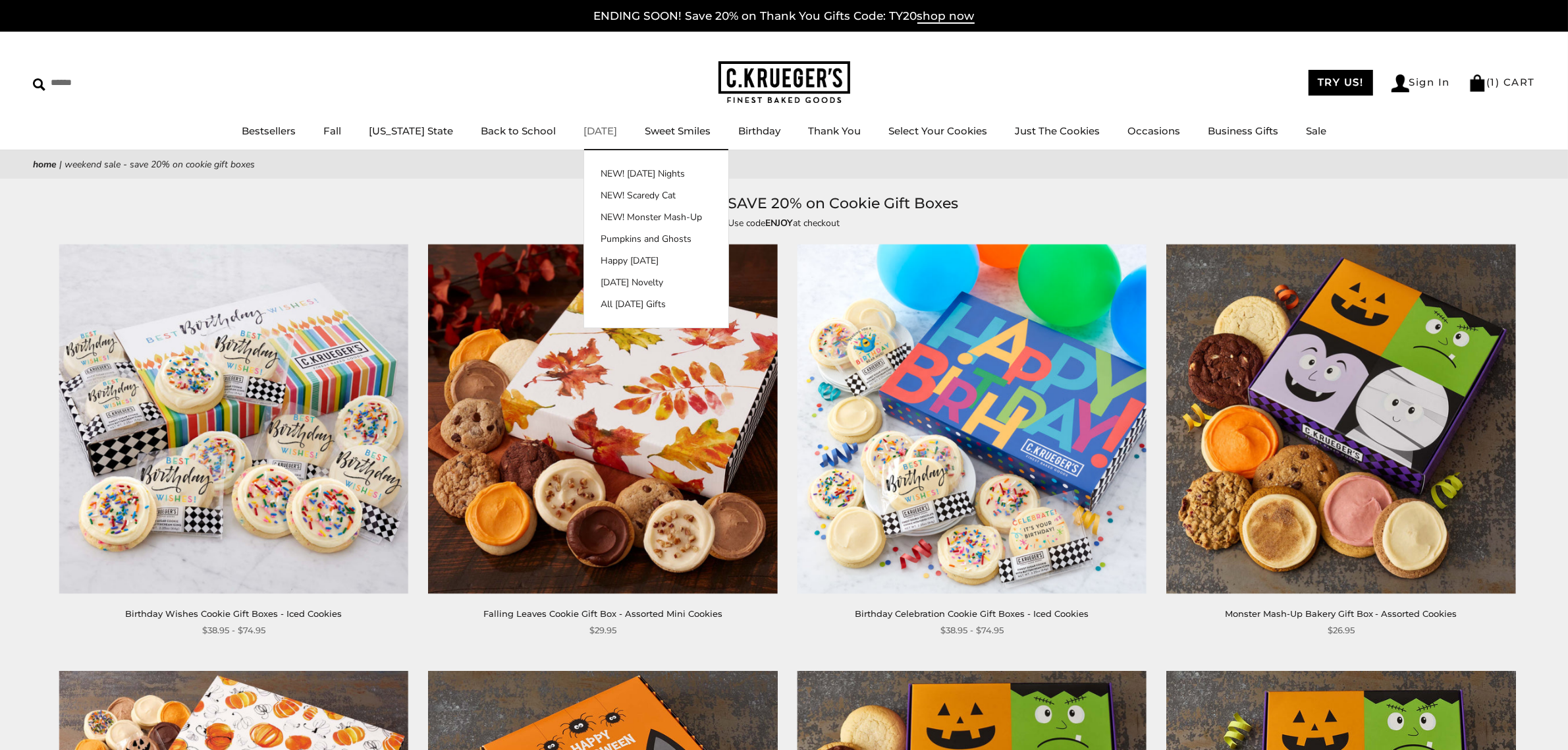
click at [583, 126] on link "[DATE]" at bounding box center [600, 130] width 34 height 12
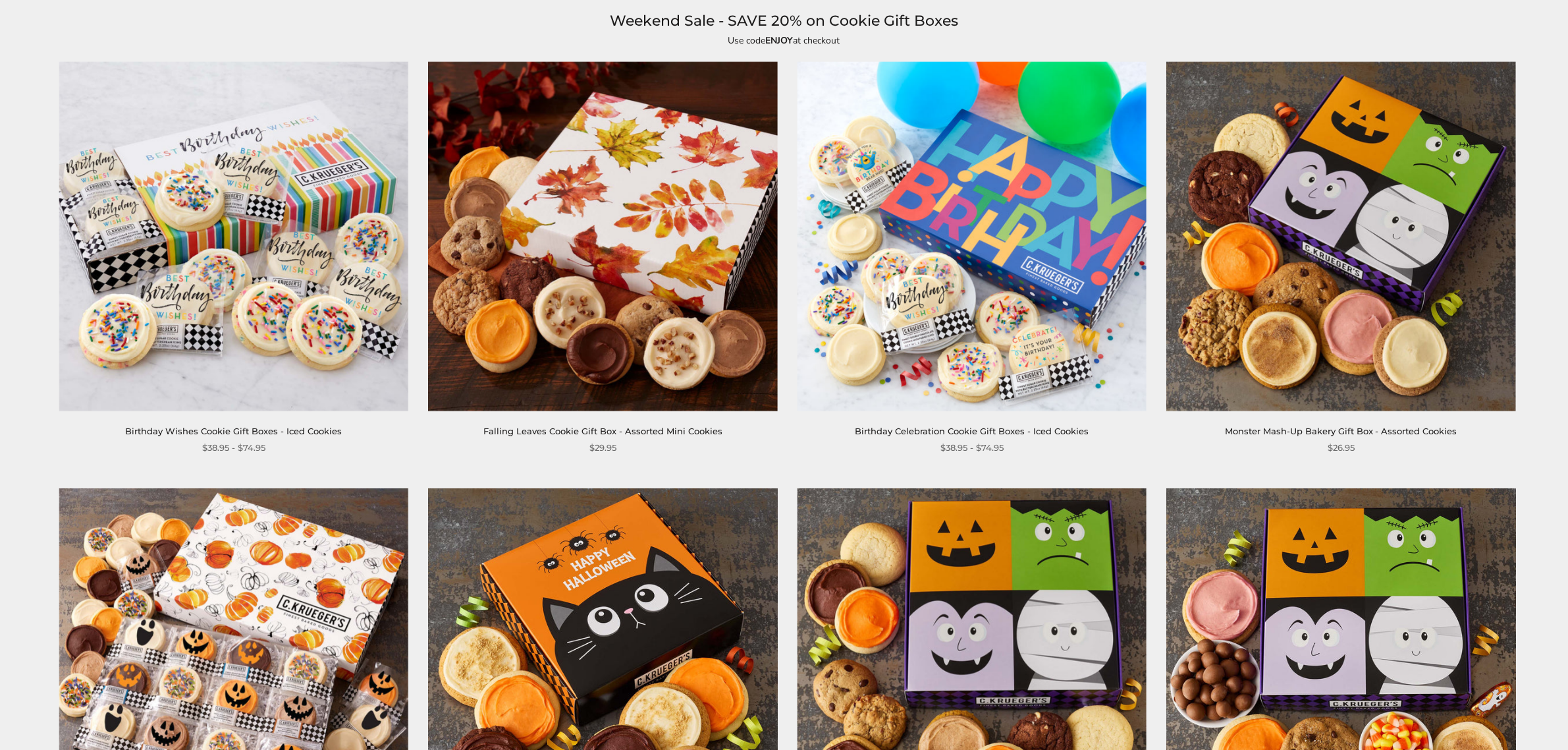
scroll to position [164, 0]
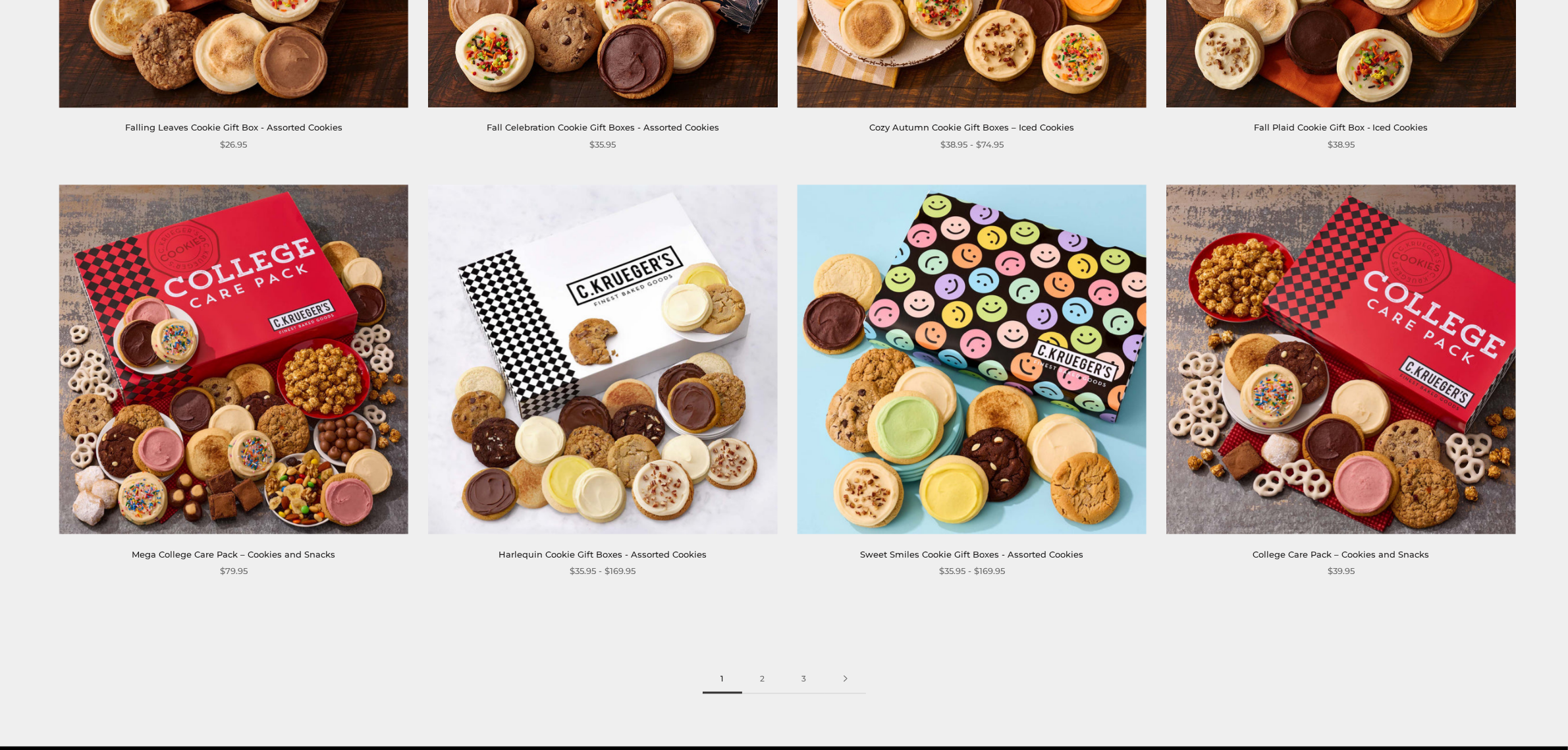
scroll to position [2196, 0]
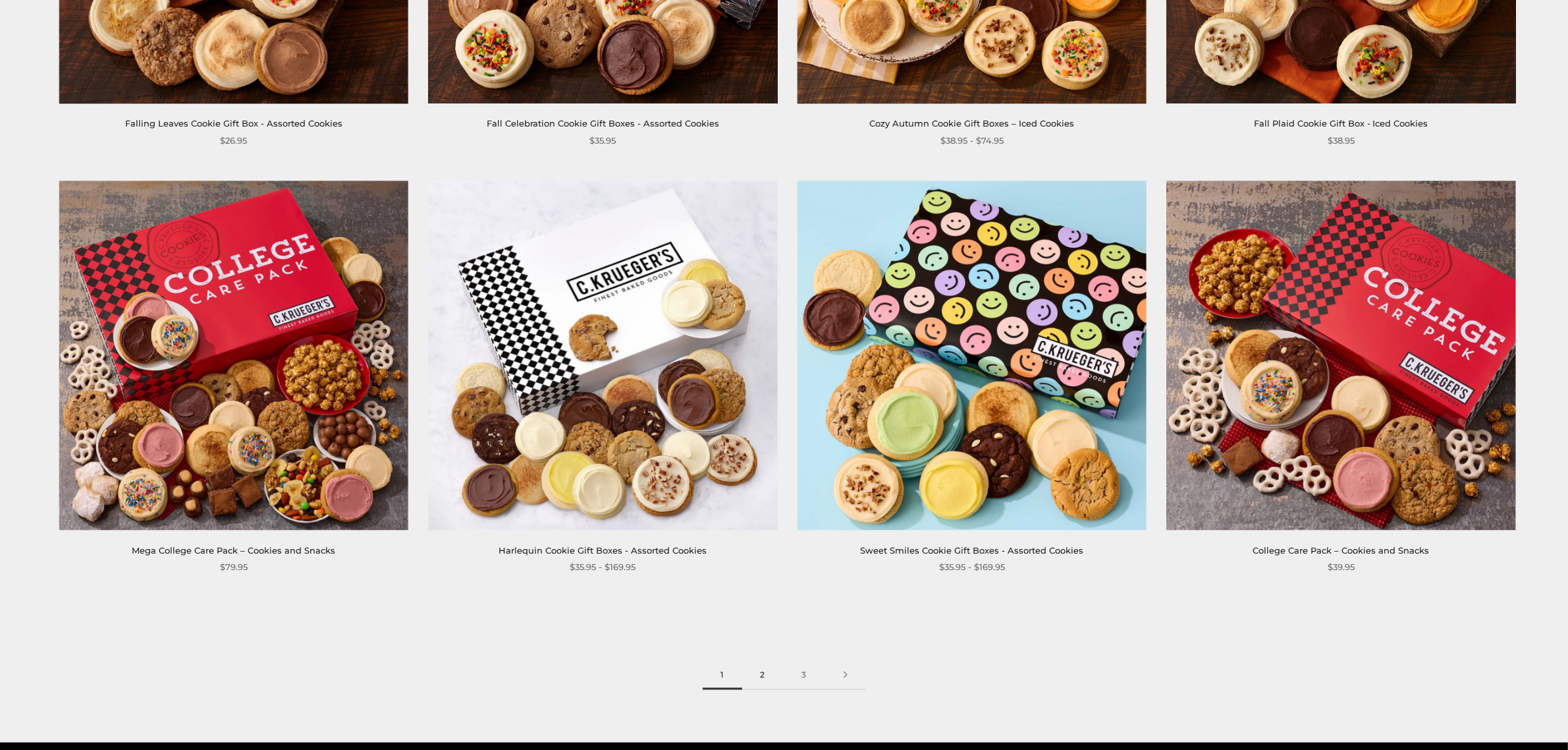
click at [763, 675] on link "2" at bounding box center [763, 674] width 42 height 29
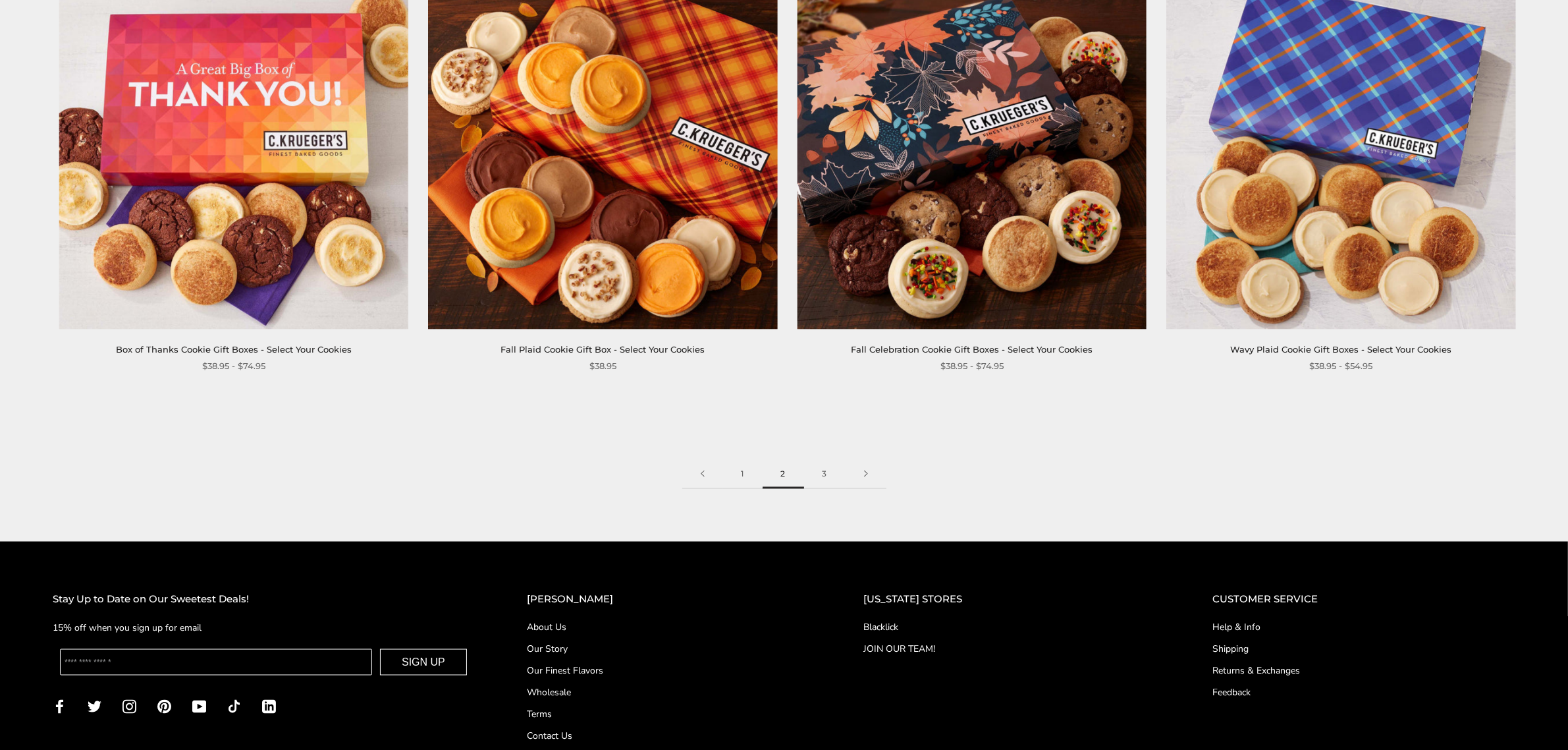
scroll to position [2568, 0]
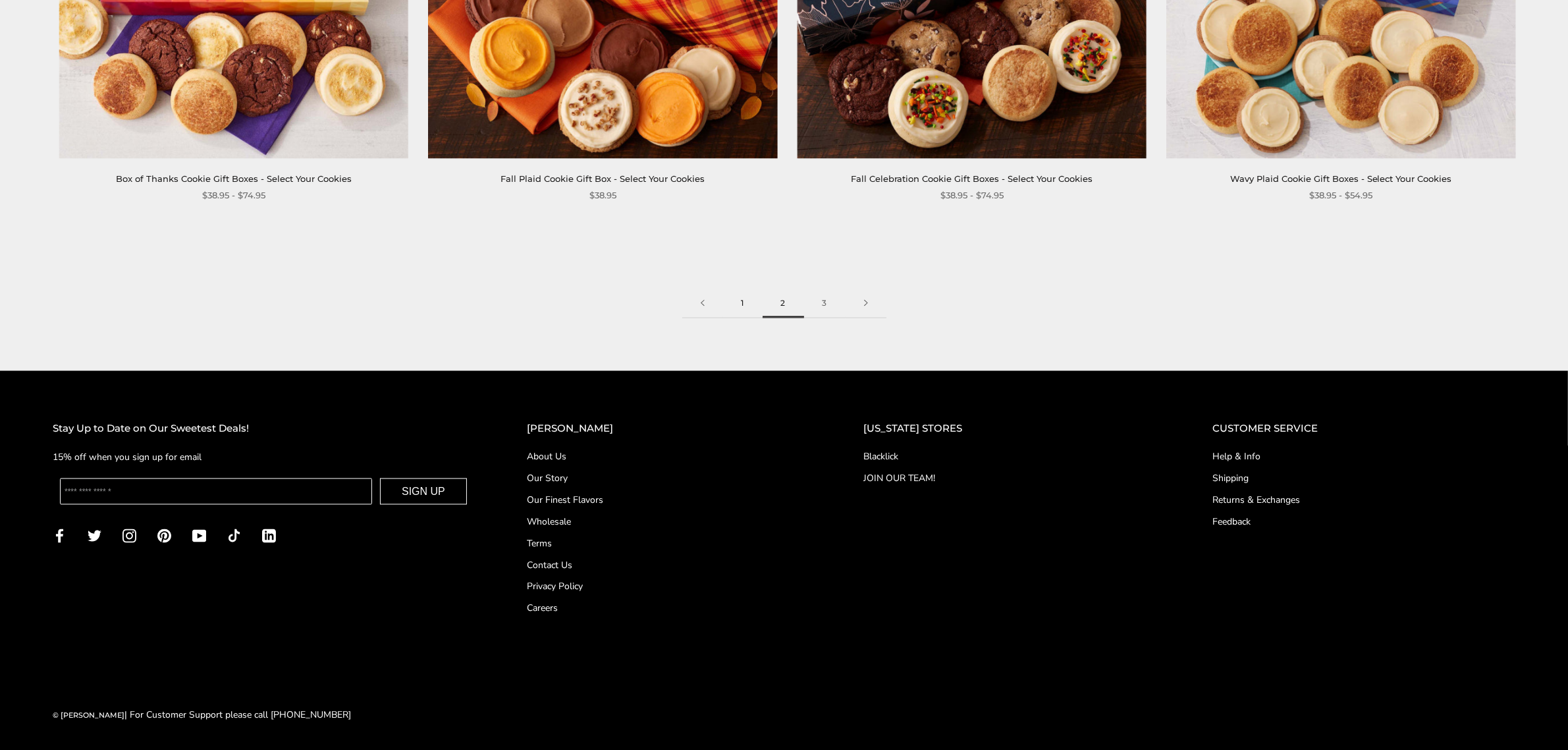
click at [742, 296] on link "1" at bounding box center [743, 303] width 40 height 29
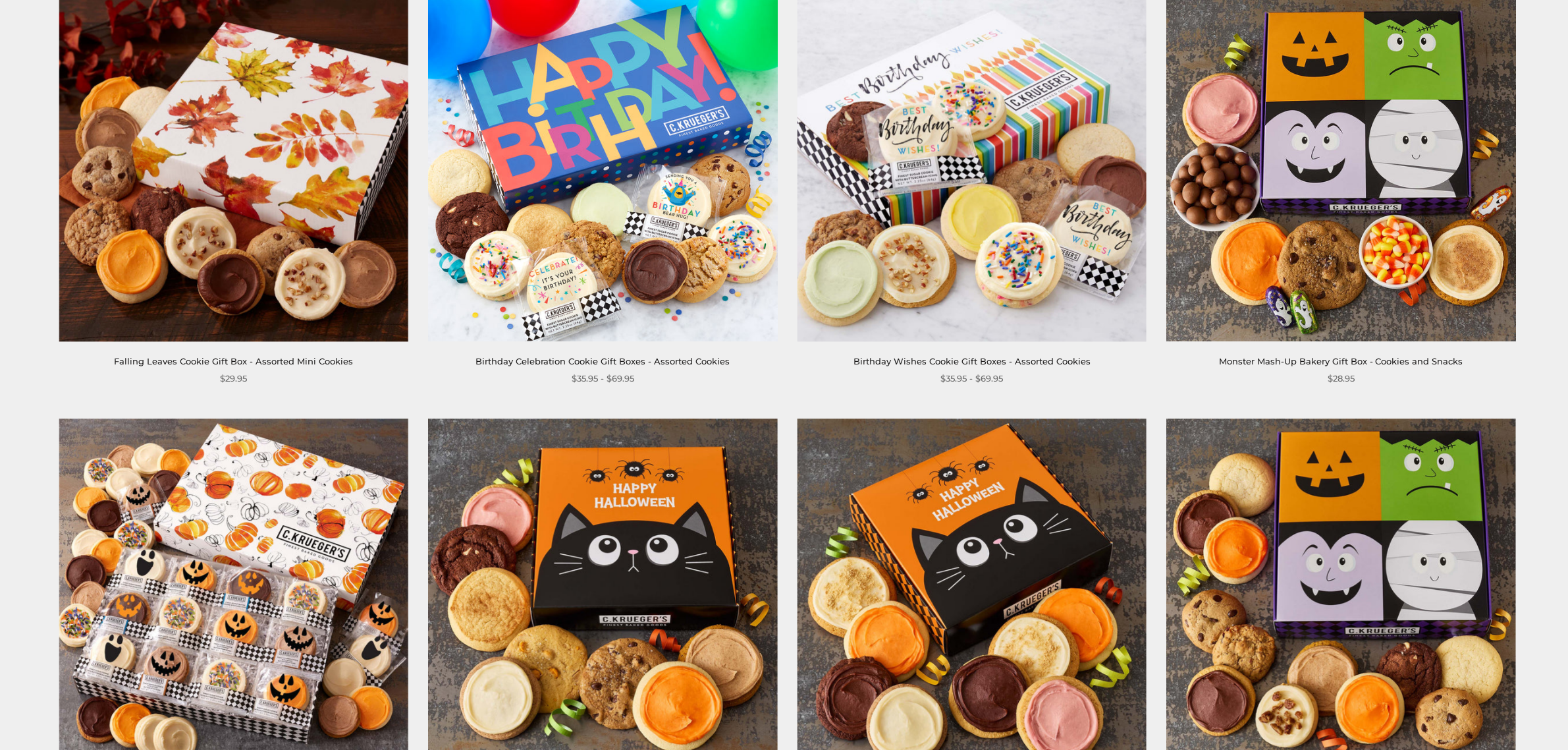
scroll to position [2141, 0]
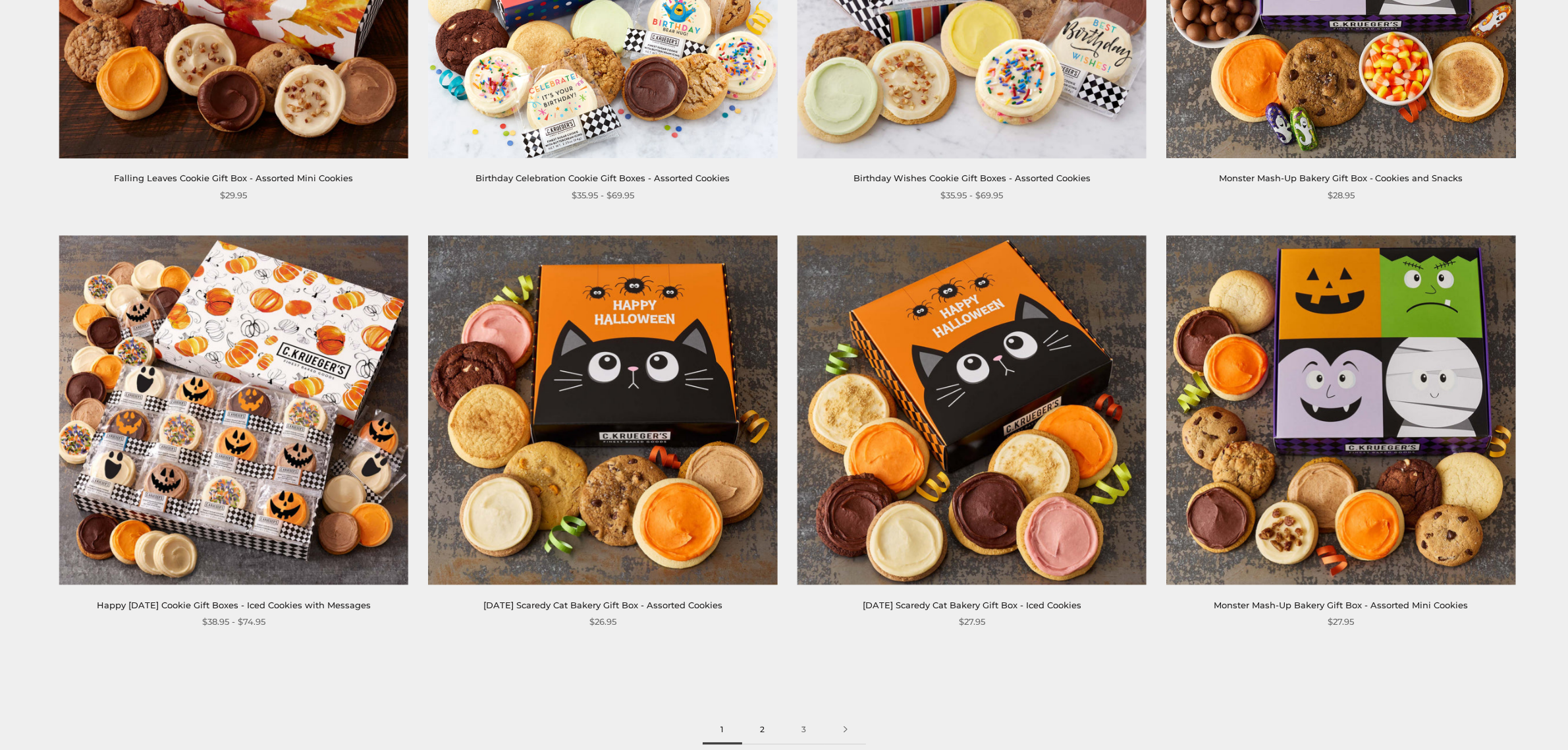
click at [761, 726] on link "2" at bounding box center [763, 729] width 42 height 29
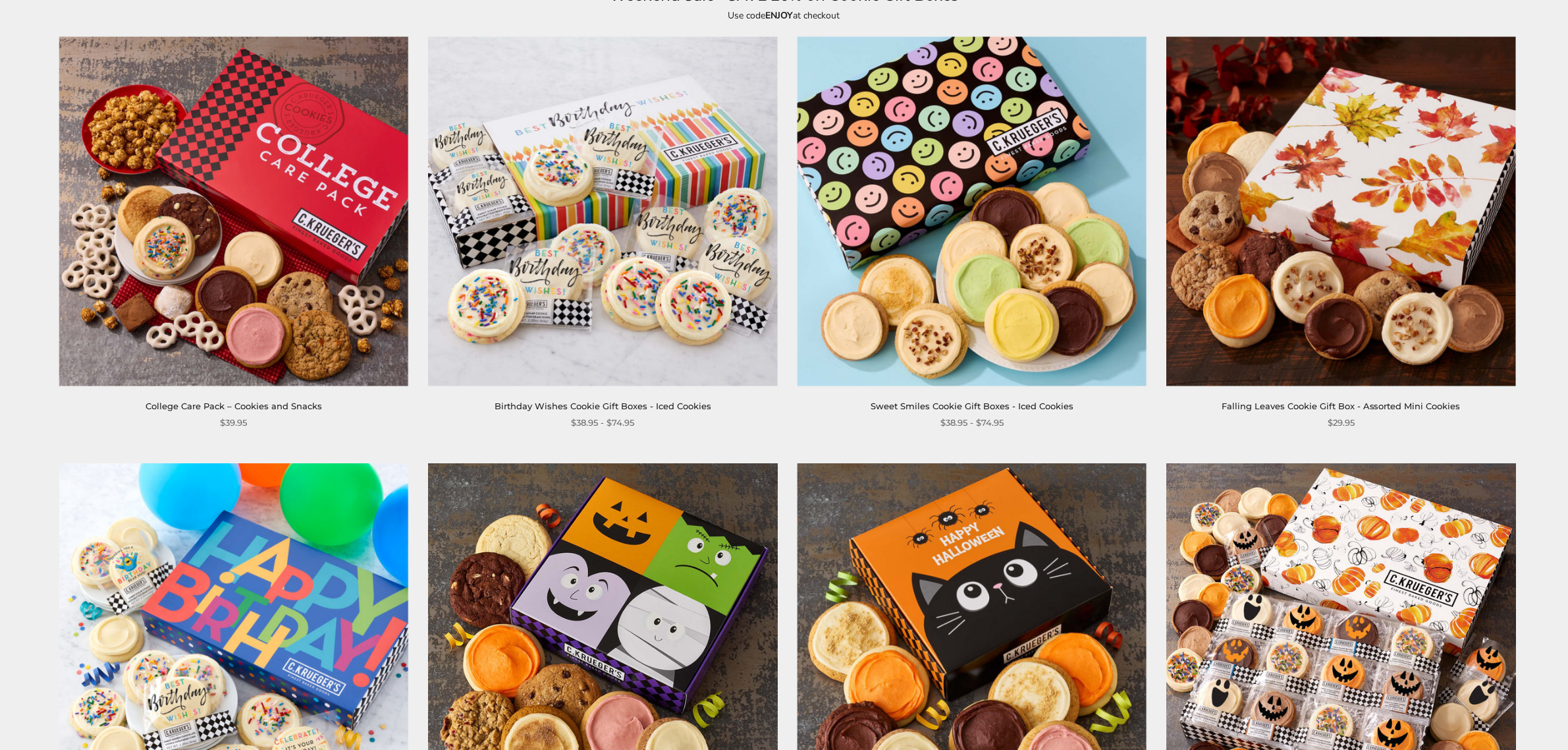
scroll to position [219, 0]
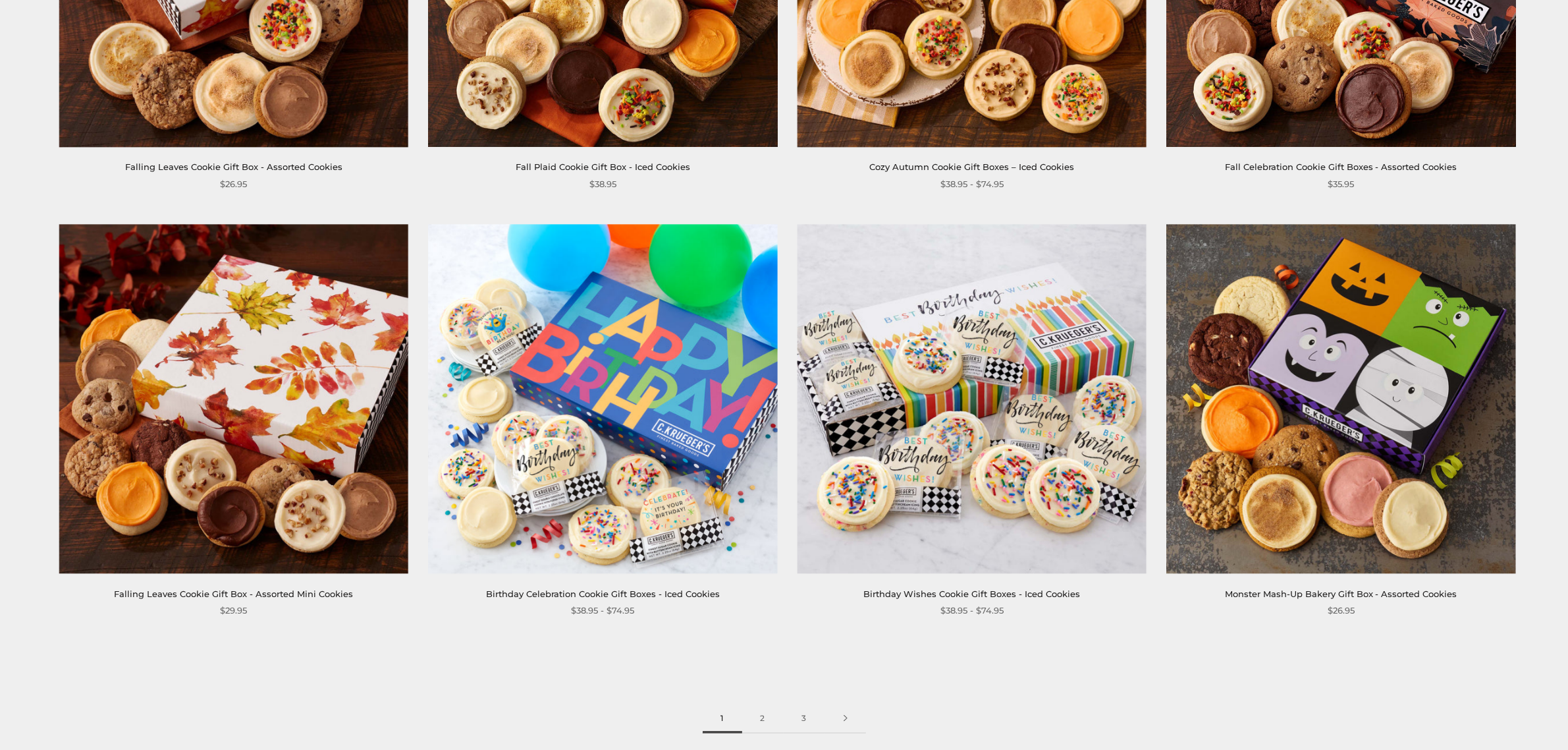
scroll to position [2307, 0]
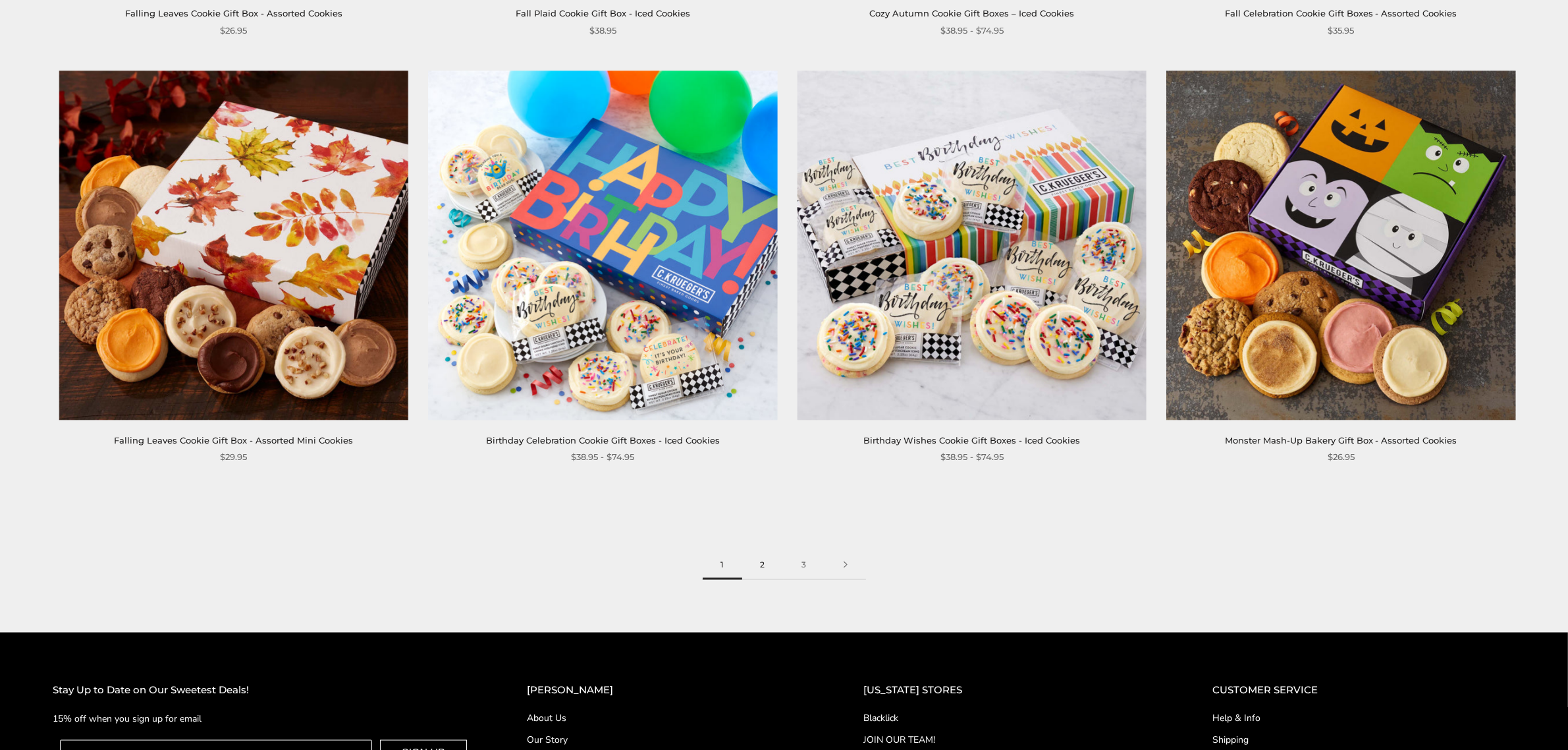
click at [767, 566] on link "2" at bounding box center [763, 565] width 42 height 29
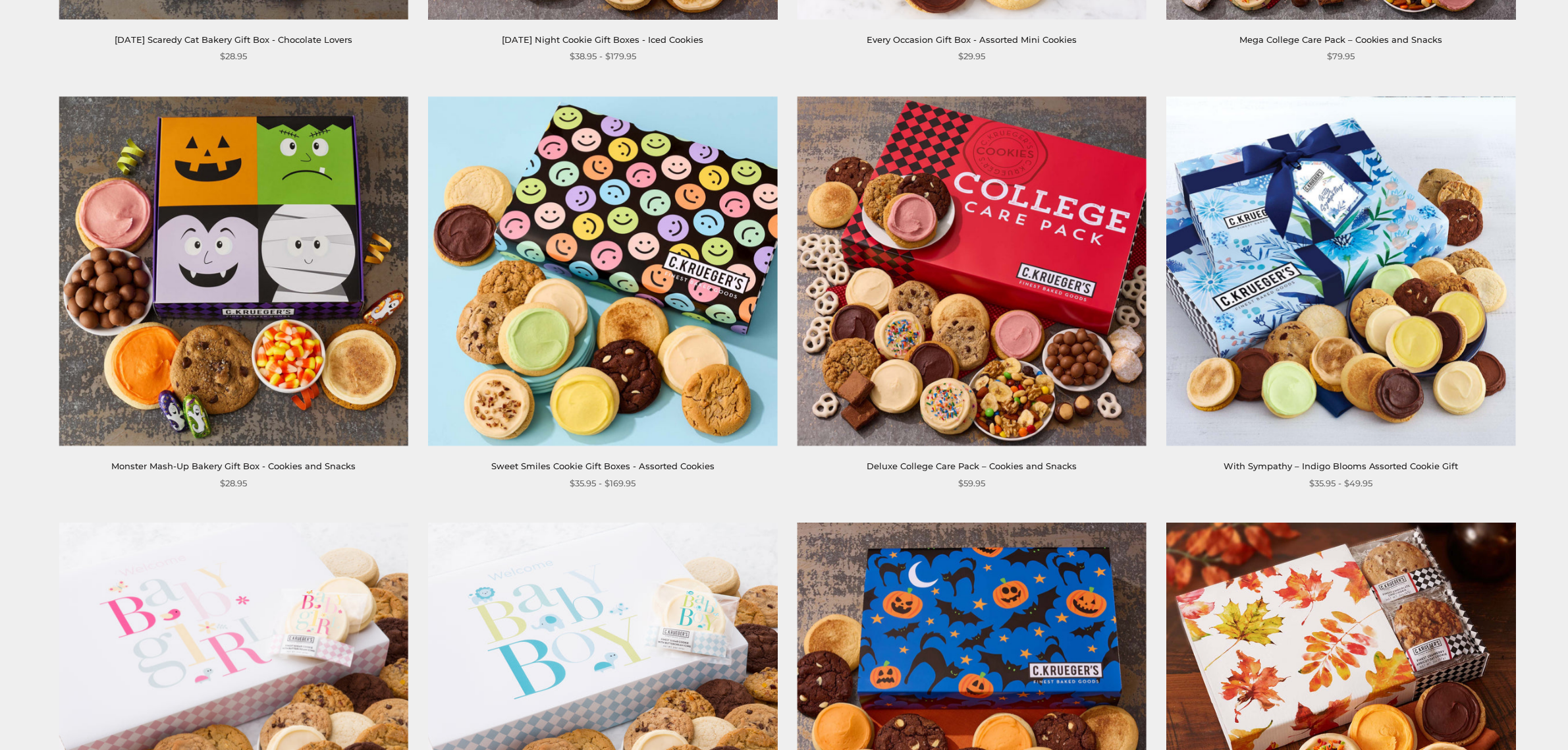
scroll to position [1812, 0]
